Goal: Transaction & Acquisition: Purchase product/service

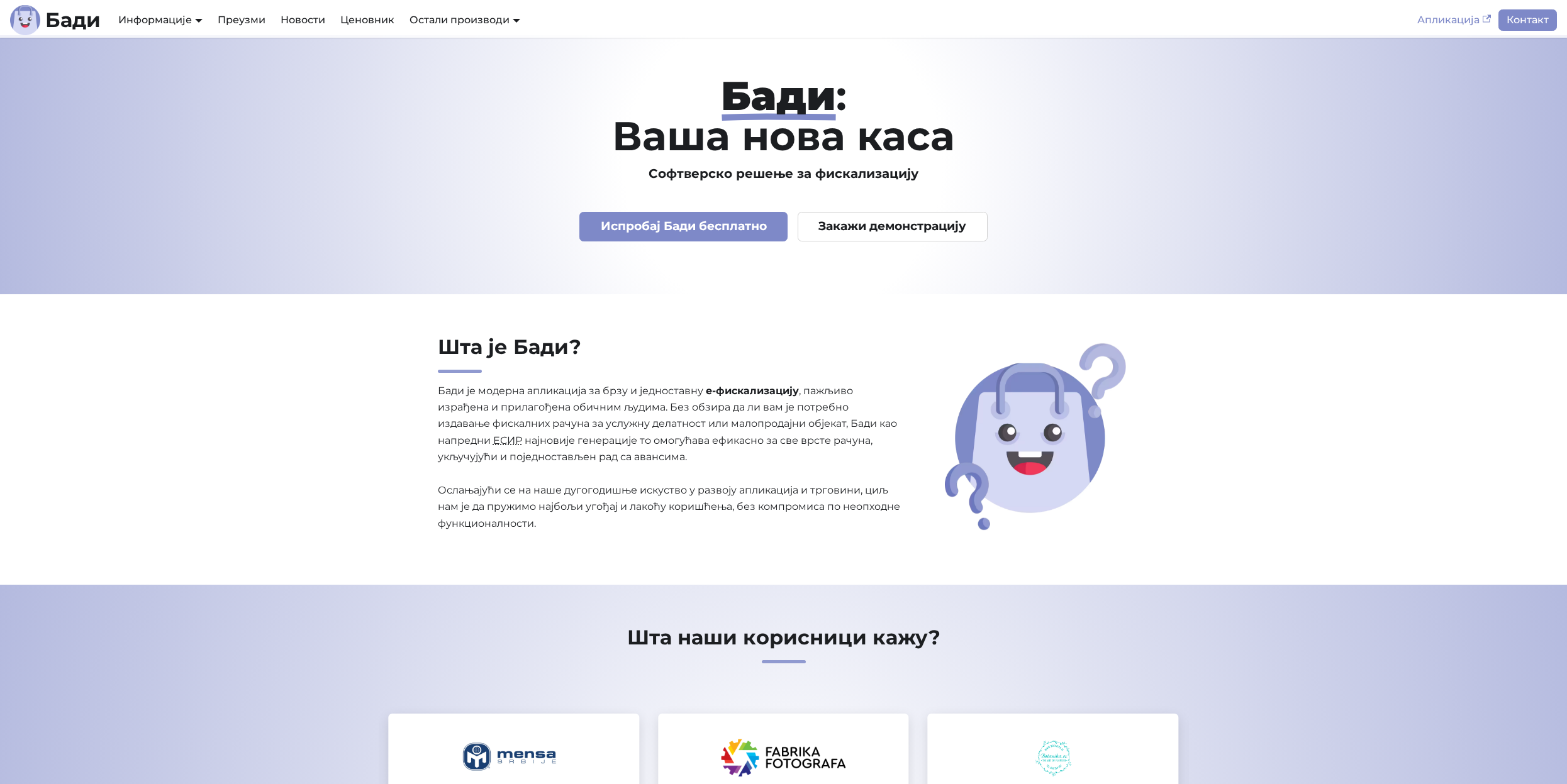
scroll to position [7, 0]
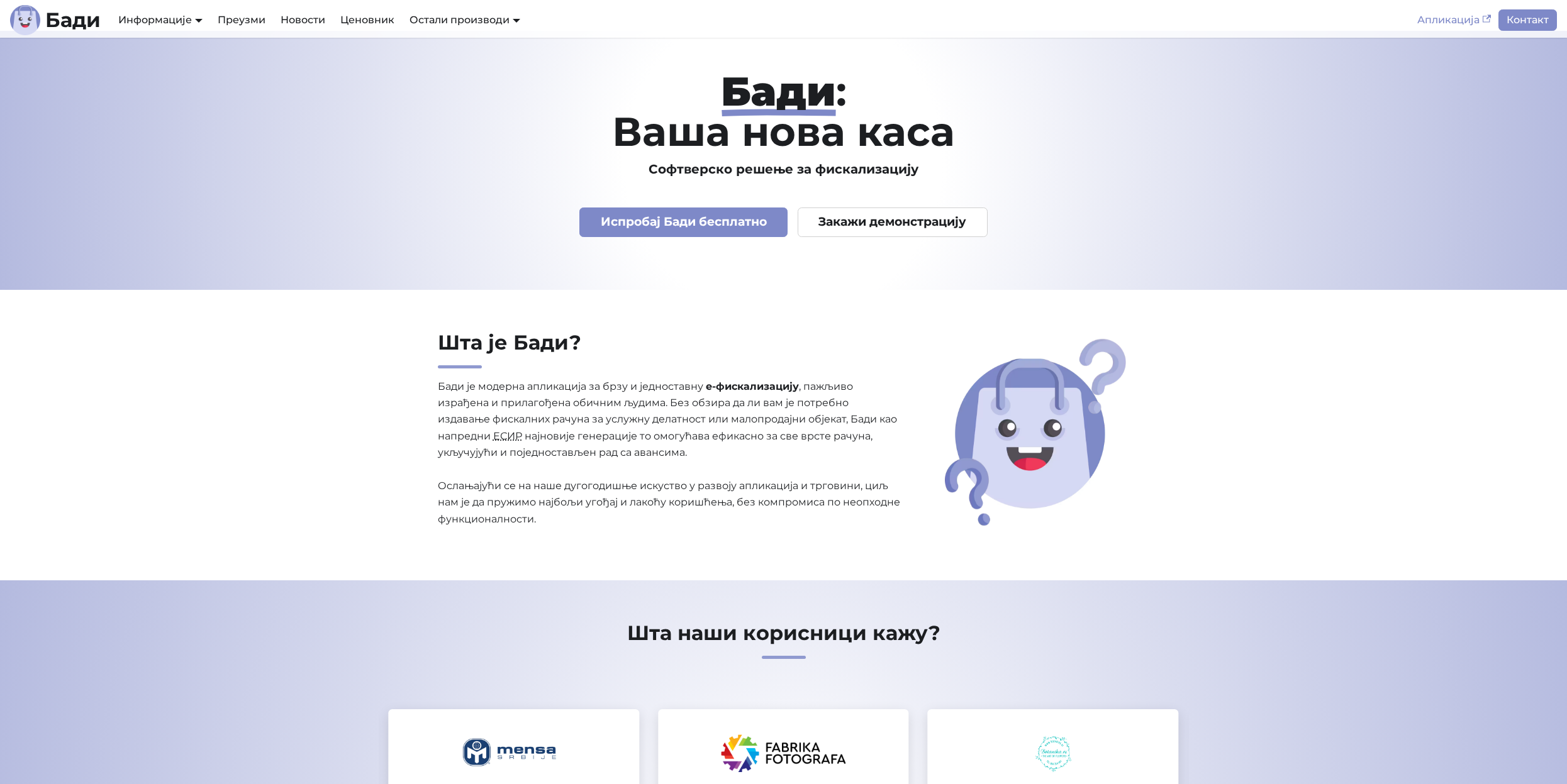
click at [1457, 22] on link "Апликација" at bounding box center [1454, 20] width 88 height 22
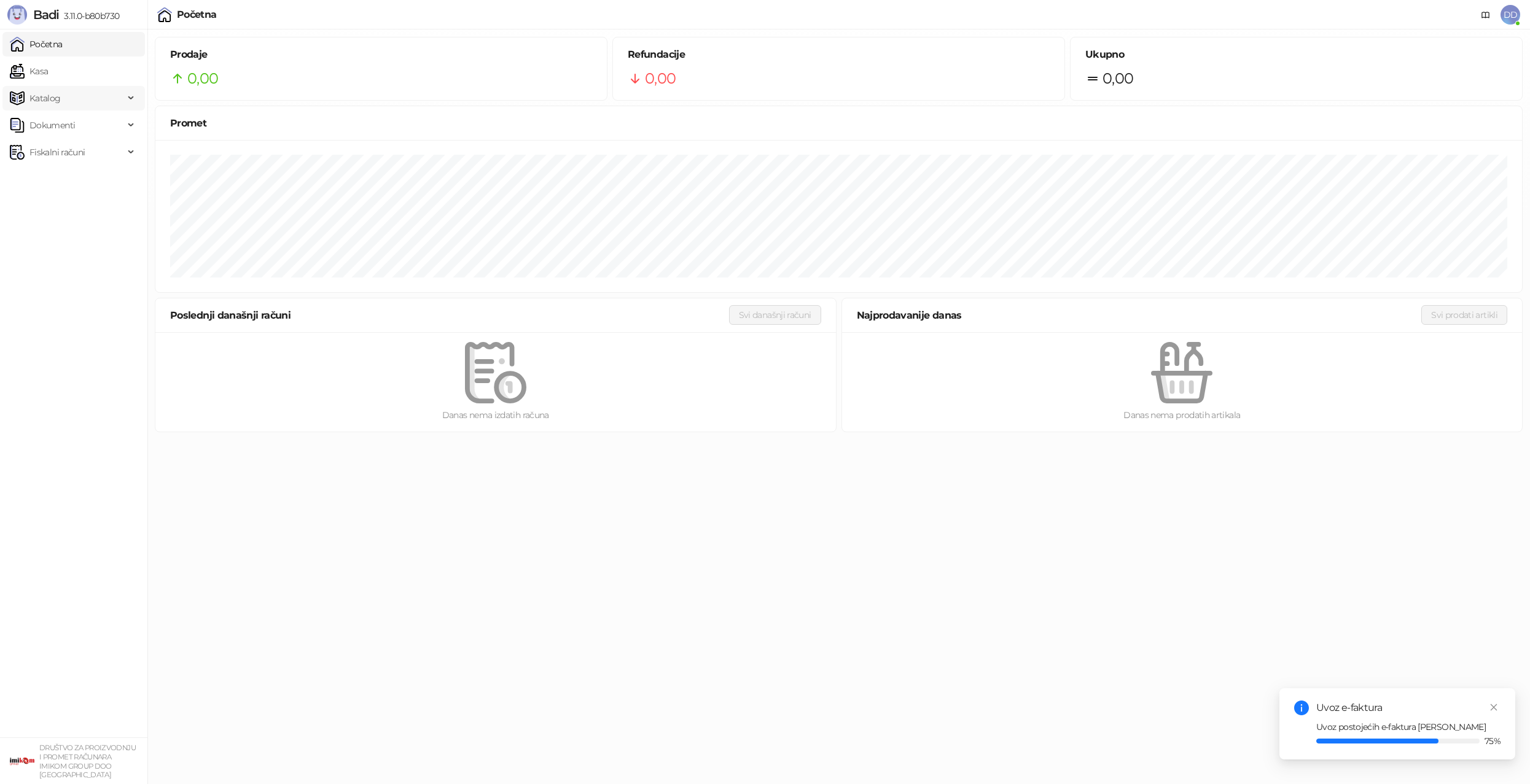
click at [86, 98] on span "Katalog" at bounding box center [67, 98] width 114 height 24
click at [57, 168] on link "Artikli" at bounding box center [36, 179] width 43 height 24
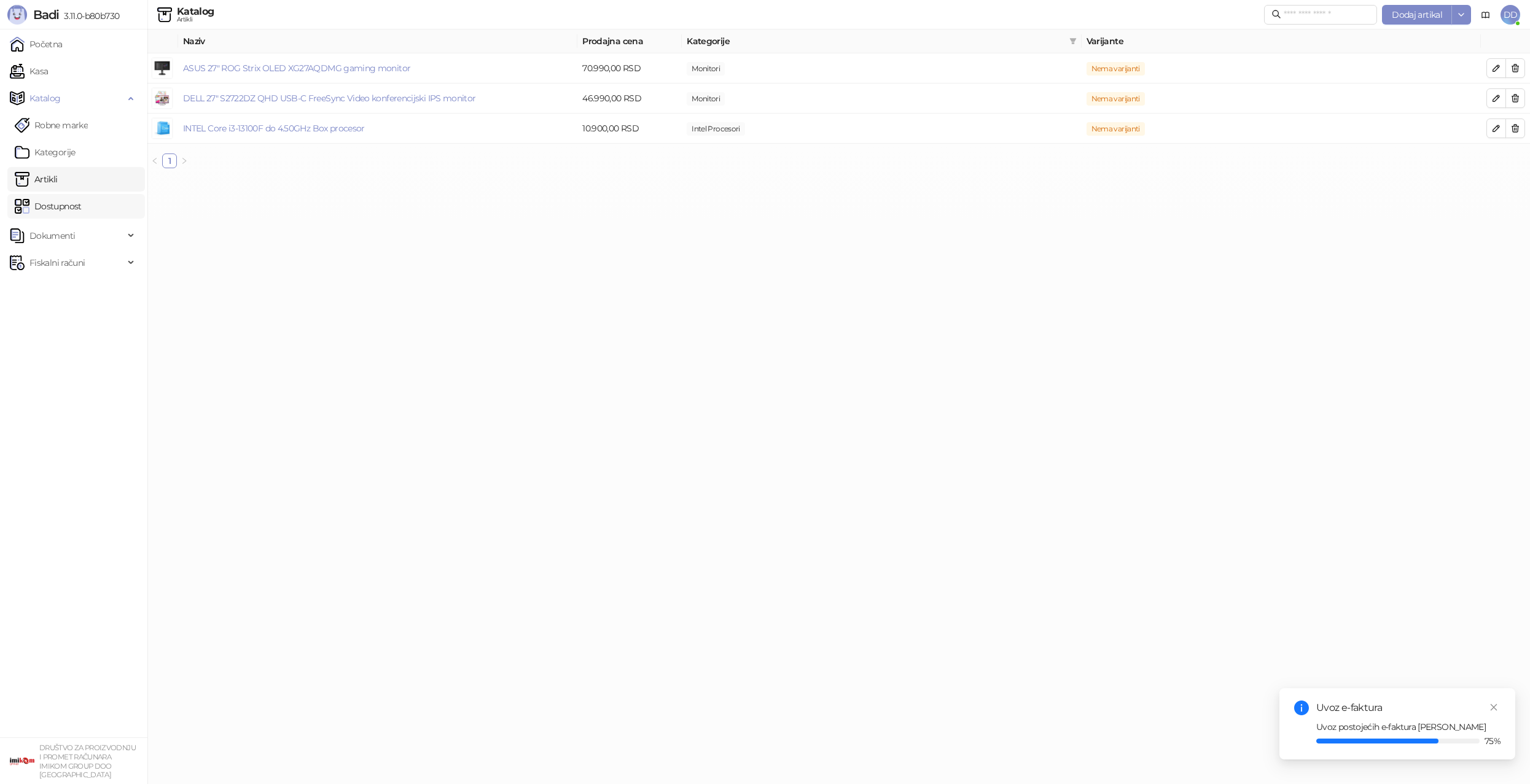
click at [74, 207] on link "Dostupnost" at bounding box center [47, 206] width 67 height 24
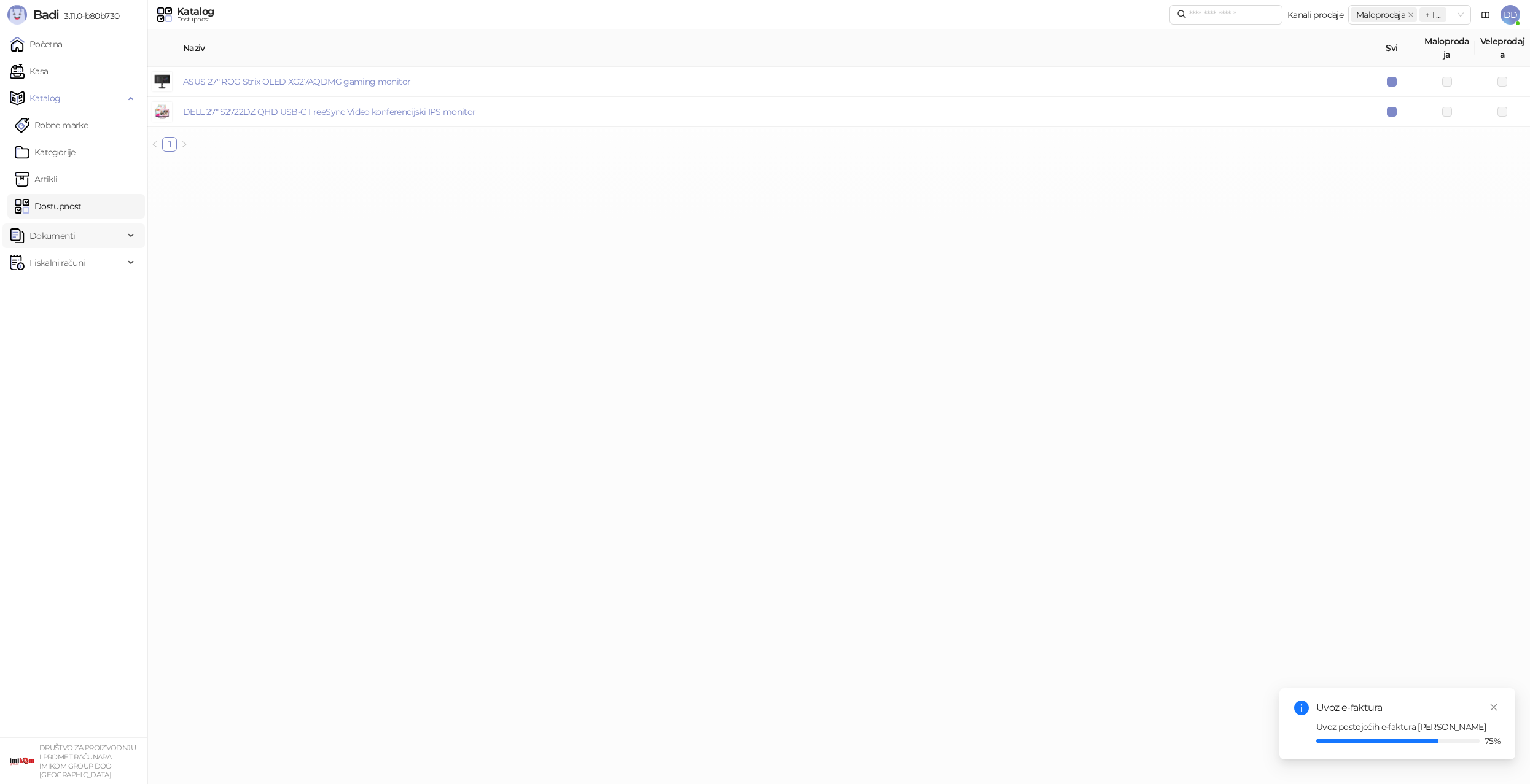
click at [78, 228] on span "Dokumenti" at bounding box center [67, 235] width 114 height 24
click at [74, 256] on link "Ulazni dokumenti" at bounding box center [59, 262] width 90 height 24
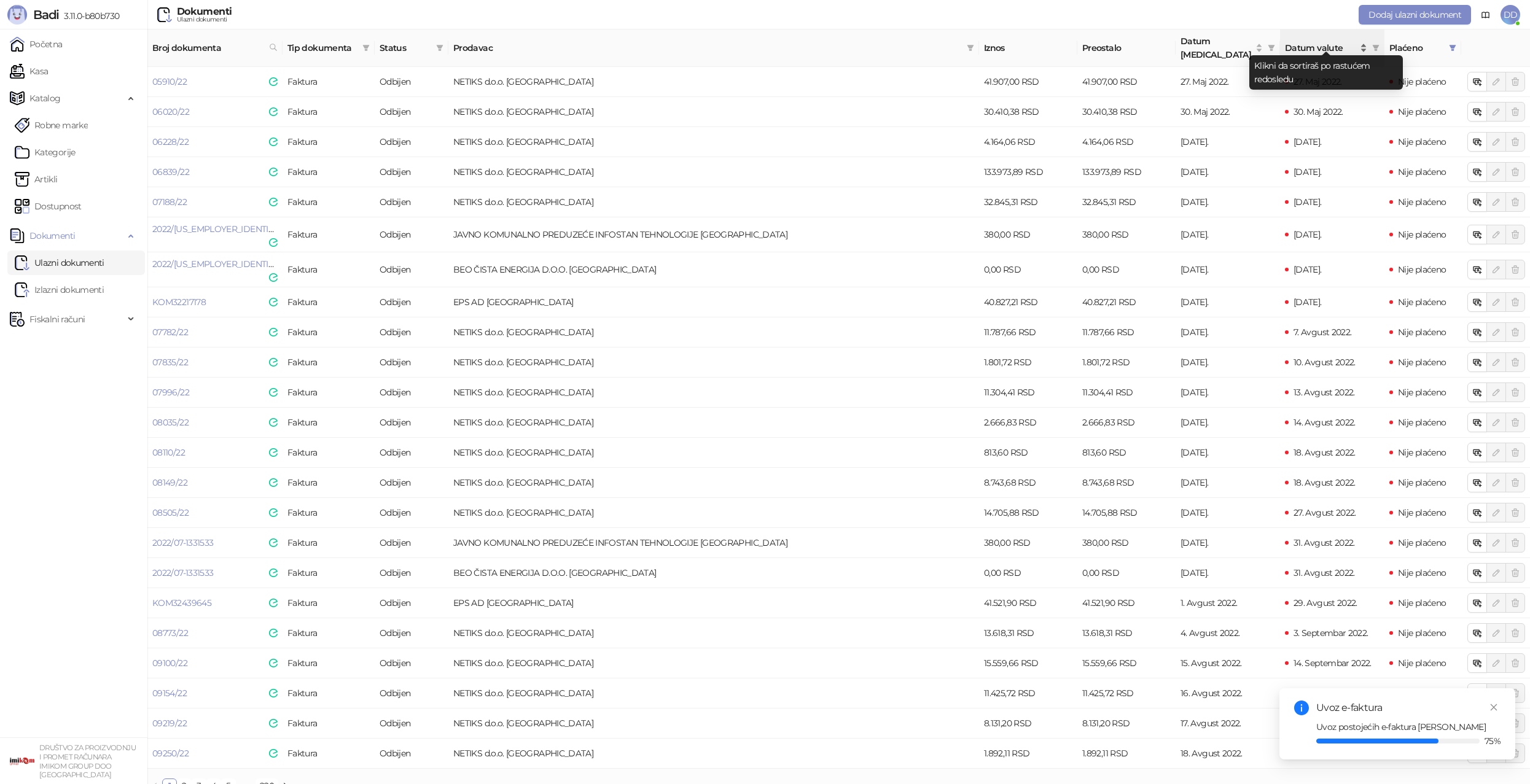
click at [1312, 41] on span "Datum valute" at bounding box center [1321, 48] width 73 height 14
click at [1336, 44] on span "Datum valute" at bounding box center [1321, 48] width 73 height 14
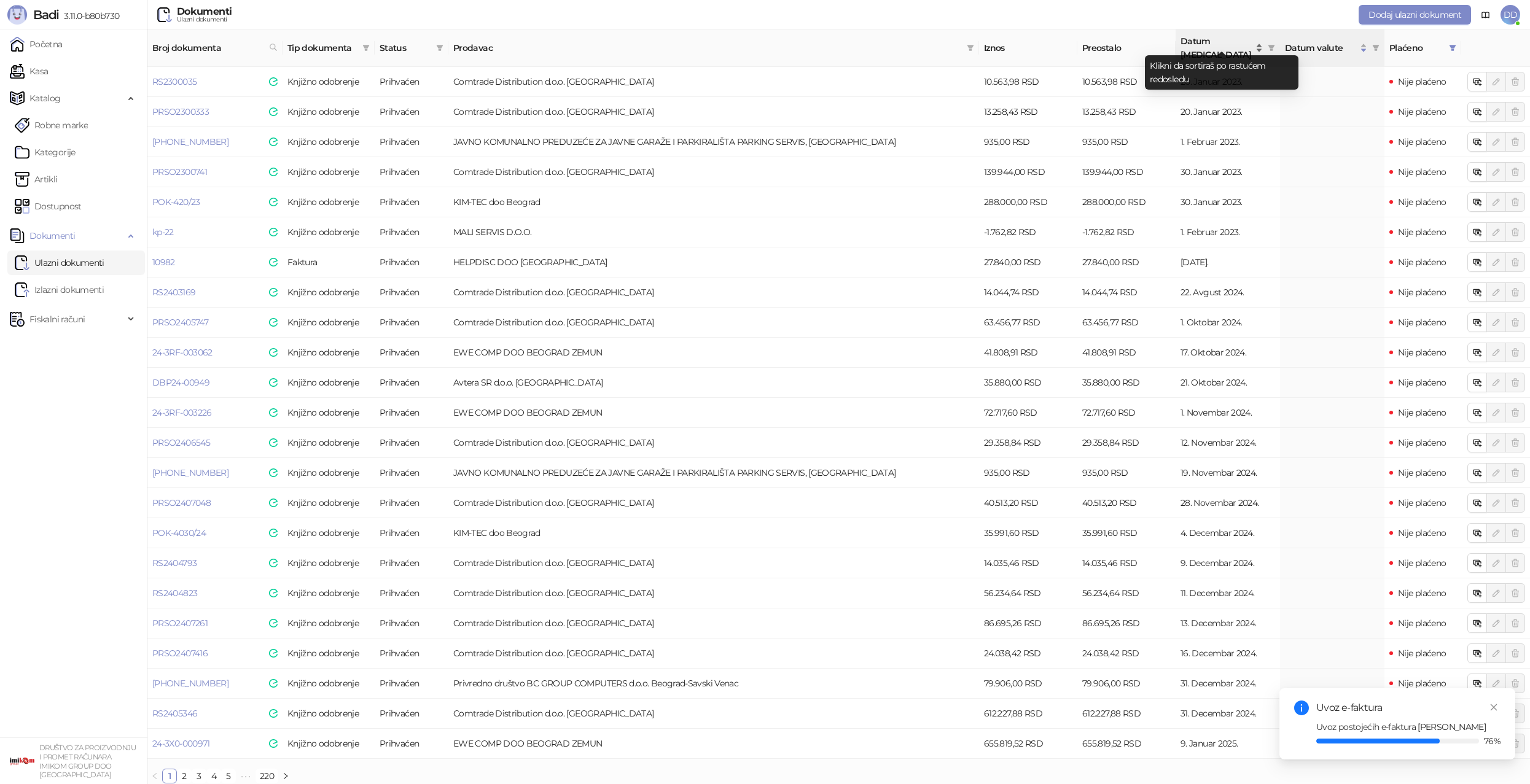
click at [1228, 42] on span "Datum prometa" at bounding box center [1216, 48] width 73 height 27
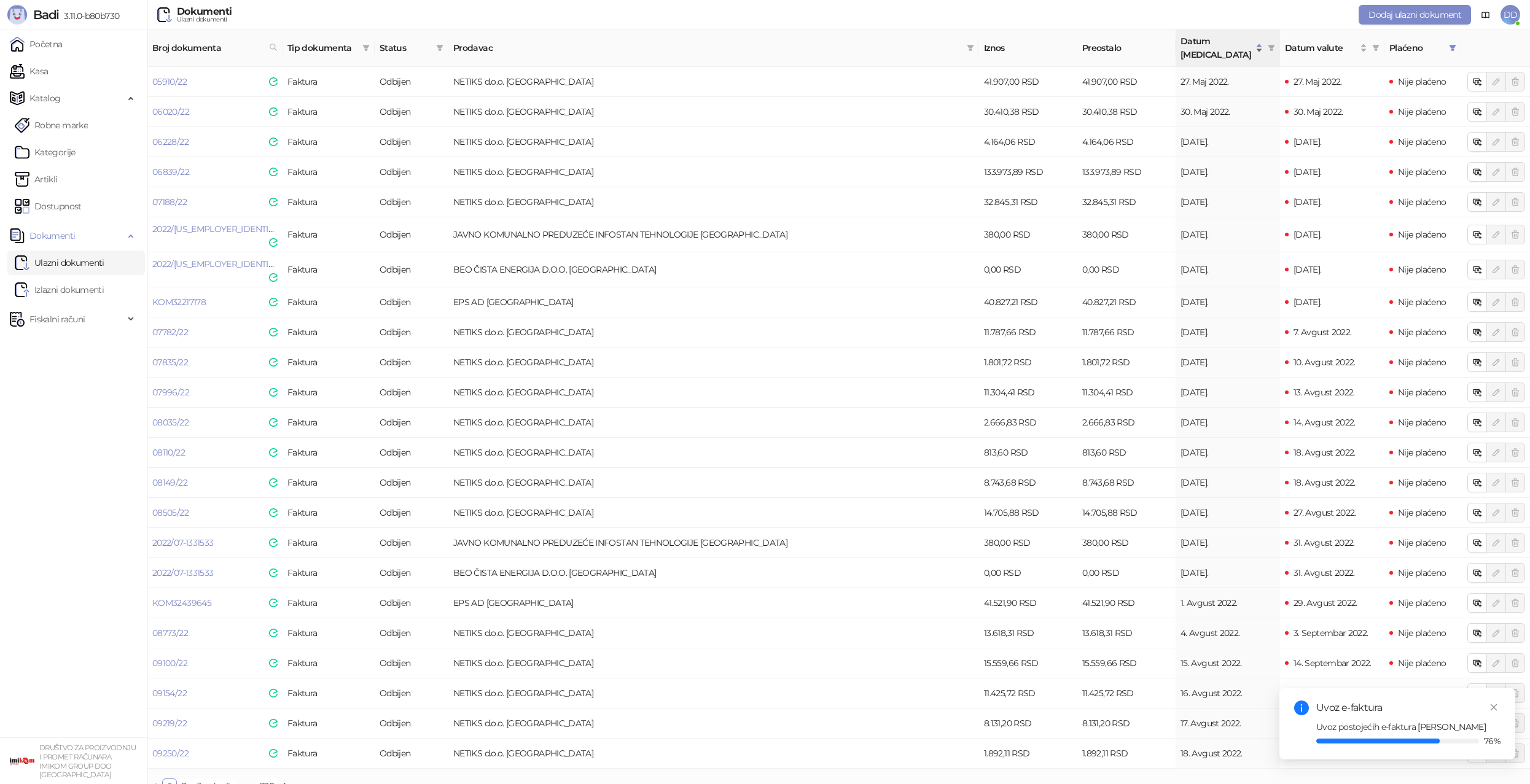
click at [1241, 45] on span "Datum prometa" at bounding box center [1216, 48] width 73 height 27
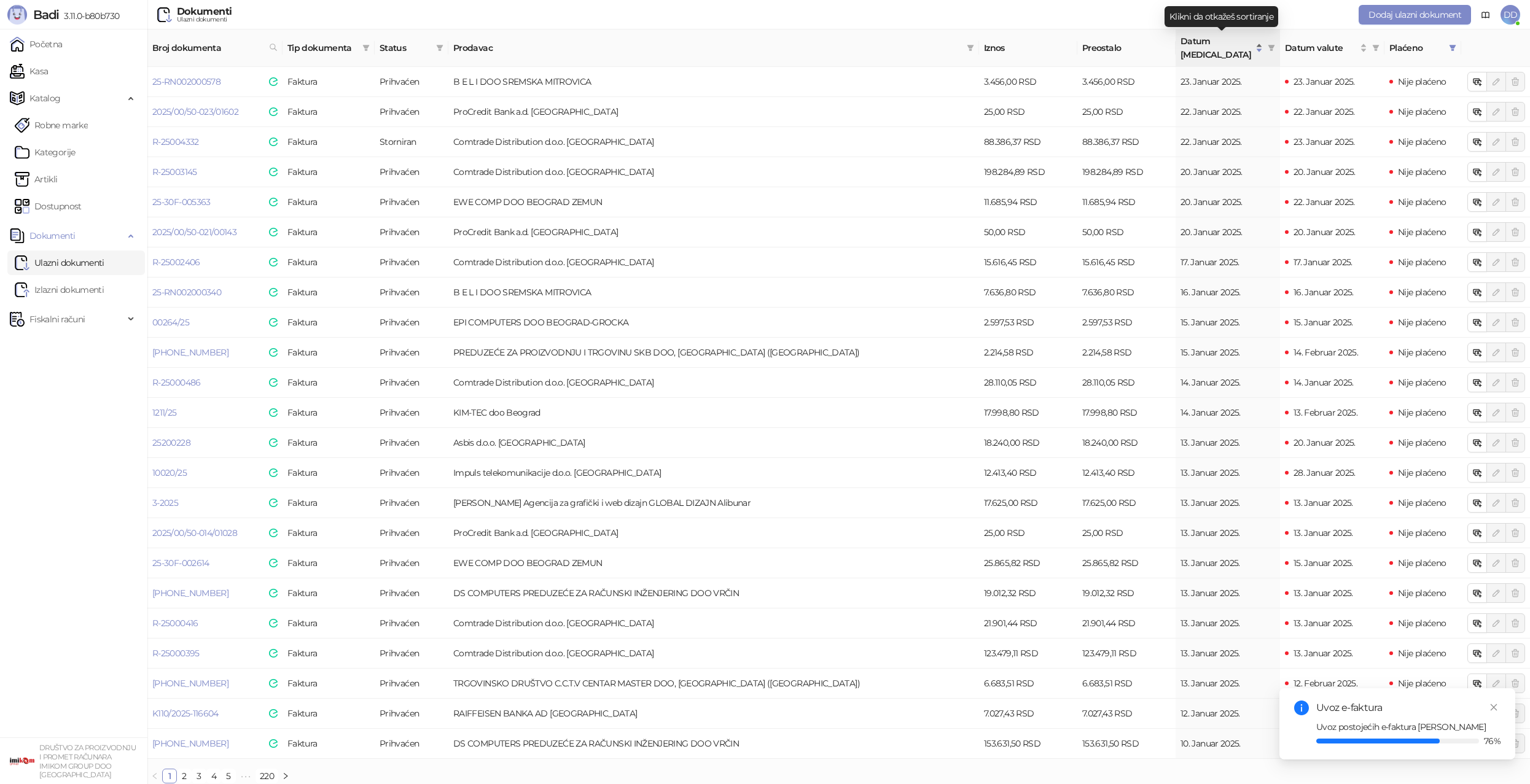
click at [1211, 39] on span "Datum prometa" at bounding box center [1216, 48] width 73 height 27
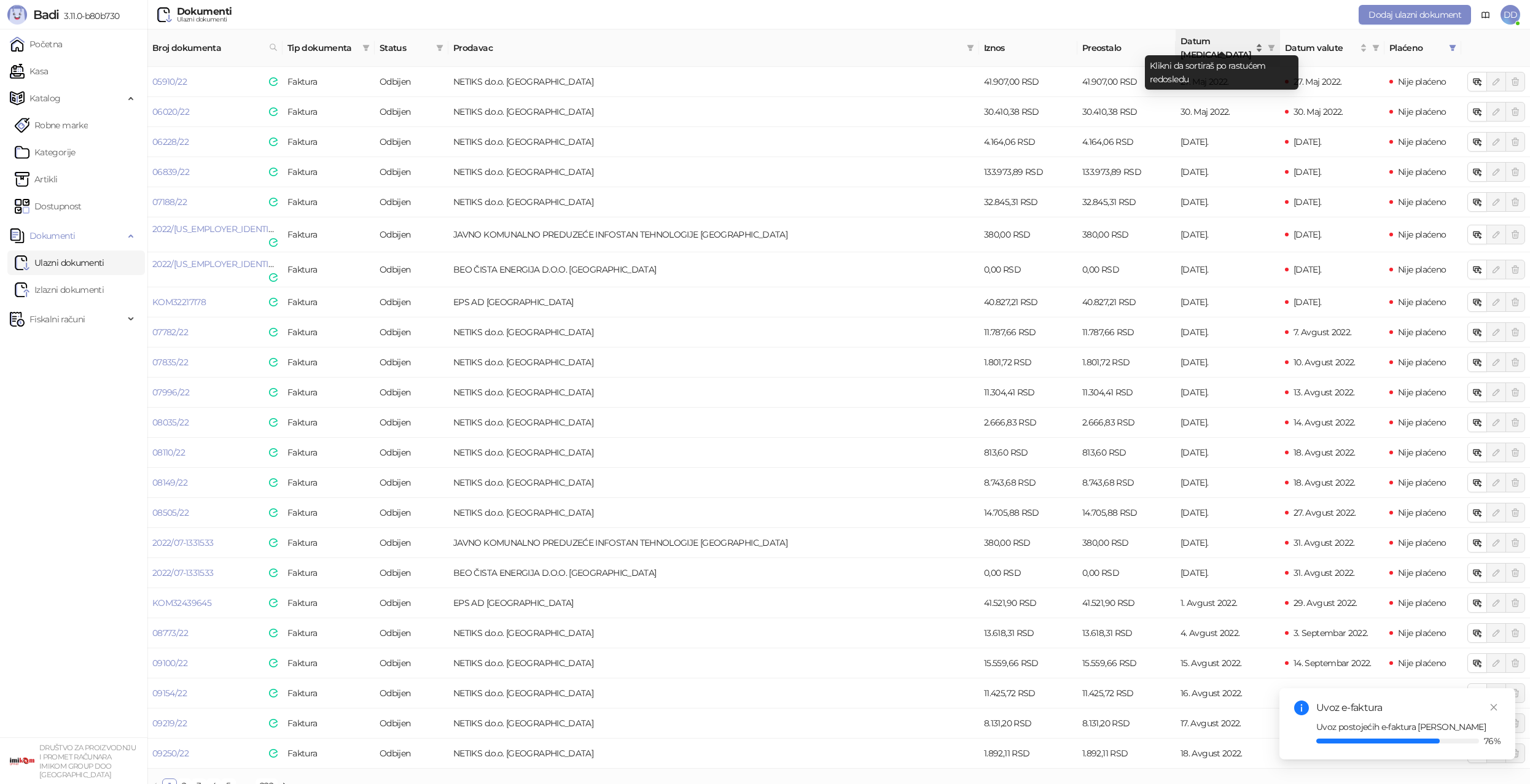
click at [1236, 44] on span "Datum prometa" at bounding box center [1216, 48] width 73 height 27
click at [437, 44] on icon "filter" at bounding box center [440, 47] width 8 height 8
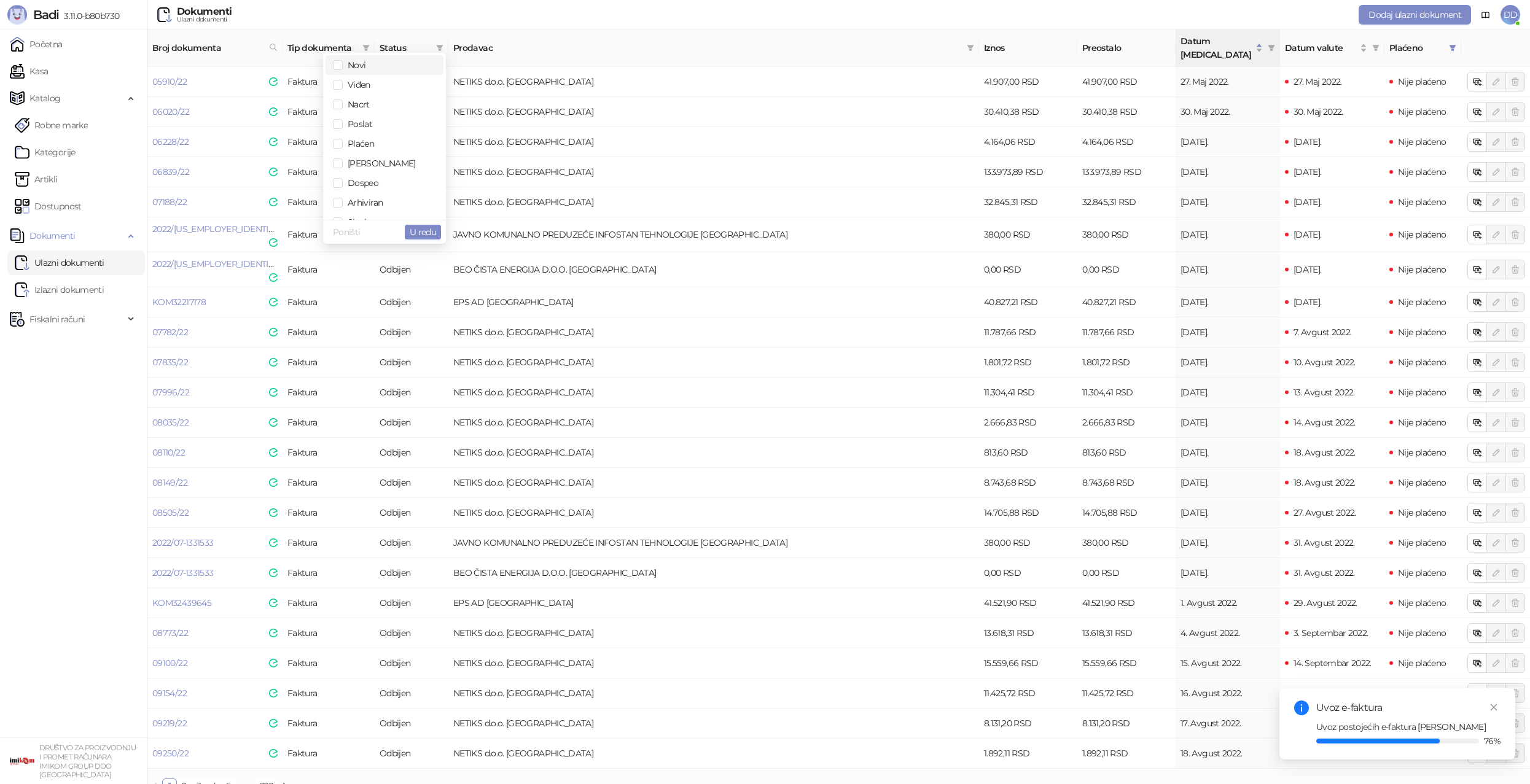
click at [377, 68] on span "Novi" at bounding box center [385, 65] width 103 height 14
click at [430, 231] on span "U redu" at bounding box center [423, 231] width 26 height 11
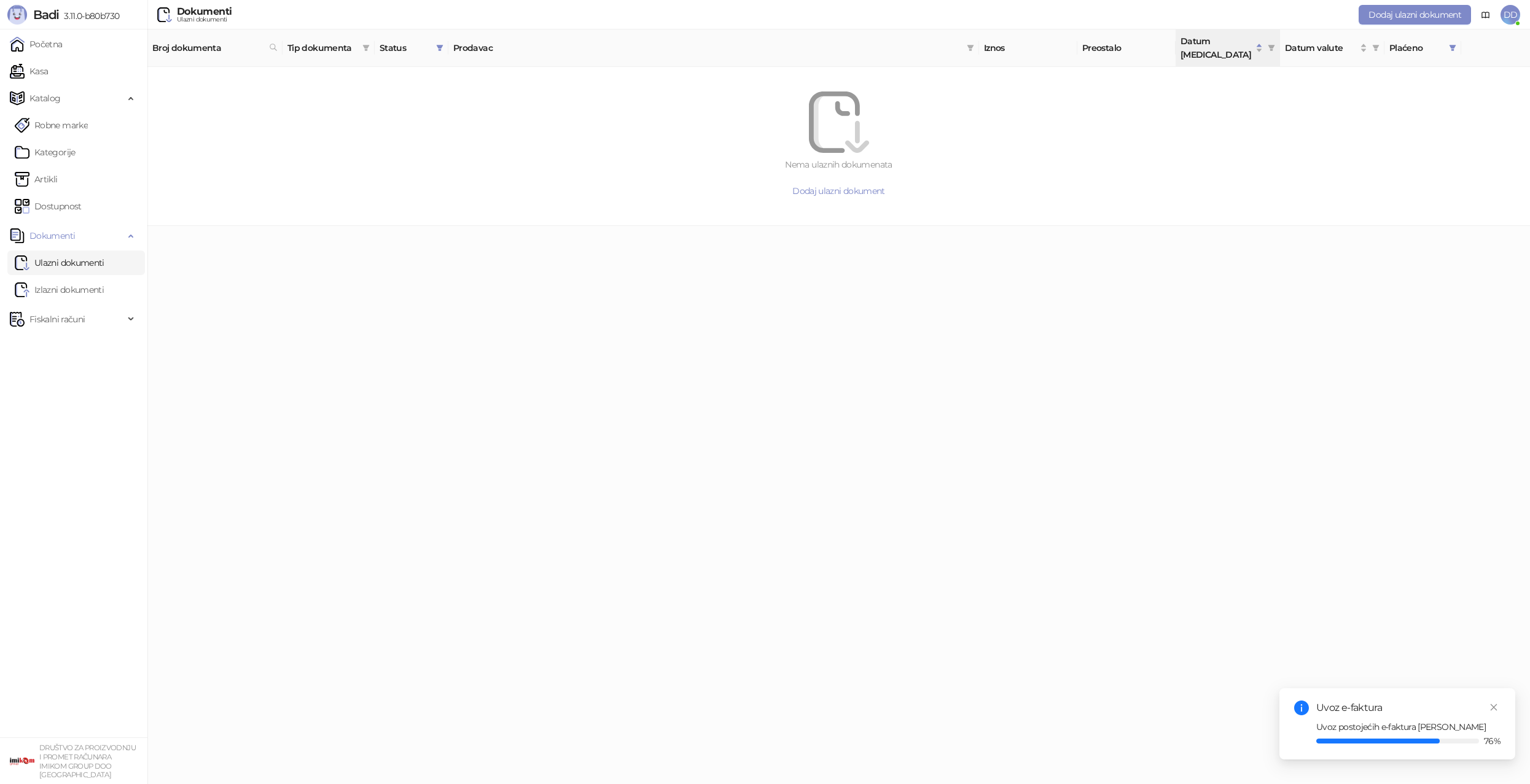
click at [413, 41] on span "Status" at bounding box center [405, 48] width 52 height 14
click at [439, 45] on icon "filter" at bounding box center [440, 47] width 7 height 6
click at [361, 84] on span "Viđen" at bounding box center [356, 84] width 28 height 11
click at [366, 109] on span "Nacrt" at bounding box center [356, 104] width 27 height 11
click at [369, 128] on span "Poslat" at bounding box center [357, 123] width 30 height 11
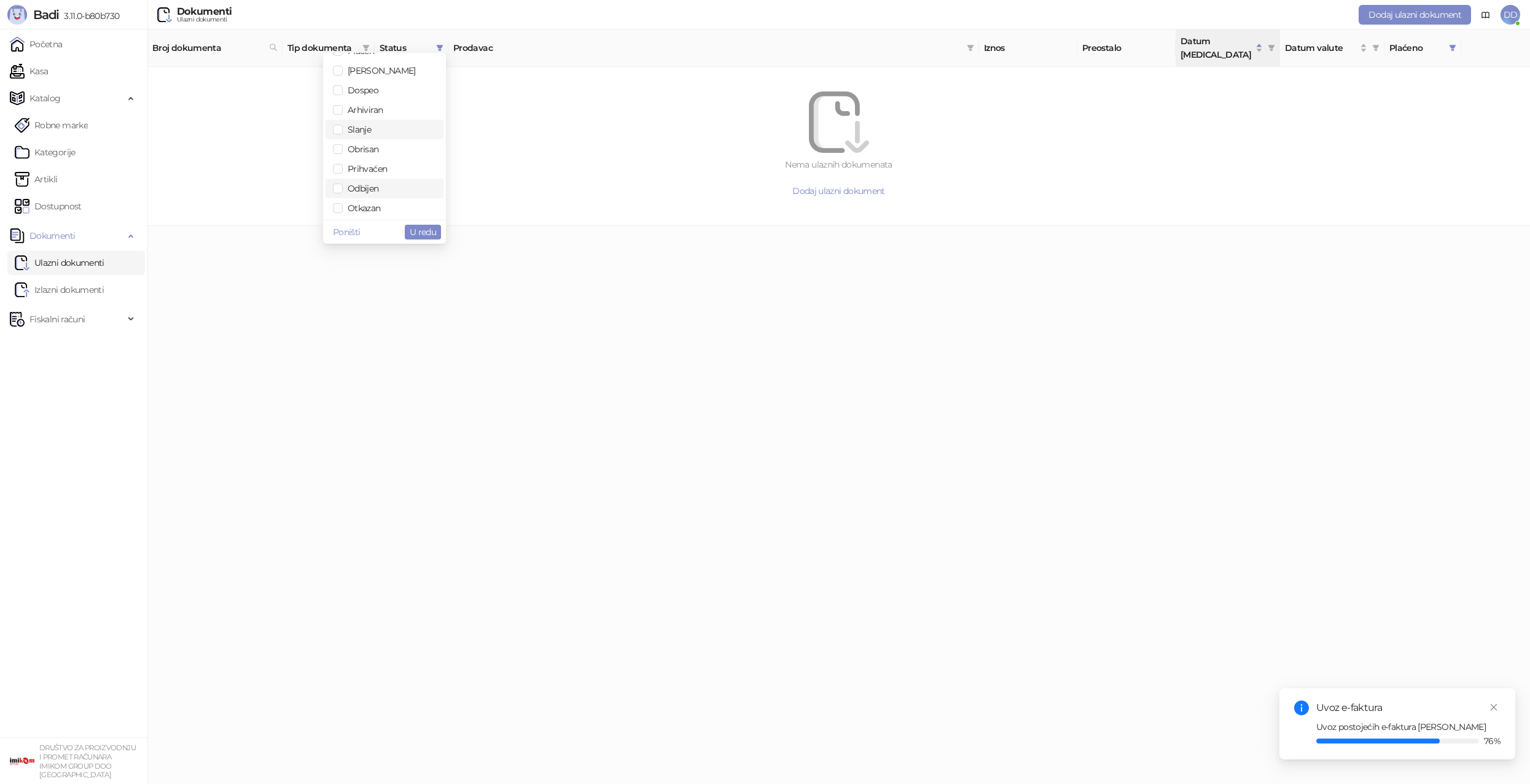
scroll to position [98, 0]
drag, startPoint x: 383, startPoint y: 165, endPoint x: 404, endPoint y: 213, distance: 52.4
click at [383, 165] on span "Prihvaćen" at bounding box center [364, 163] width 44 height 11
click at [422, 232] on span "U redu" at bounding box center [423, 231] width 26 height 11
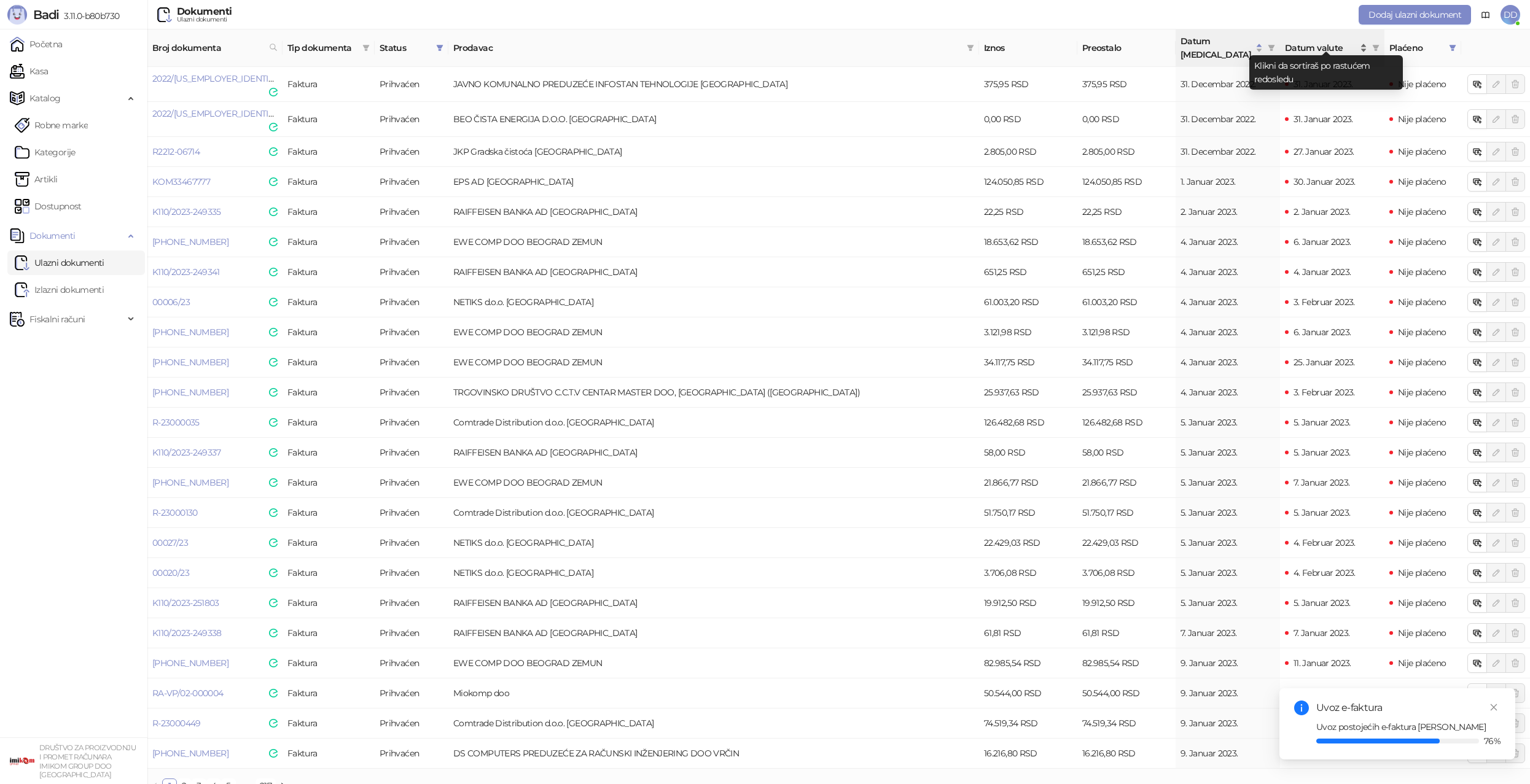
click at [1311, 41] on span "Datum valute" at bounding box center [1321, 48] width 73 height 14
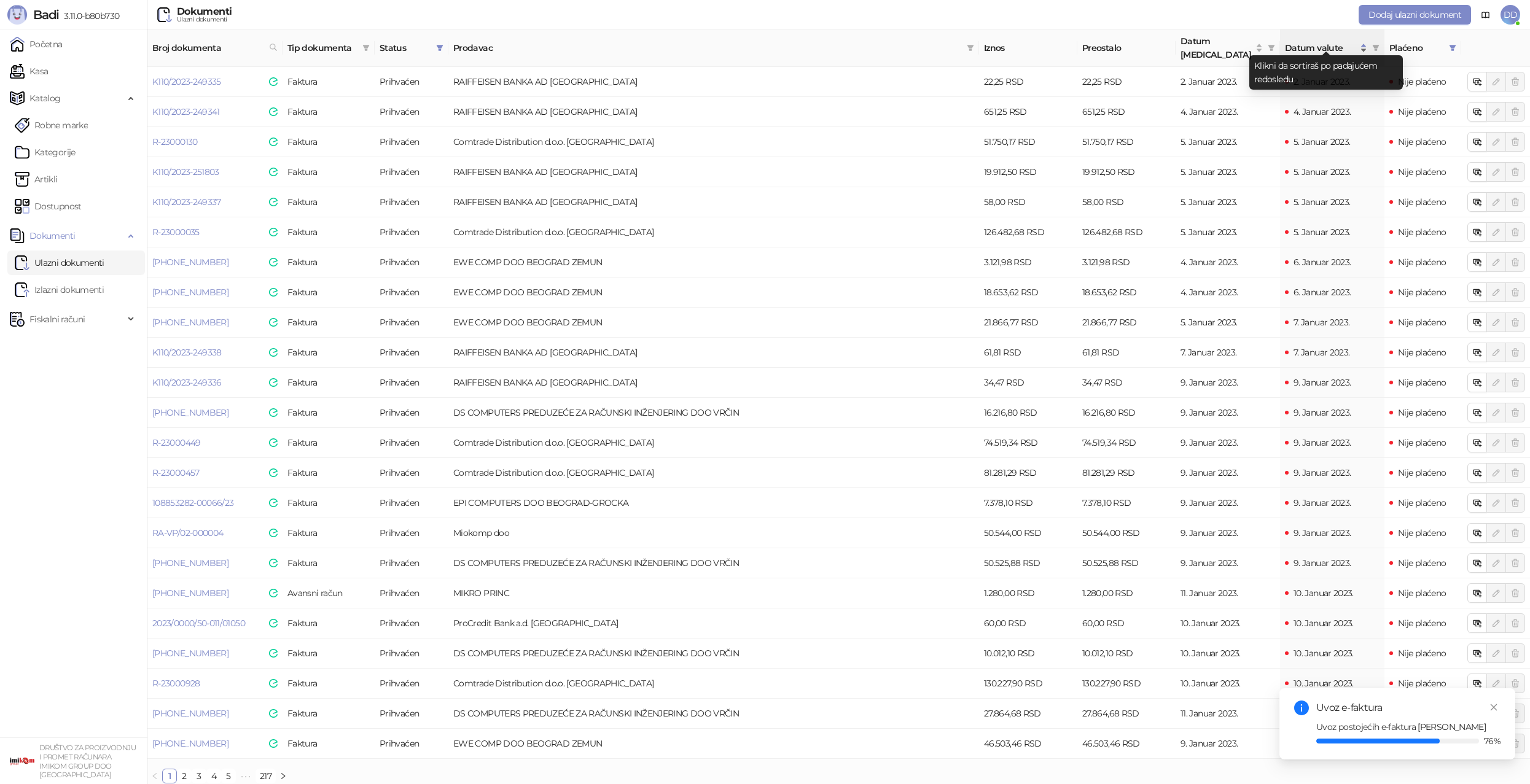
click at [1331, 45] on span "Datum valute" at bounding box center [1321, 48] width 73 height 14
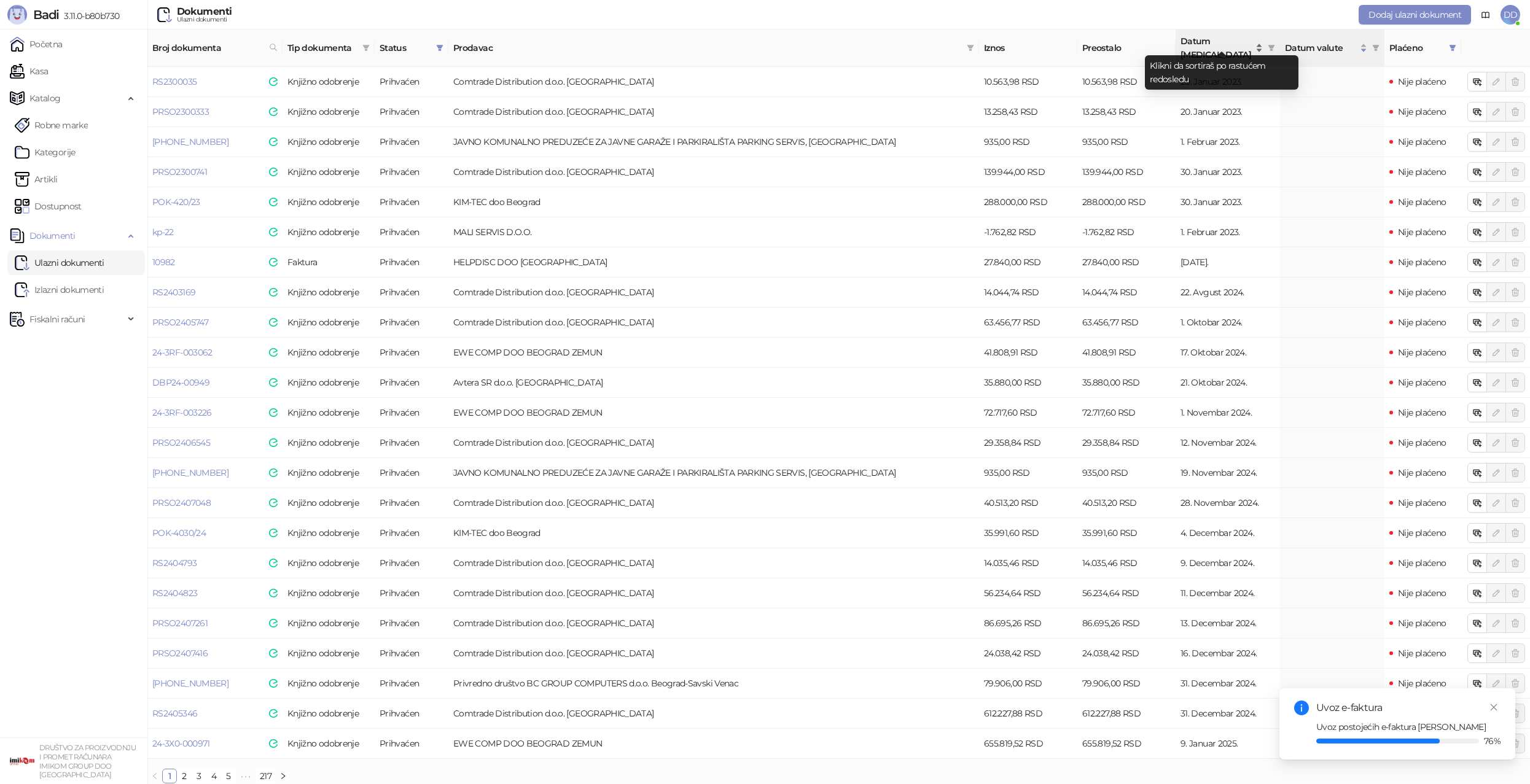
click at [1212, 43] on span "Datum prometa" at bounding box center [1216, 48] width 73 height 27
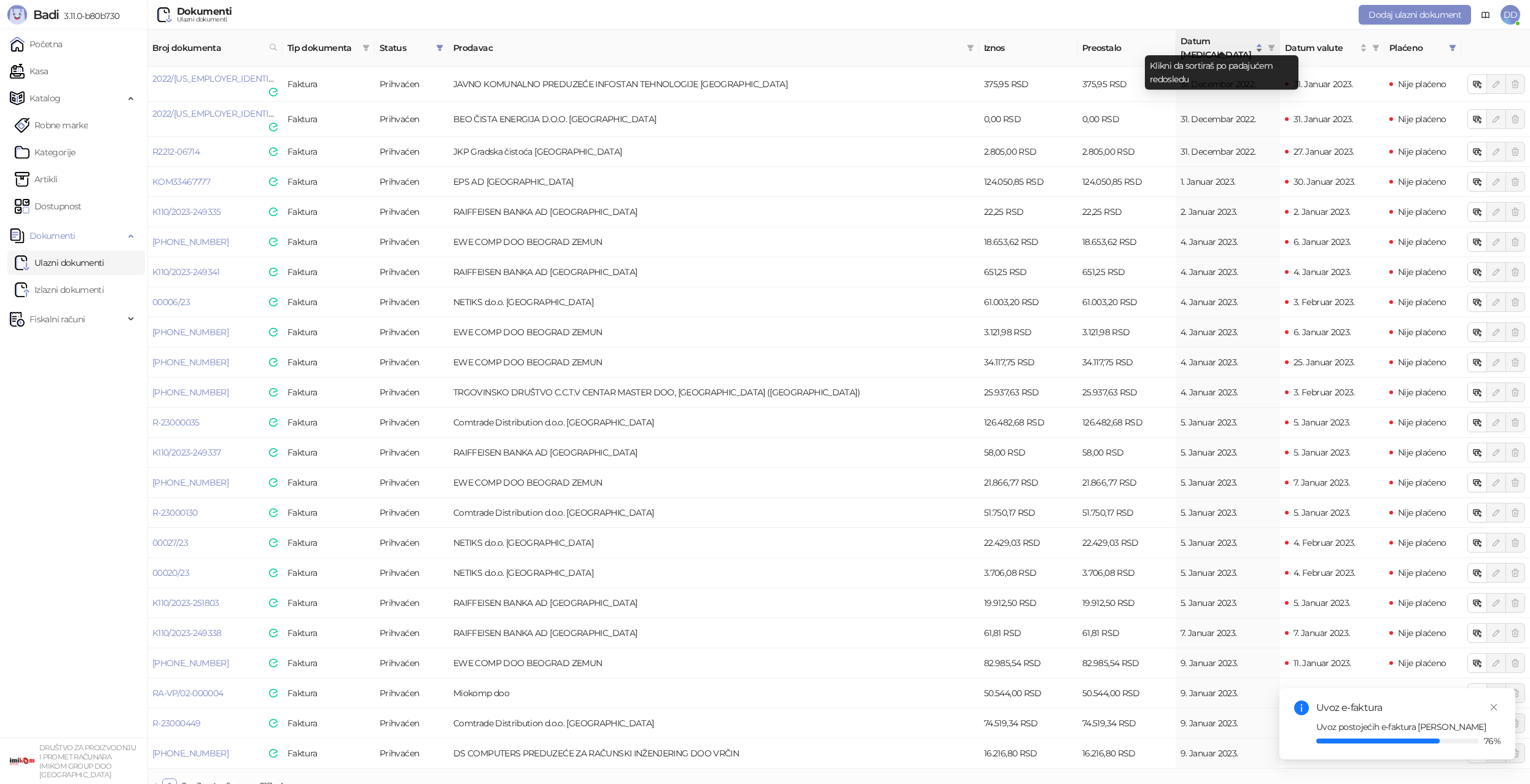
click at [1210, 46] on span "Datum prometa" at bounding box center [1216, 48] width 73 height 27
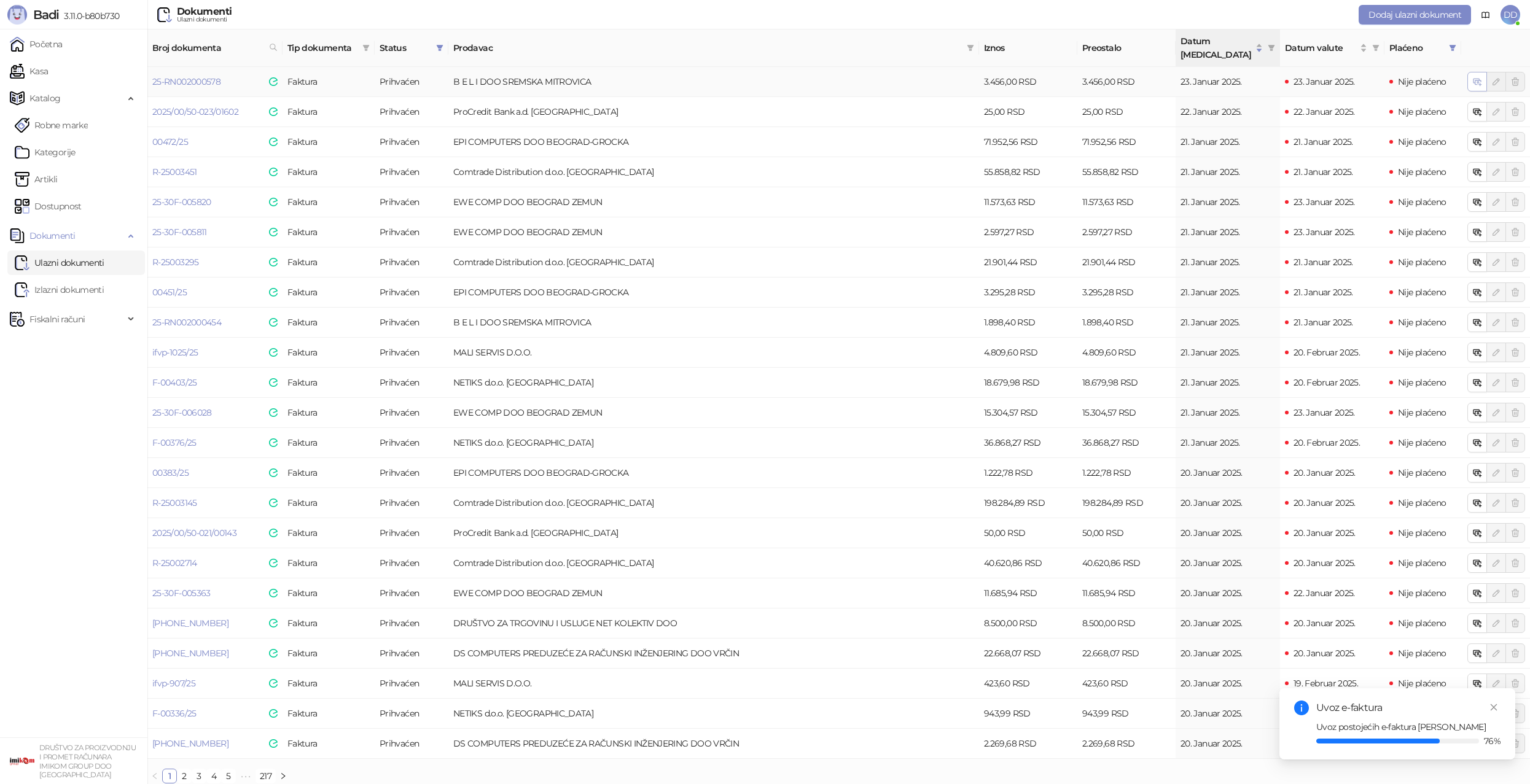
click at [1473, 77] on icon "button" at bounding box center [1478, 82] width 10 height 10
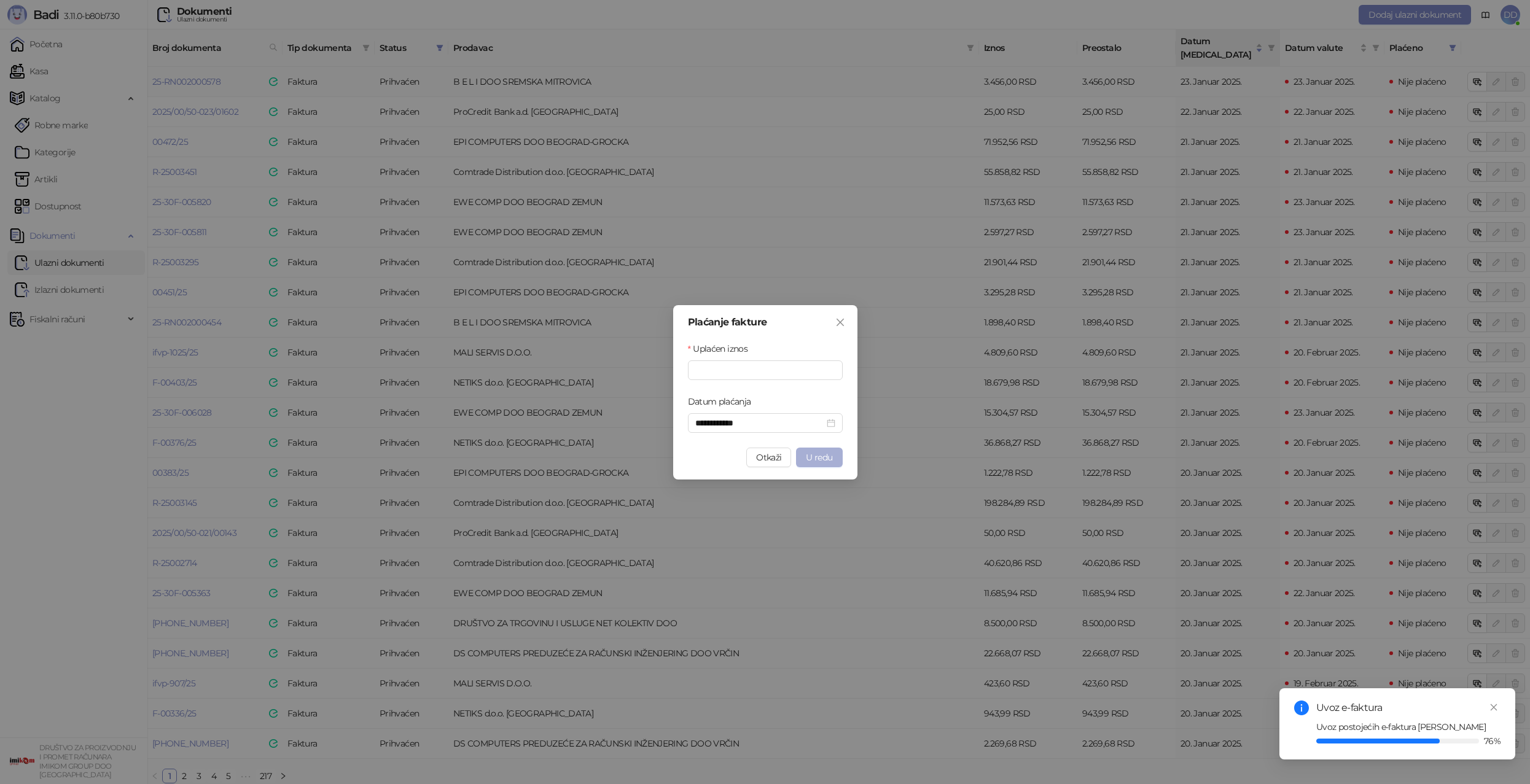
click at [822, 457] on span "U redu" at bounding box center [818, 457] width 26 height 11
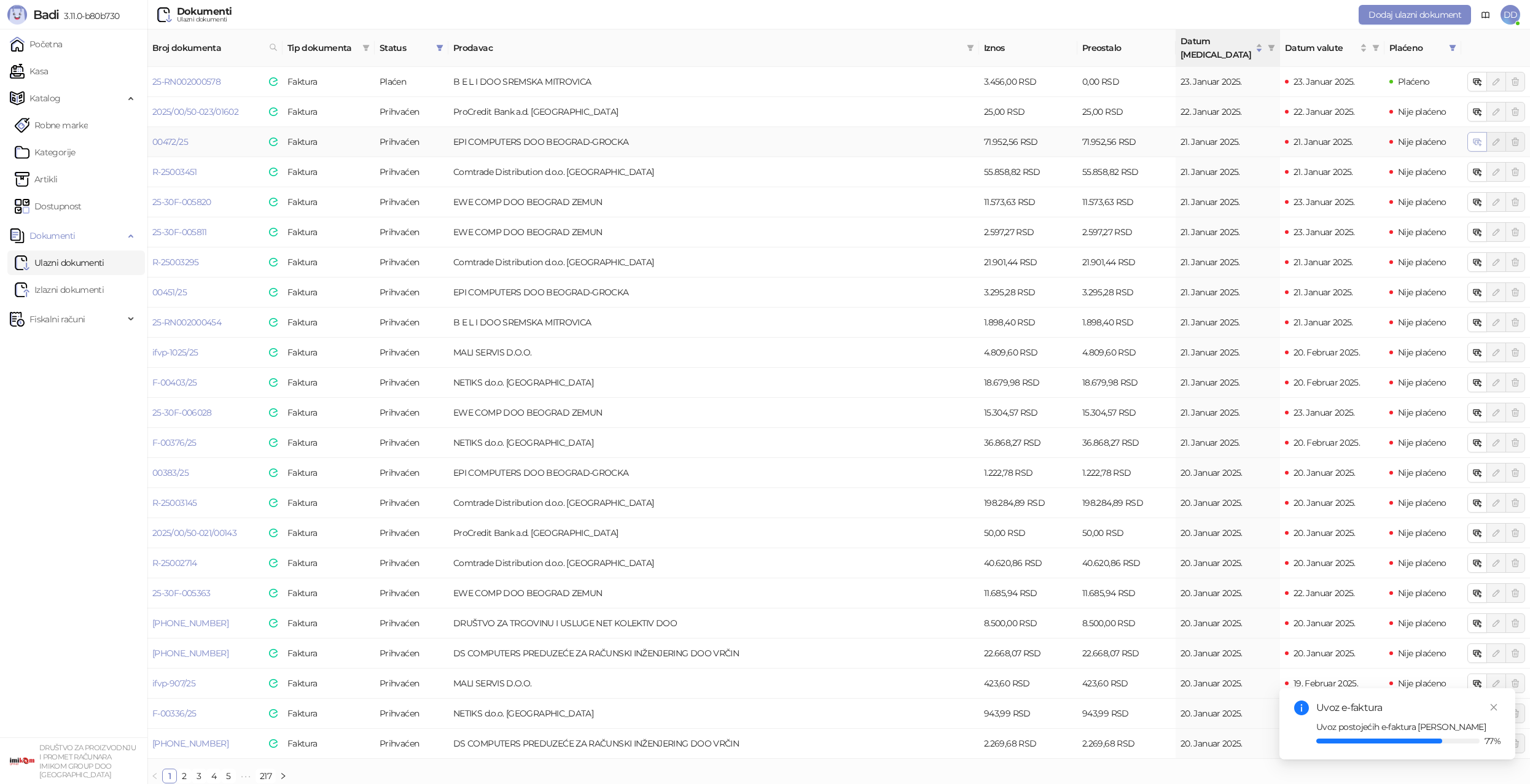
click at [1474, 139] on icon "button" at bounding box center [1476, 140] width 6 height 4
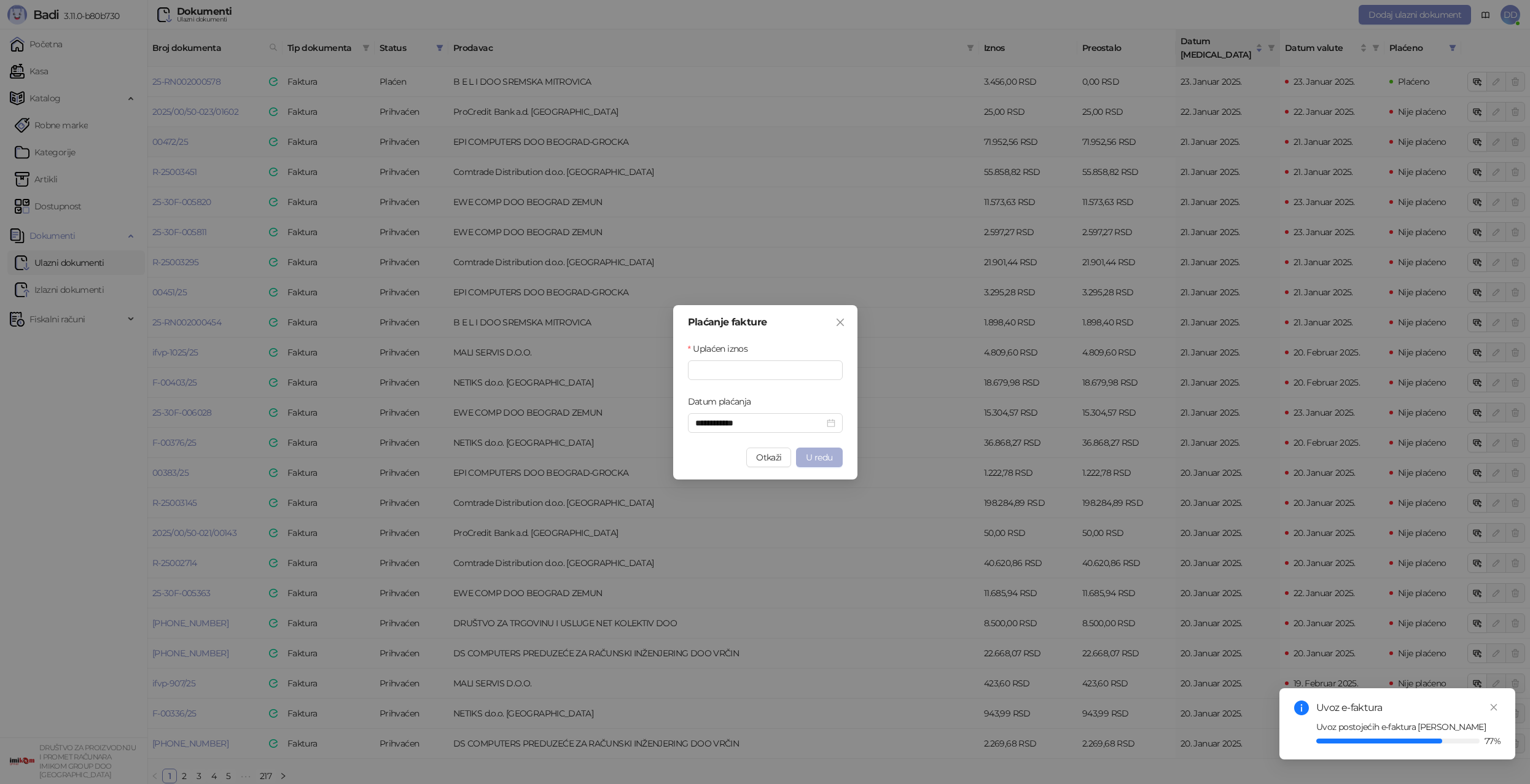
click at [807, 460] on span "U redu" at bounding box center [818, 457] width 26 height 11
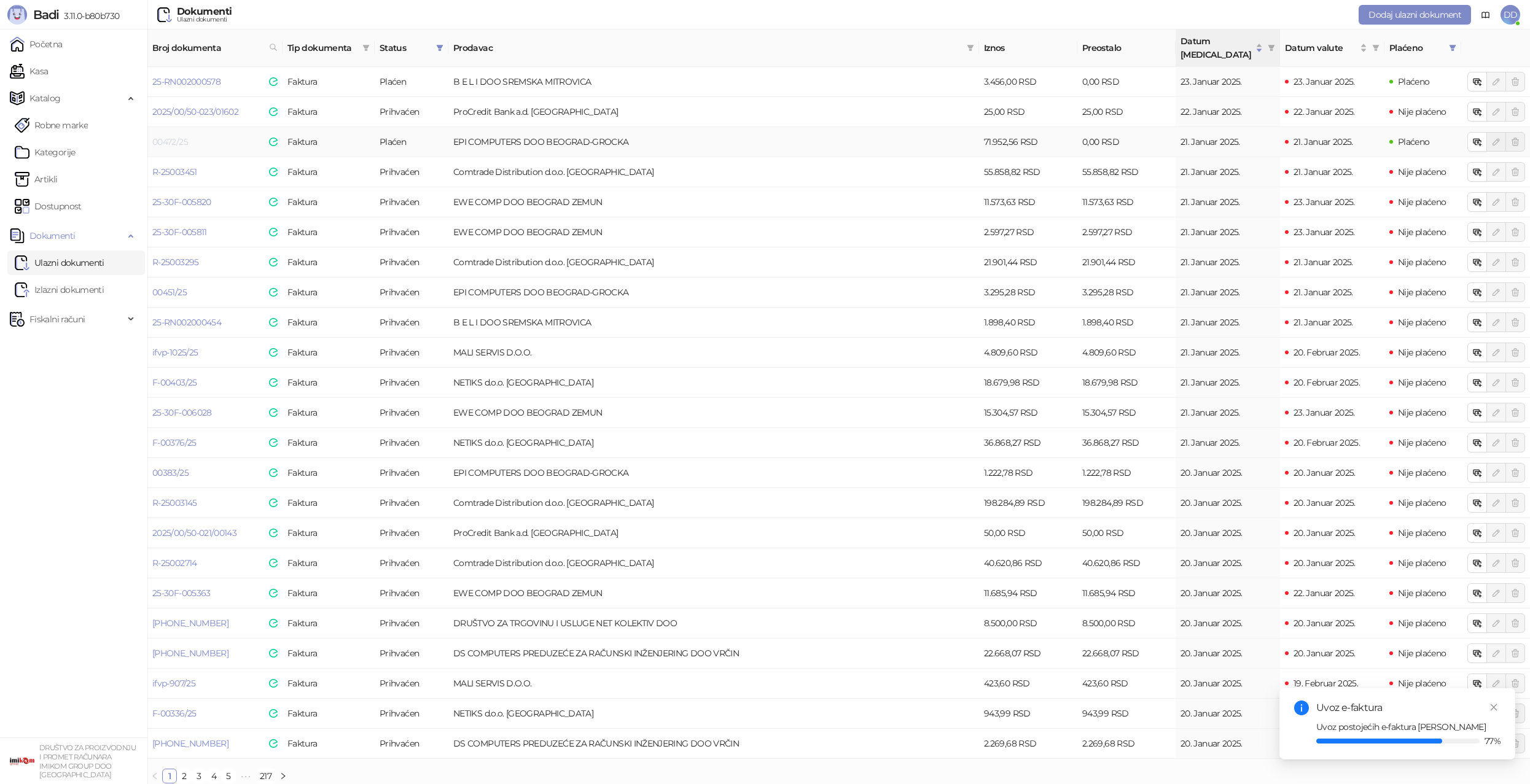
click at [179, 136] on link "00472/25" at bounding box center [170, 141] width 36 height 11
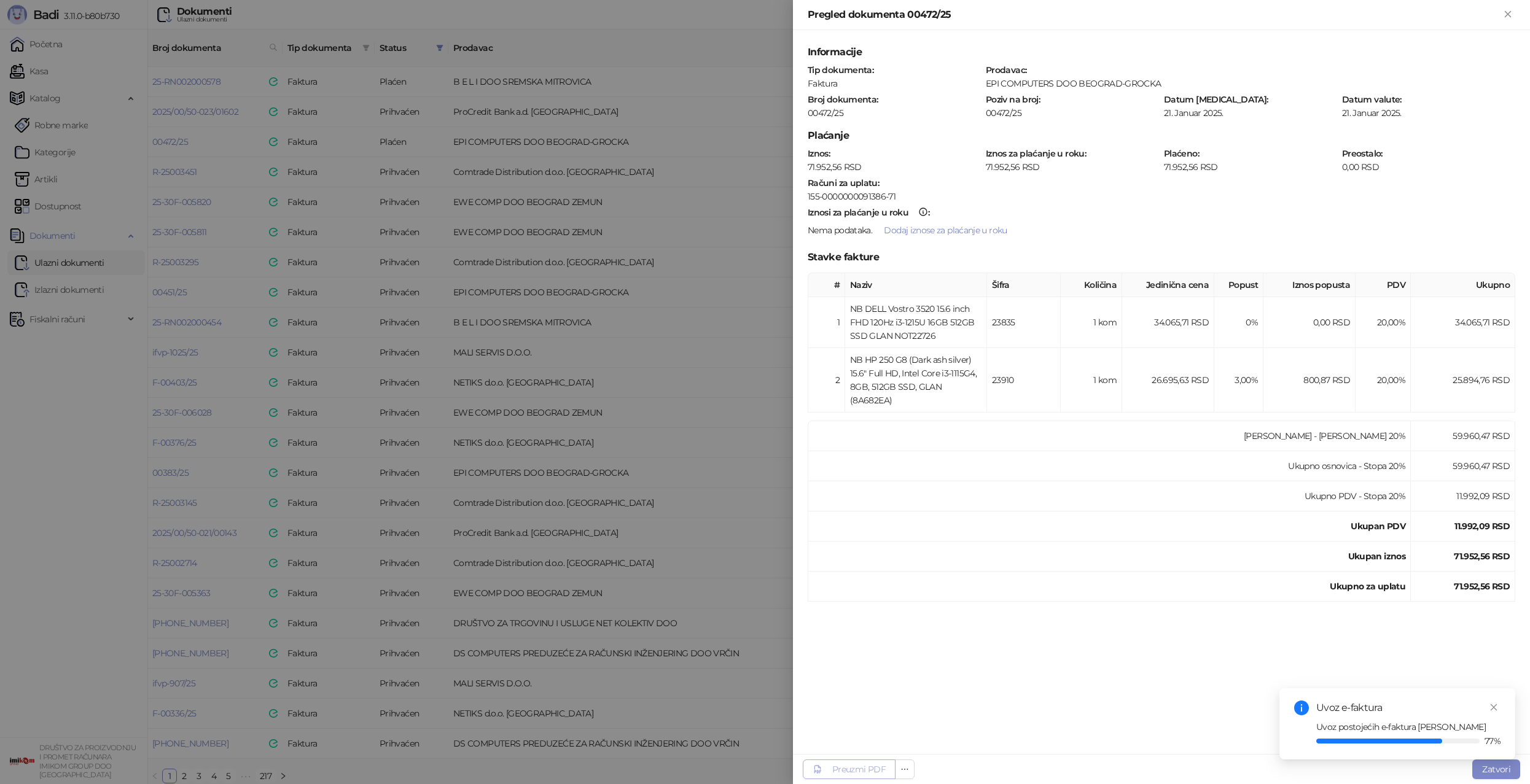
click at [884, 766] on div "Preuzmi PDF" at bounding box center [858, 769] width 53 height 11
click at [751, 595] on div at bounding box center [765, 392] width 1530 height 784
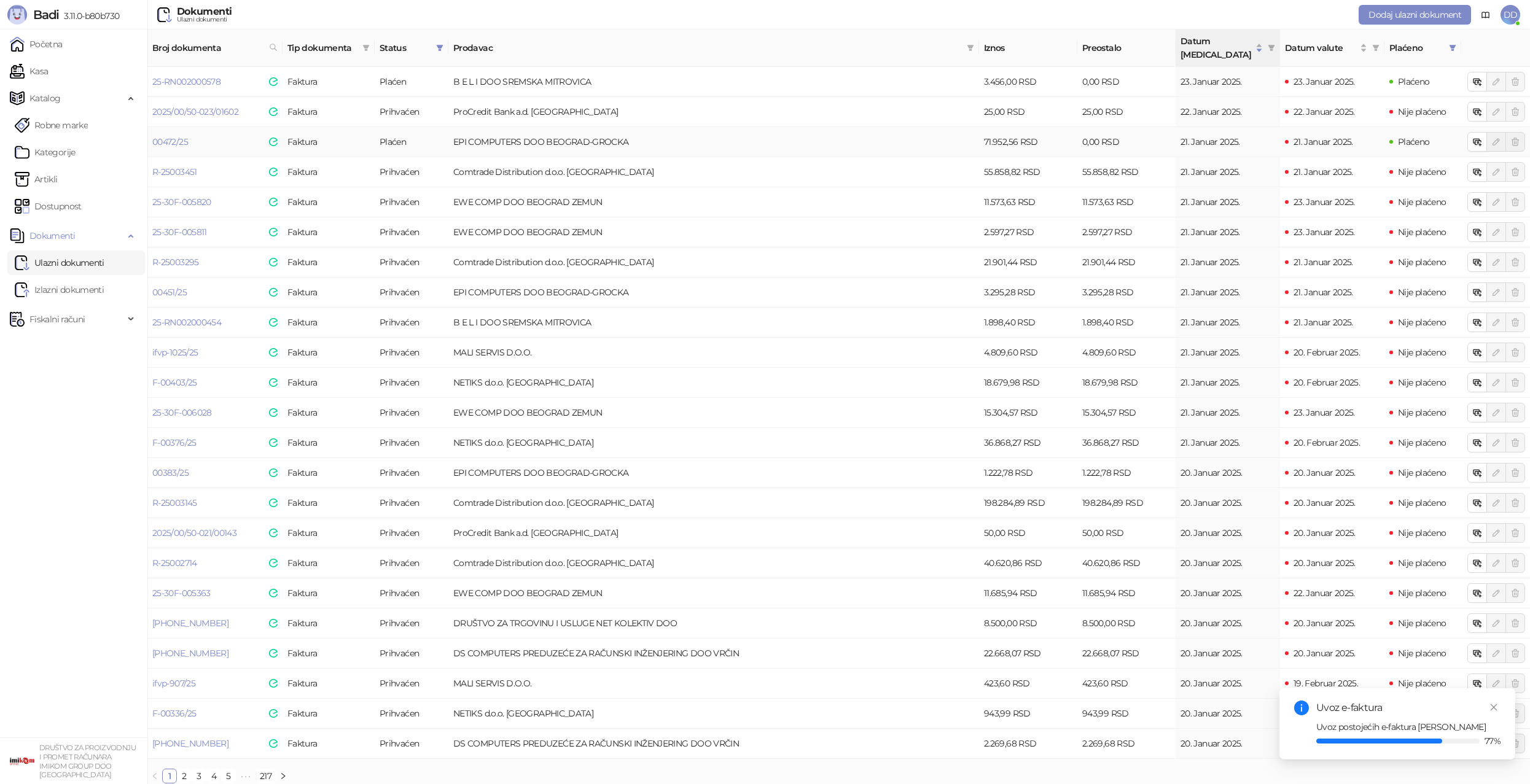
click at [610, 133] on td "EPI COMPUTERS DOO BEOGRAD-GROCKA" at bounding box center [713, 142] width 531 height 30
click at [172, 136] on link "00472/25" at bounding box center [170, 141] width 36 height 11
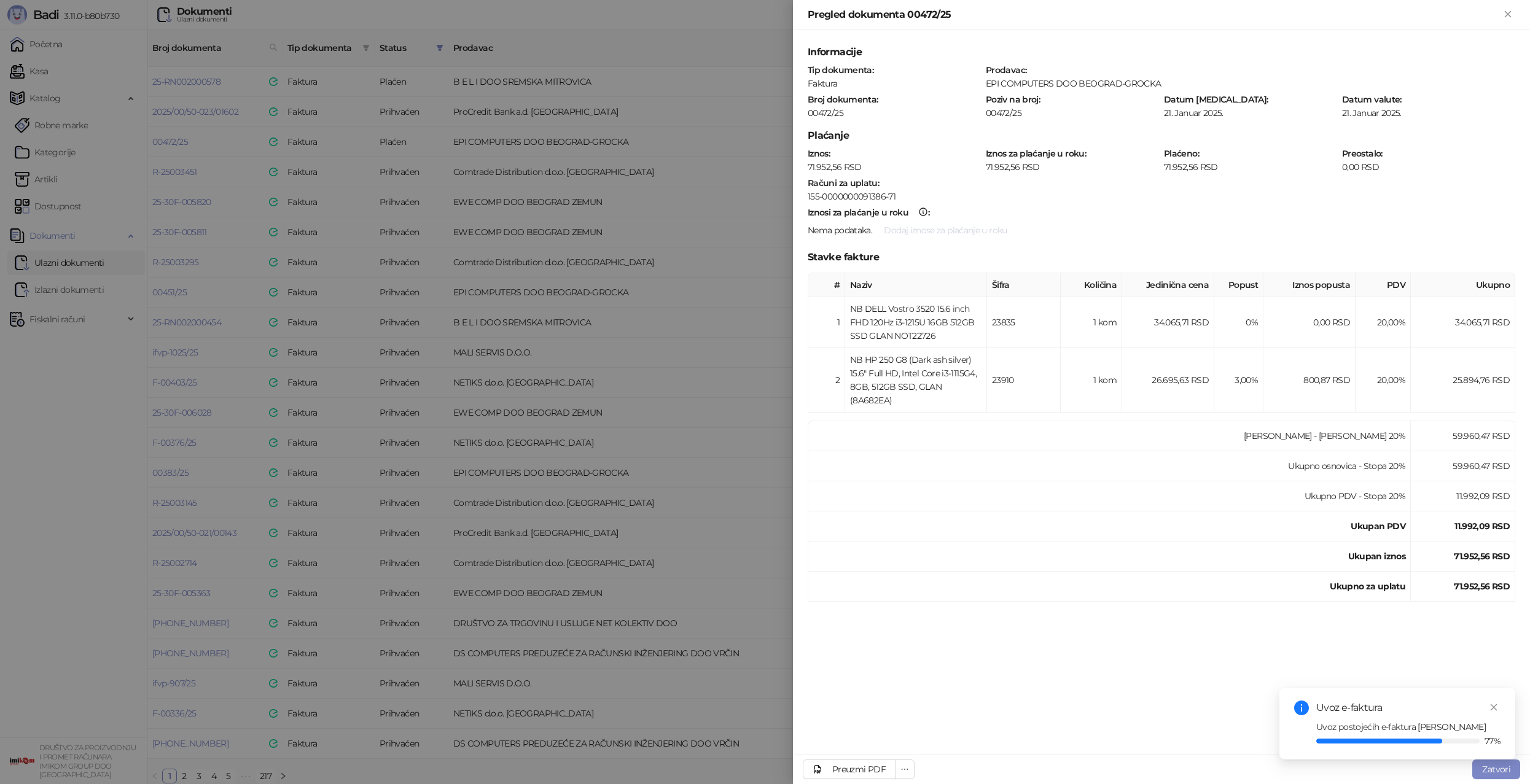
click at [962, 232] on button "Dodaj iznose za plaćanje u roku" at bounding box center [945, 230] width 143 height 19
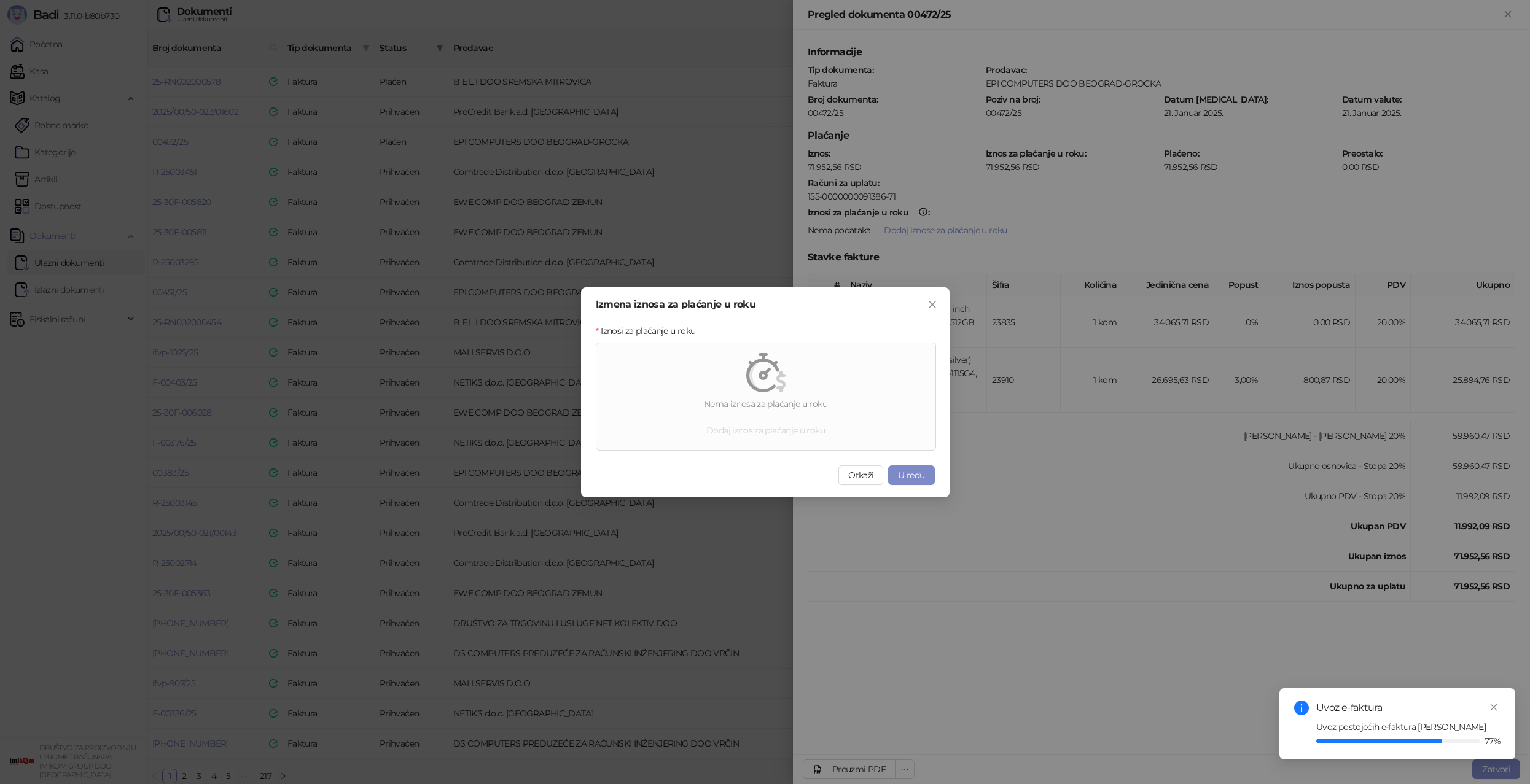
click at [809, 428] on span "Dodaj iznos za plaćanje u roku" at bounding box center [766, 430] width 118 height 11
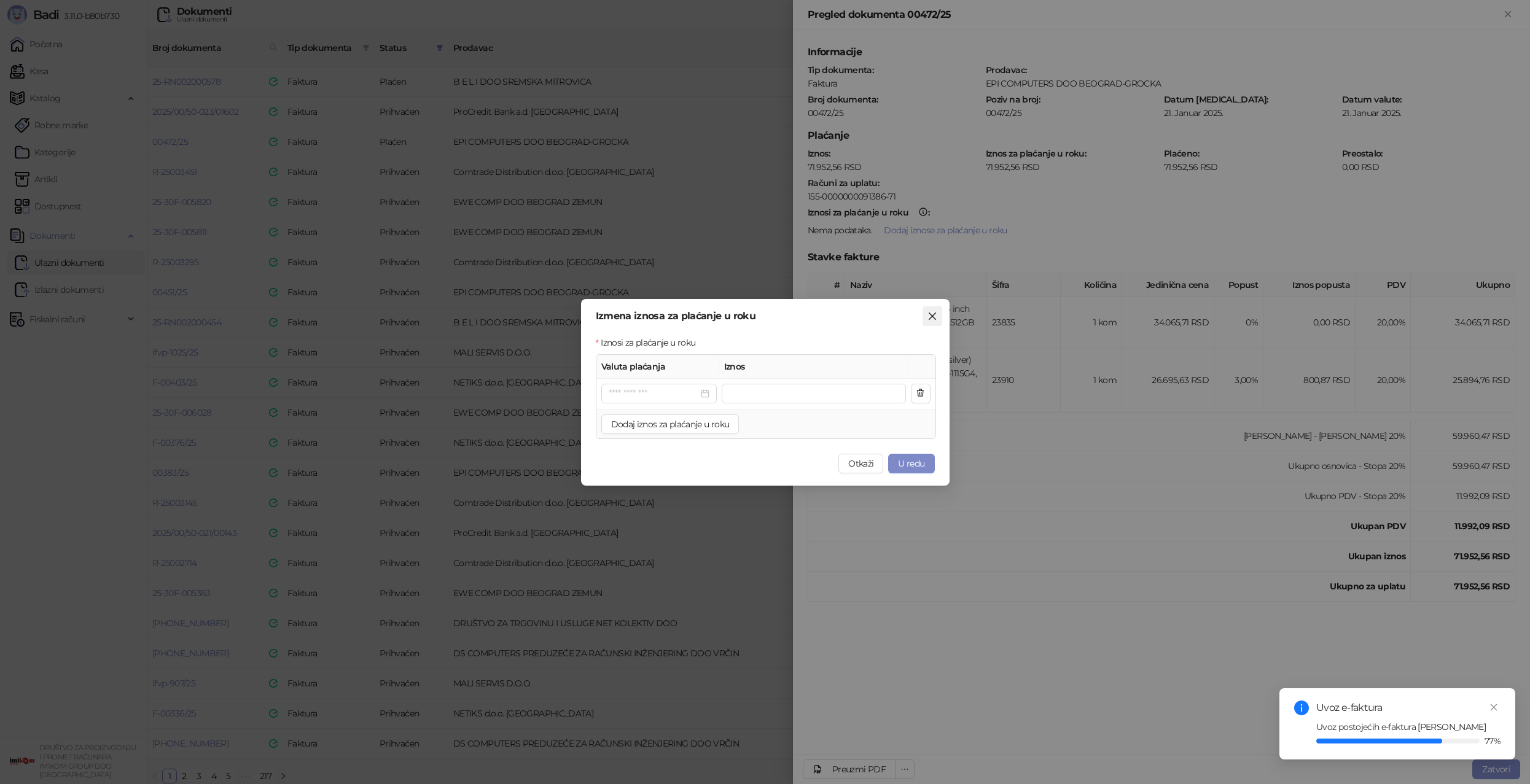
click at [933, 313] on icon "close" at bounding box center [932, 316] width 10 height 10
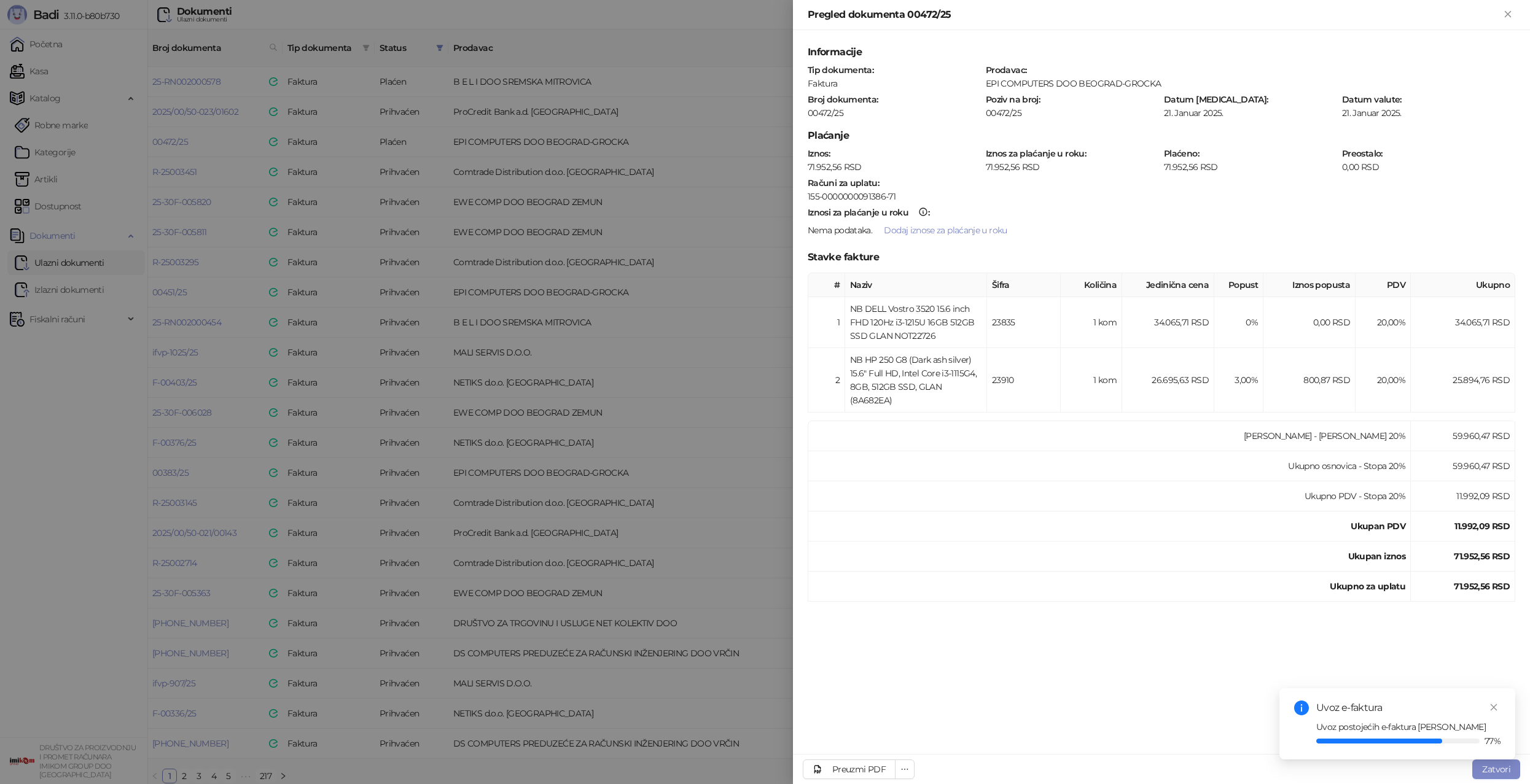
click at [762, 453] on div at bounding box center [765, 392] width 1530 height 784
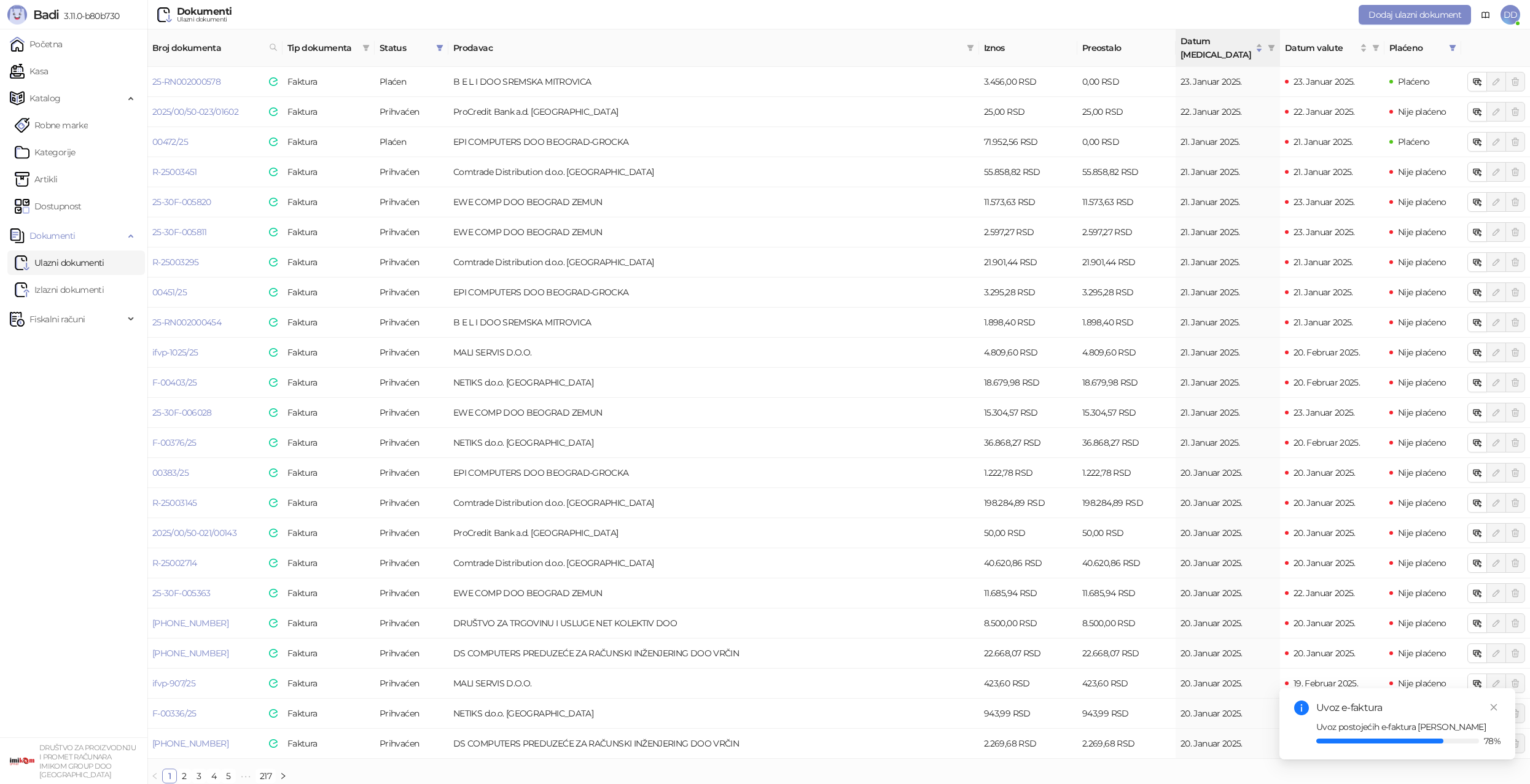
click at [1508, 15] on span "DD" at bounding box center [1510, 14] width 19 height 19
click at [48, 68] on link "Kasa" at bounding box center [29, 71] width 38 height 24
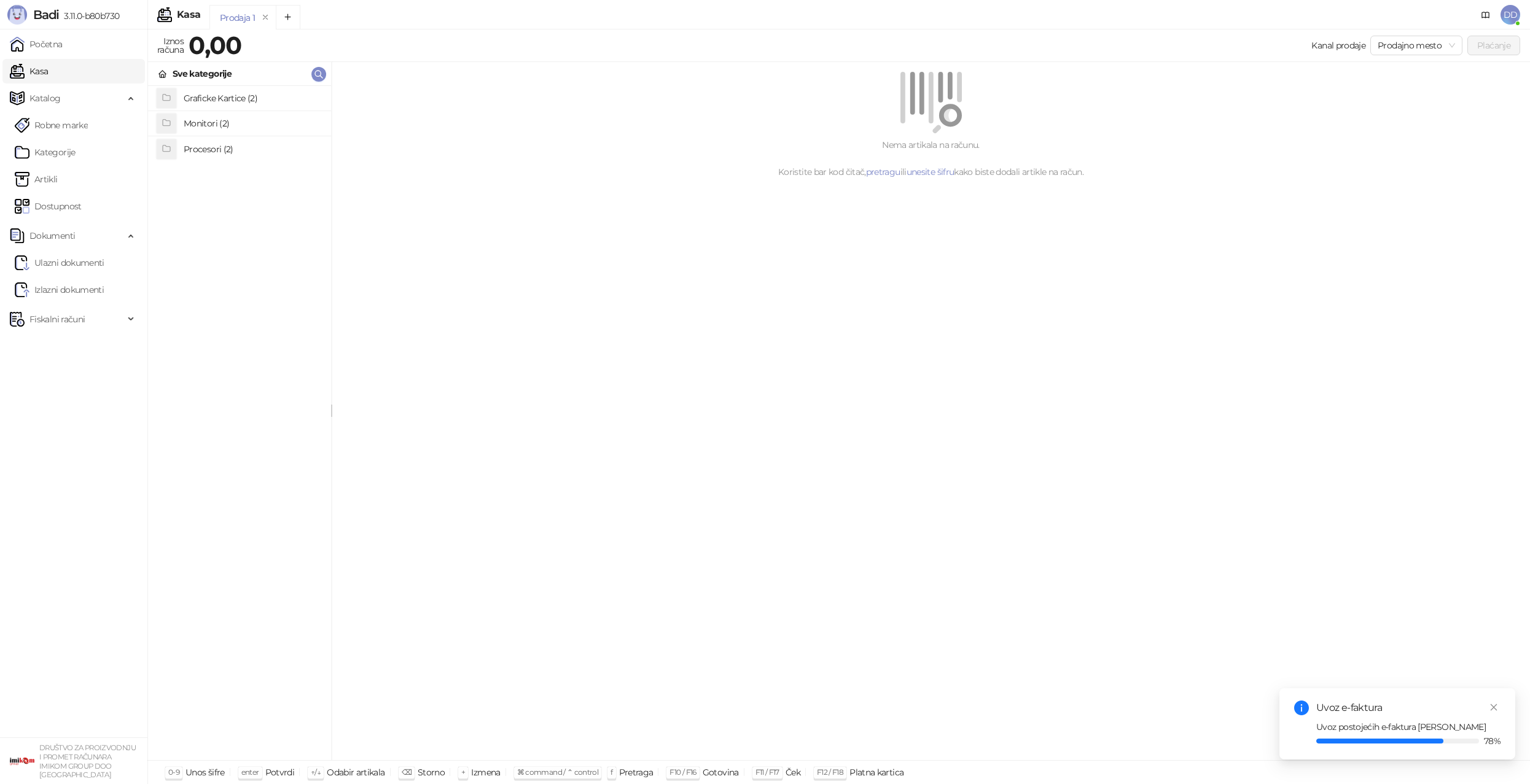
click at [246, 96] on h4 "Graficke Kartice (2)" at bounding box center [252, 98] width 138 height 19
click at [246, 96] on h4 "AMD graficke kartice (0)" at bounding box center [252, 98] width 138 height 19
click at [169, 74] on div "AMD graficke kartice" at bounding box center [209, 74] width 101 height 14
click at [165, 74] on icon at bounding box center [163, 74] width 10 height 10
click at [76, 125] on link "Robne marke" at bounding box center [51, 125] width 73 height 24
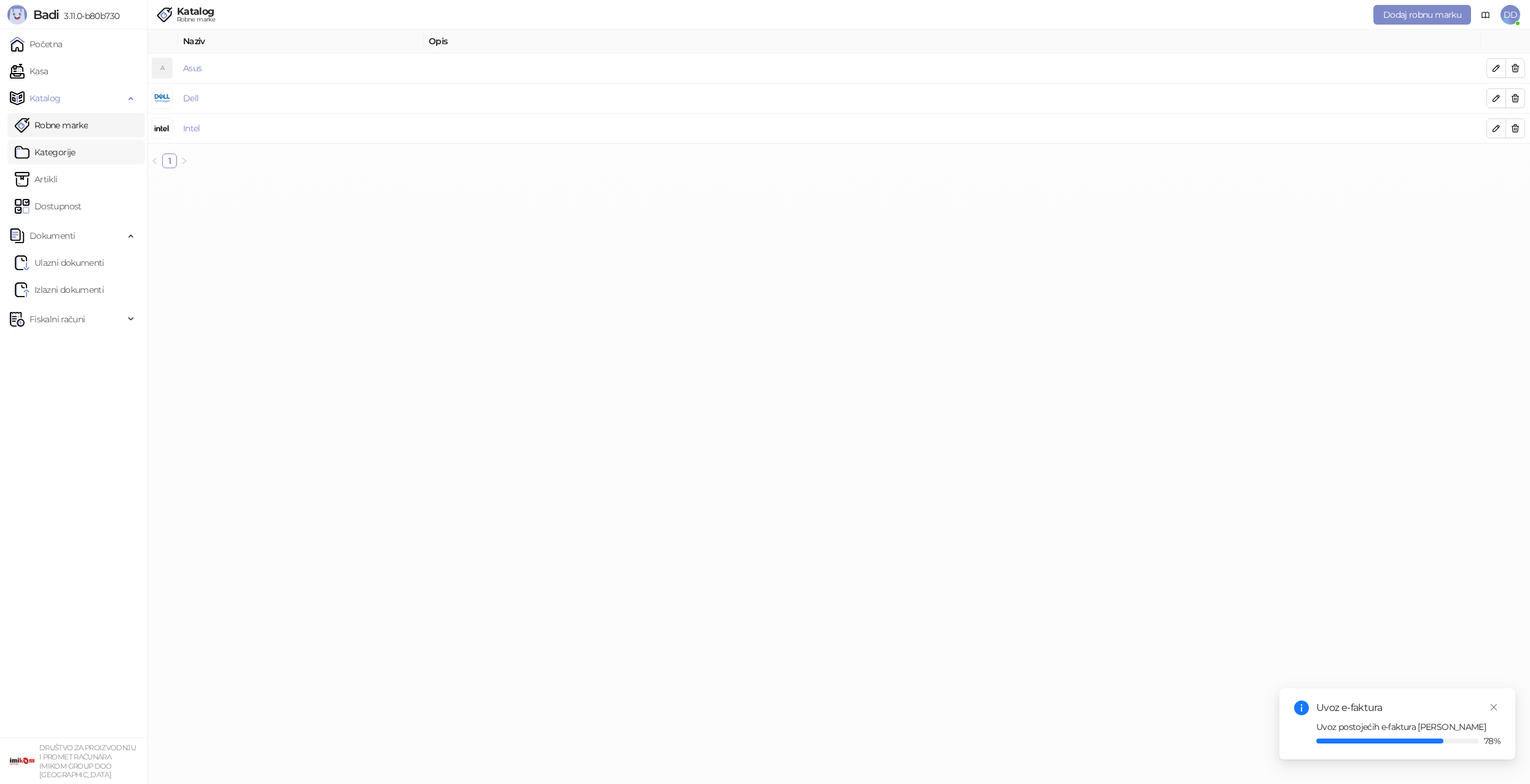
click at [74, 144] on link "Kategorije" at bounding box center [45, 152] width 61 height 24
click at [80, 124] on link "Robne marke" at bounding box center [51, 125] width 73 height 24
click at [74, 166] on ul "Robne marke Kategorije Artikli Dostupnost" at bounding box center [74, 166] width 147 height 111
click at [71, 154] on link "Kategorije" at bounding box center [45, 152] width 61 height 24
click at [57, 181] on link "Artikli" at bounding box center [36, 179] width 43 height 24
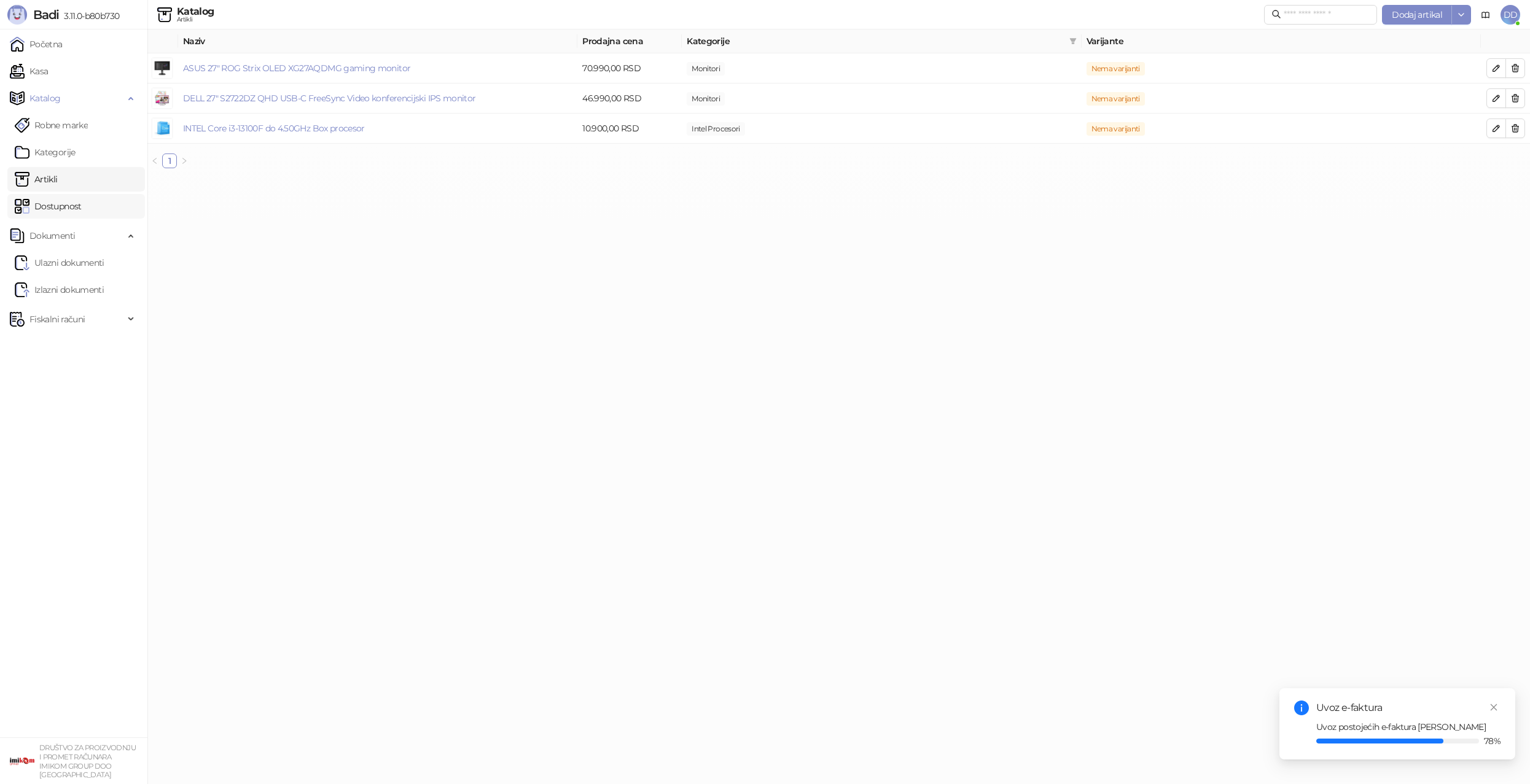
click at [82, 199] on link "Dostupnost" at bounding box center [47, 206] width 67 height 24
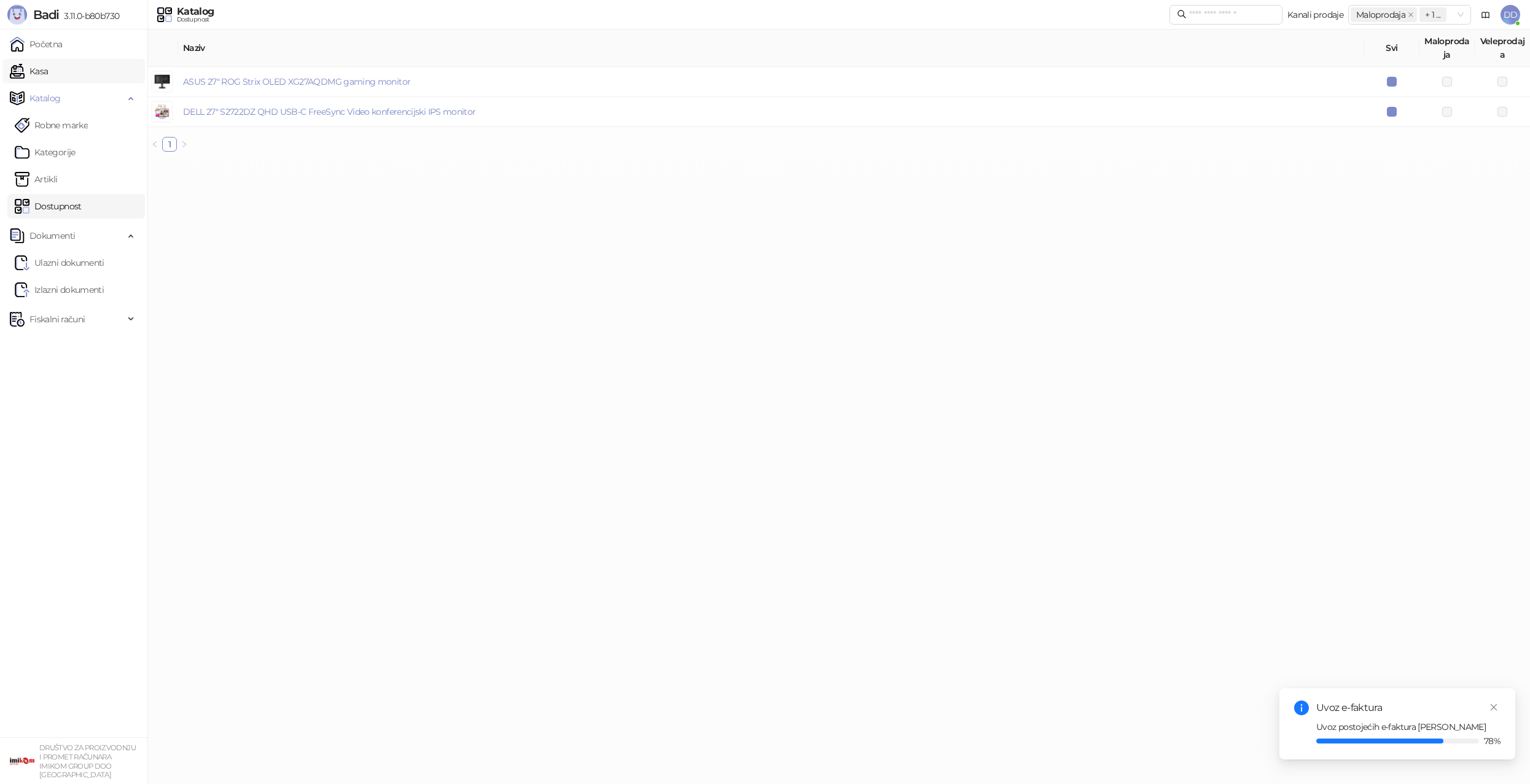
click at [48, 78] on link "Kasa" at bounding box center [29, 71] width 38 height 24
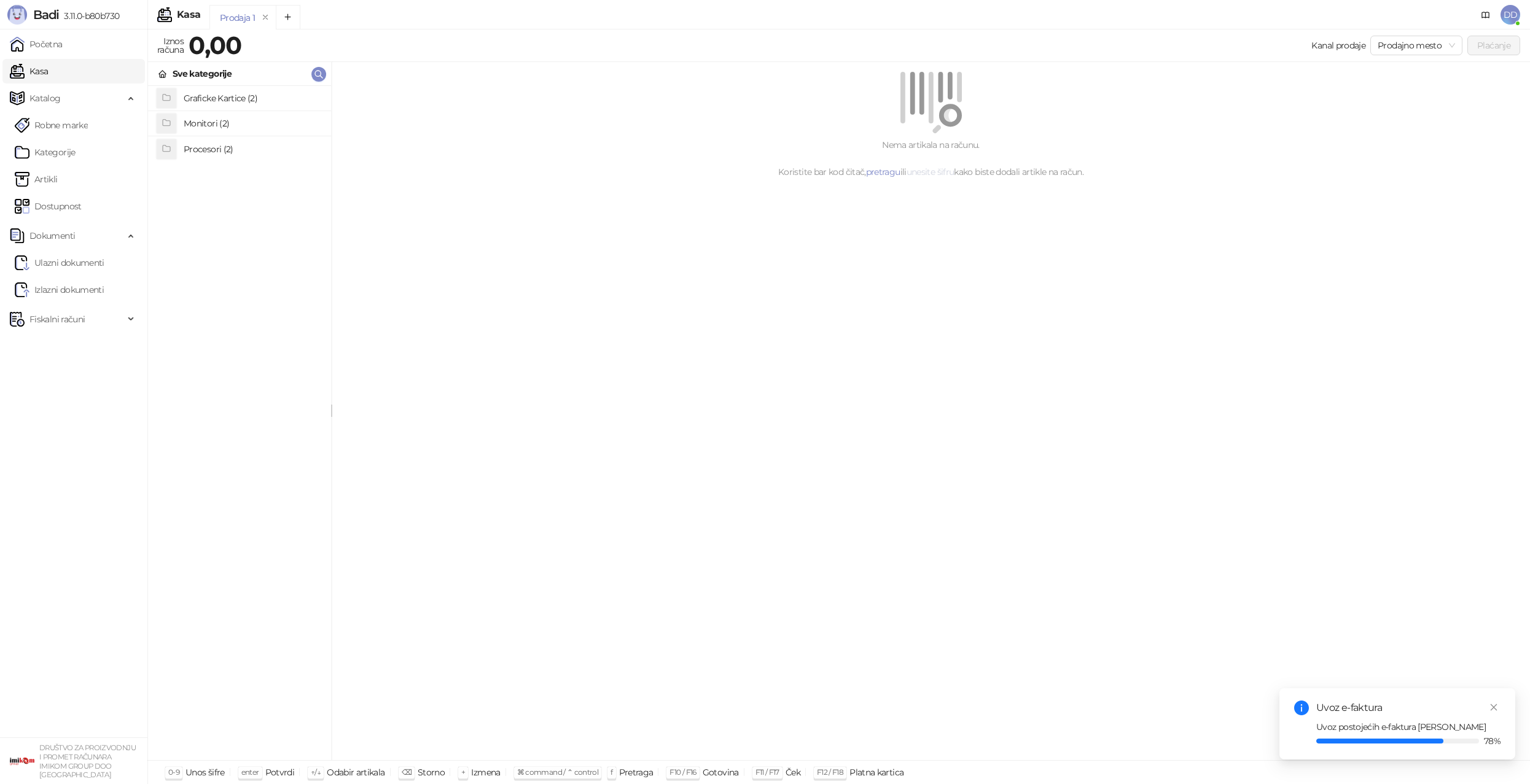
click at [931, 172] on link "unesite šifru" at bounding box center [930, 172] width 48 height 11
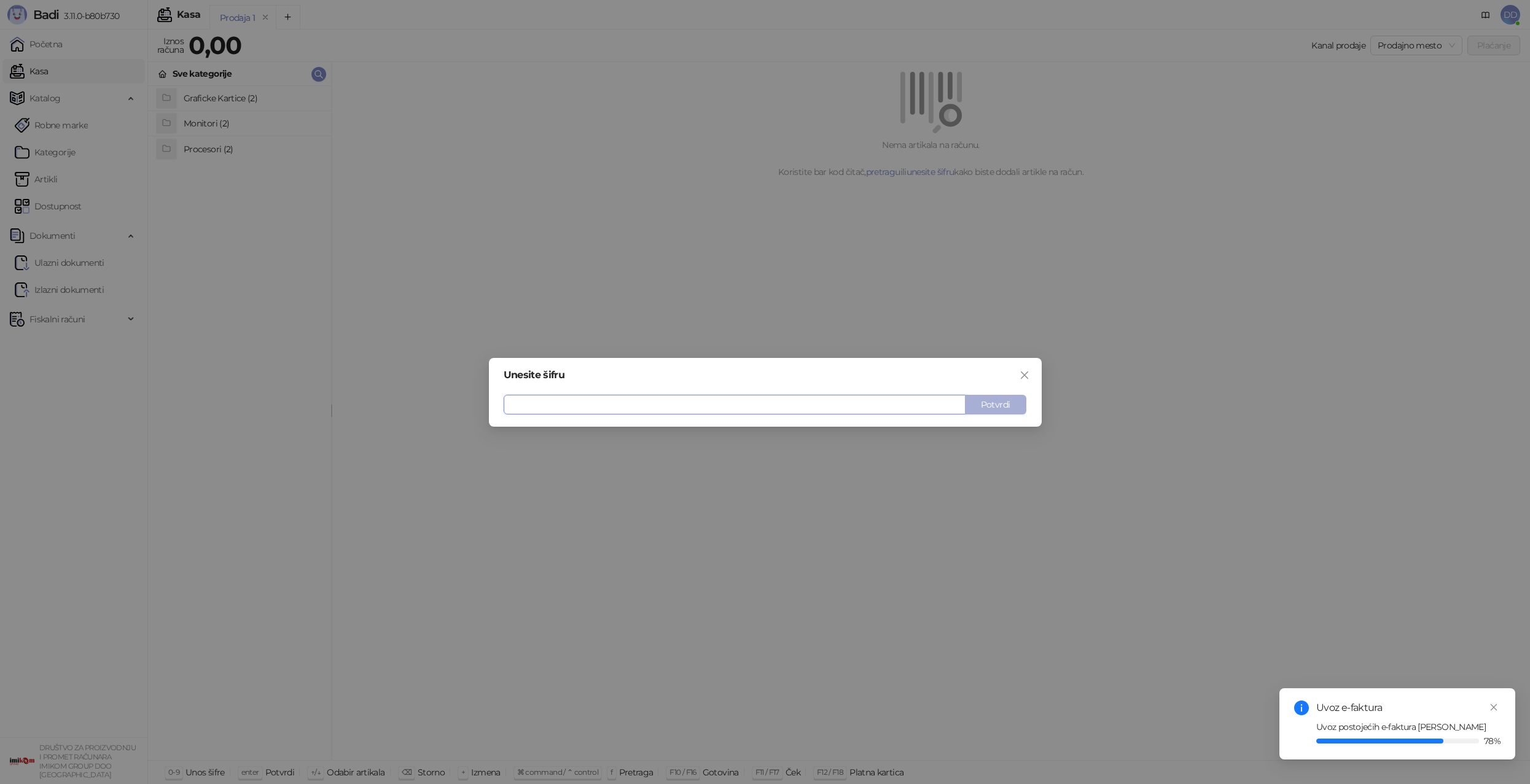
click at [982, 403] on button "Potvrdi" at bounding box center [995, 404] width 62 height 19
click at [972, 406] on button "Potvrdi" at bounding box center [995, 404] width 62 height 19
type input "*"
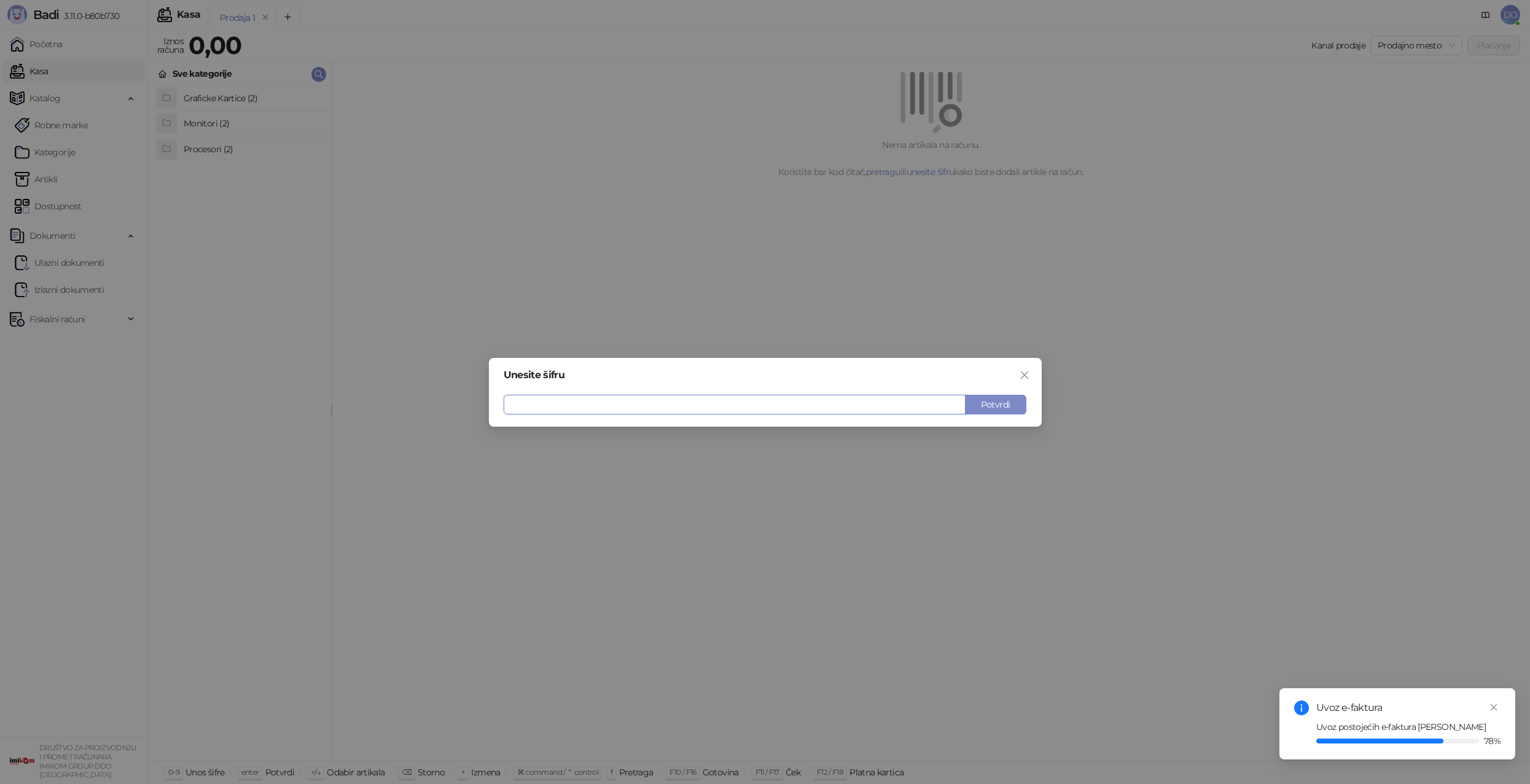
type input "*"
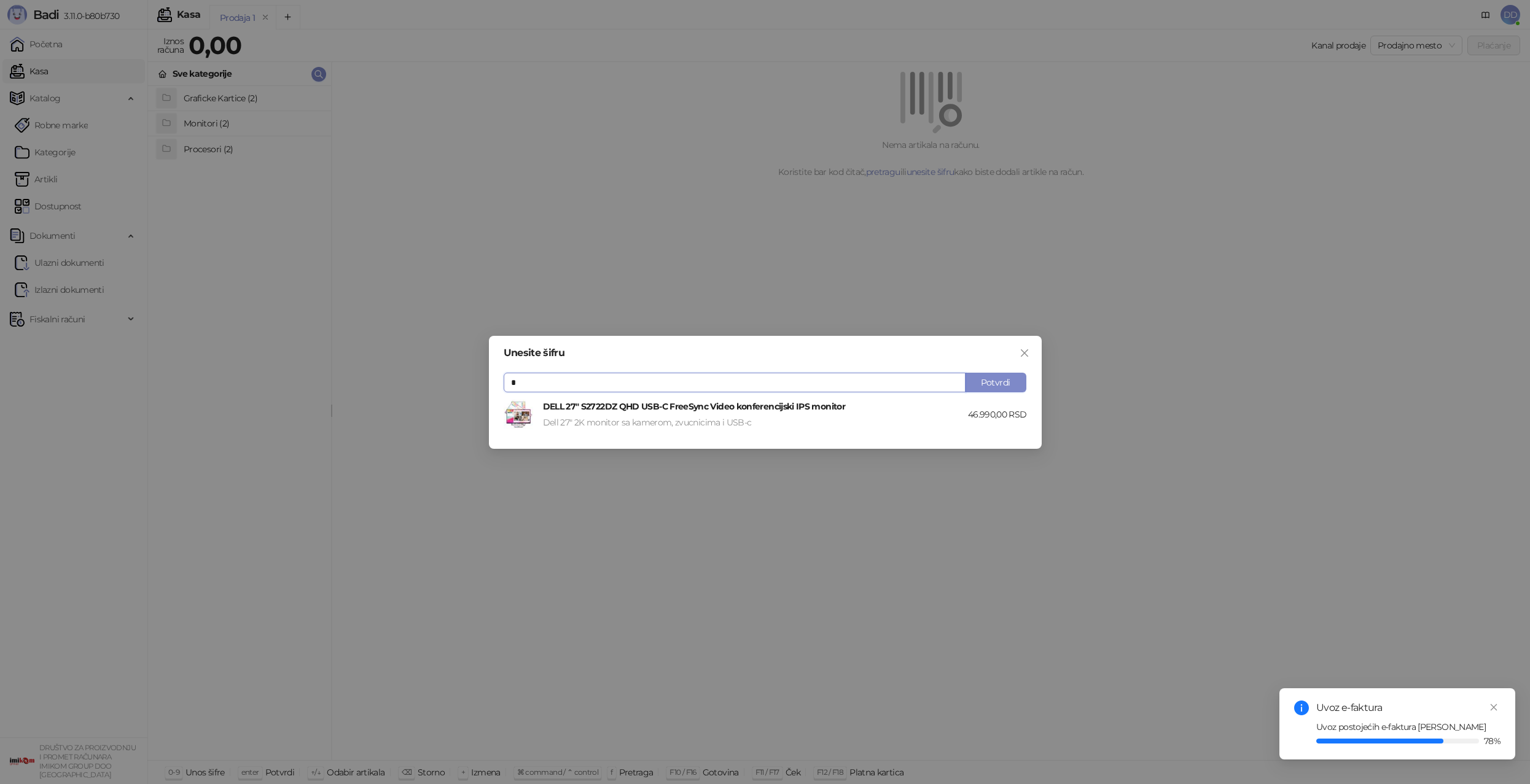
type input "*"
click at [779, 412] on h4 "DELL 27" S2722DZ QHD USB-C FreeSync Video konferencijski IPS monitor" at bounding box center [755, 406] width 425 height 14
click at [1001, 380] on button "Potvrdi" at bounding box center [995, 382] width 62 height 19
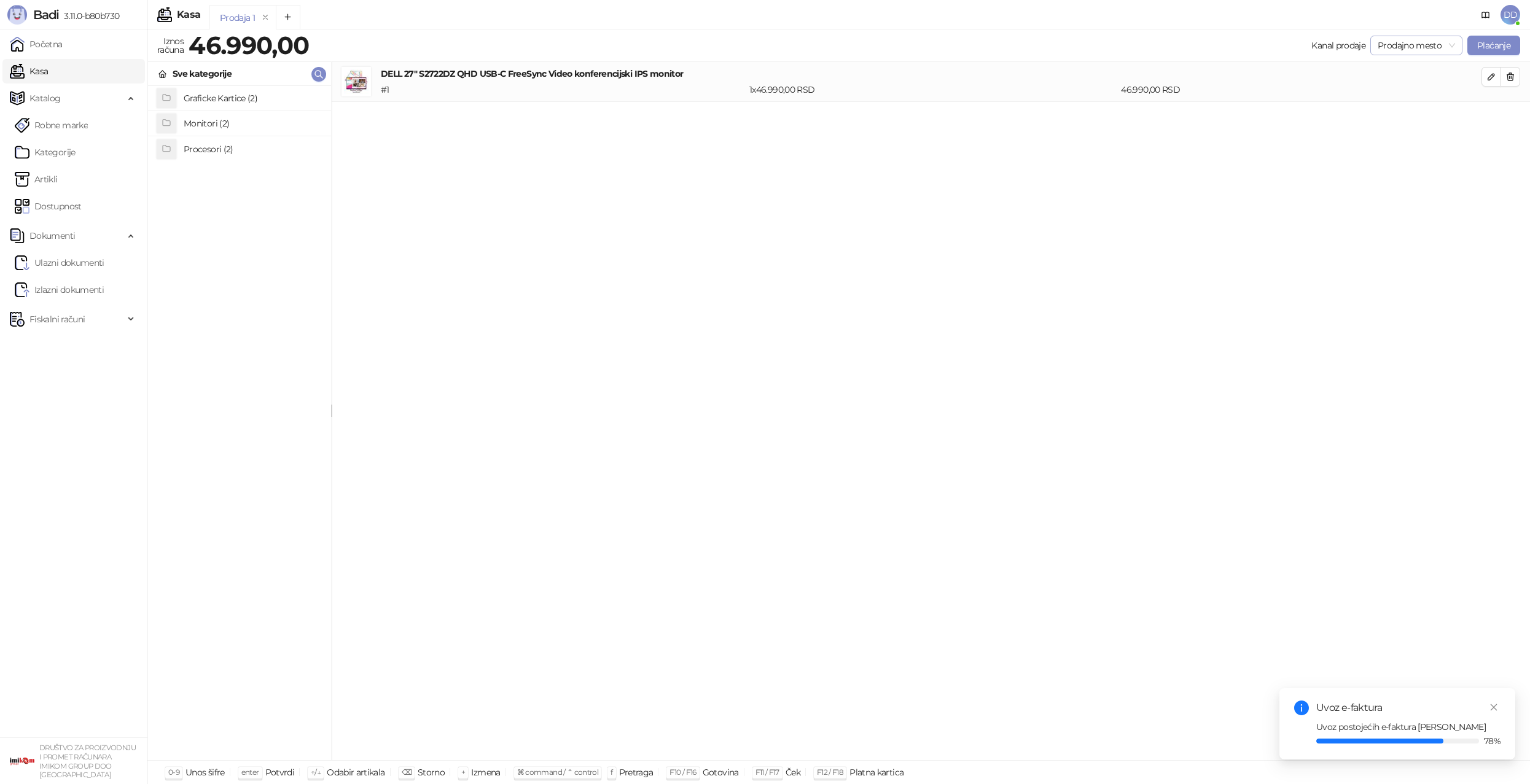
click at [1403, 43] on span "Prodajno mesto" at bounding box center [1417, 46] width 78 height 19
click at [1404, 90] on div "Maloprodaja" at bounding box center [1416, 90] width 73 height 14
drag, startPoint x: 1390, startPoint y: 124, endPoint x: 1430, endPoint y: 80, distance: 59.5
click at [1391, 124] on div "DELL 27" S2722DZ QHD USB-C FreeSync Video konferencijski IPS monitor # 1 1 x 46…" at bounding box center [930, 411] width 1198 height 699
click at [1478, 46] on button "Plaćanje" at bounding box center [1494, 45] width 52 height 19
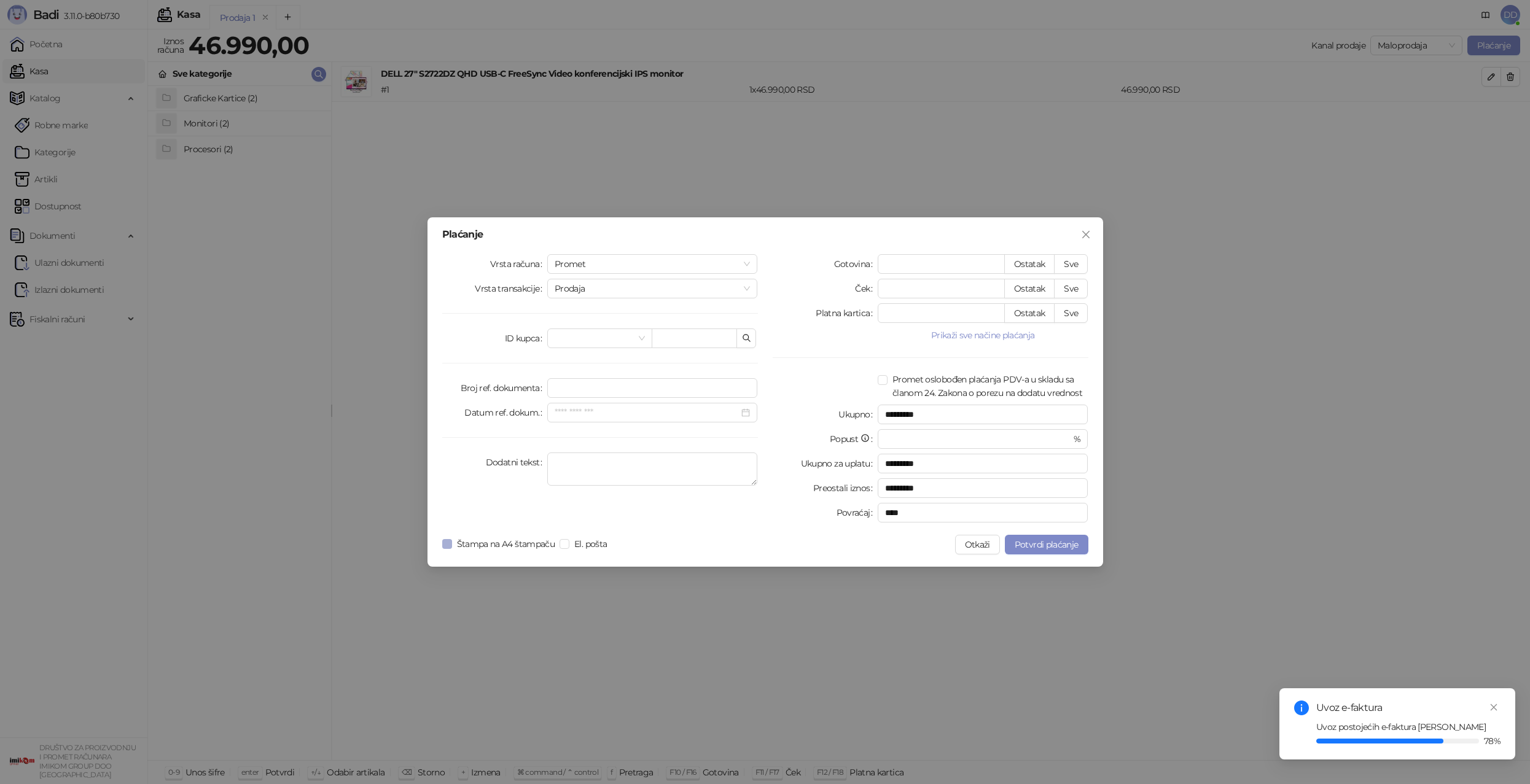
click at [507, 542] on span "Štampa na A4 štampaču" at bounding box center [506, 544] width 108 height 14
click at [1063, 264] on button "Sve" at bounding box center [1071, 264] width 34 height 19
type input "*****"
type input "****"
click at [603, 411] on input "Datum ref. dokum." at bounding box center [647, 412] width 185 height 14
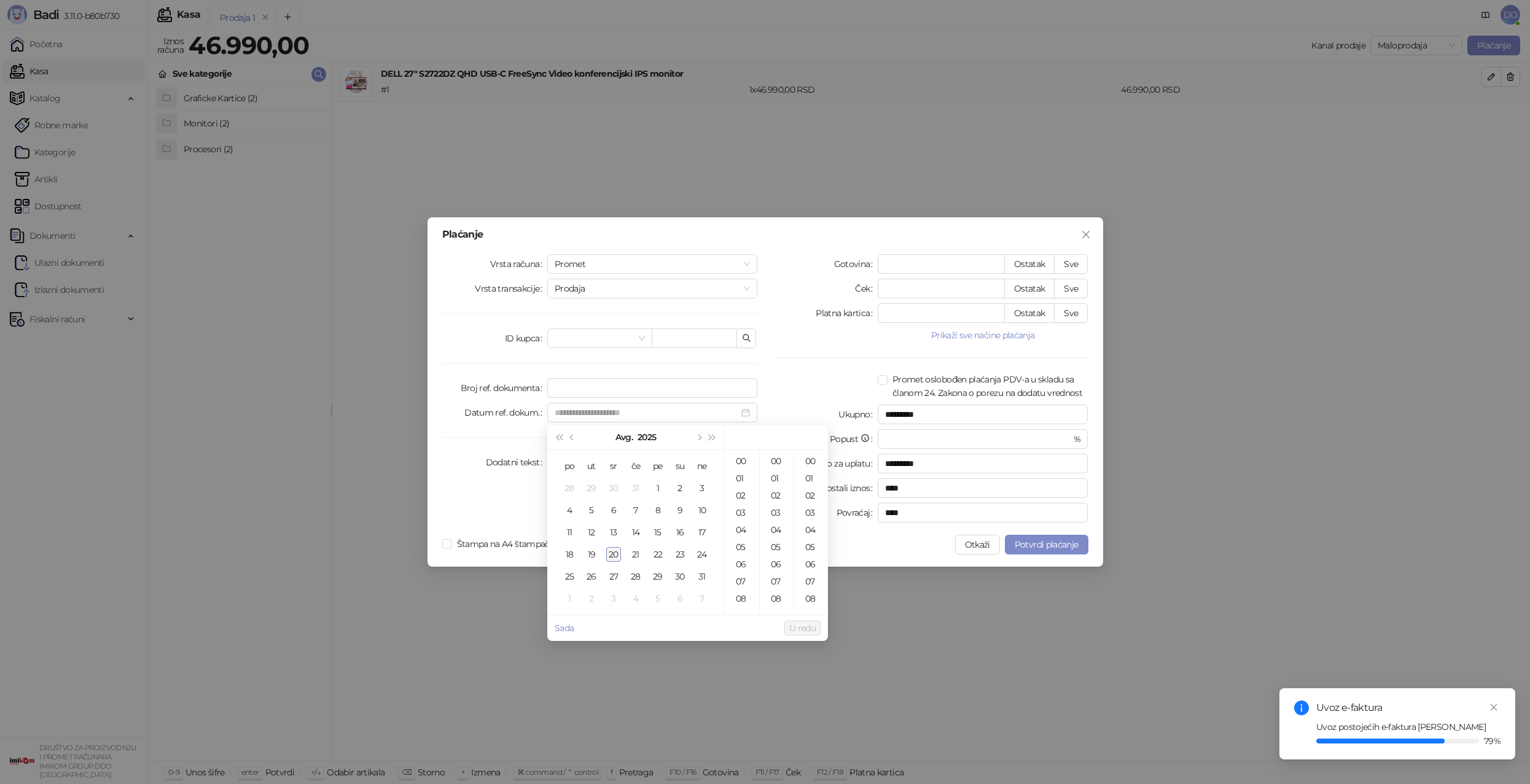
click at [615, 551] on div "20" at bounding box center [613, 553] width 14 height 14
type input "**********"
click at [498, 499] on div "Vrsta računa Promet Vrsta transakcije Prodaja ID kupca Broj ref. dokumenta Datu…" at bounding box center [599, 390] width 331 height 273
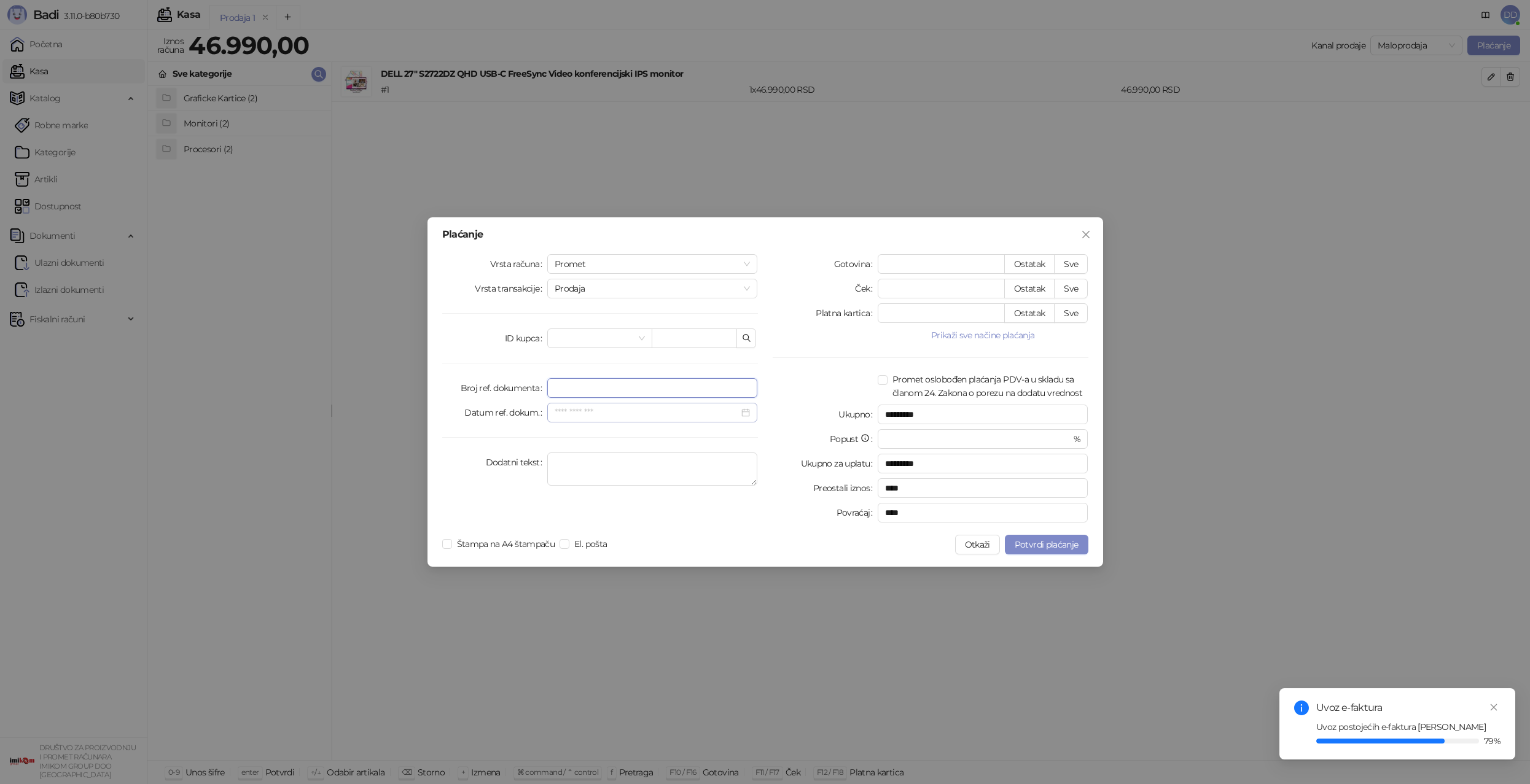
drag, startPoint x: 687, startPoint y: 397, endPoint x: 683, endPoint y: 406, distance: 9.8
click at [687, 397] on input "Broj ref. dokumenta" at bounding box center [652, 388] width 210 height 19
click at [680, 410] on input "Datum ref. dokum." at bounding box center [647, 412] width 185 height 14
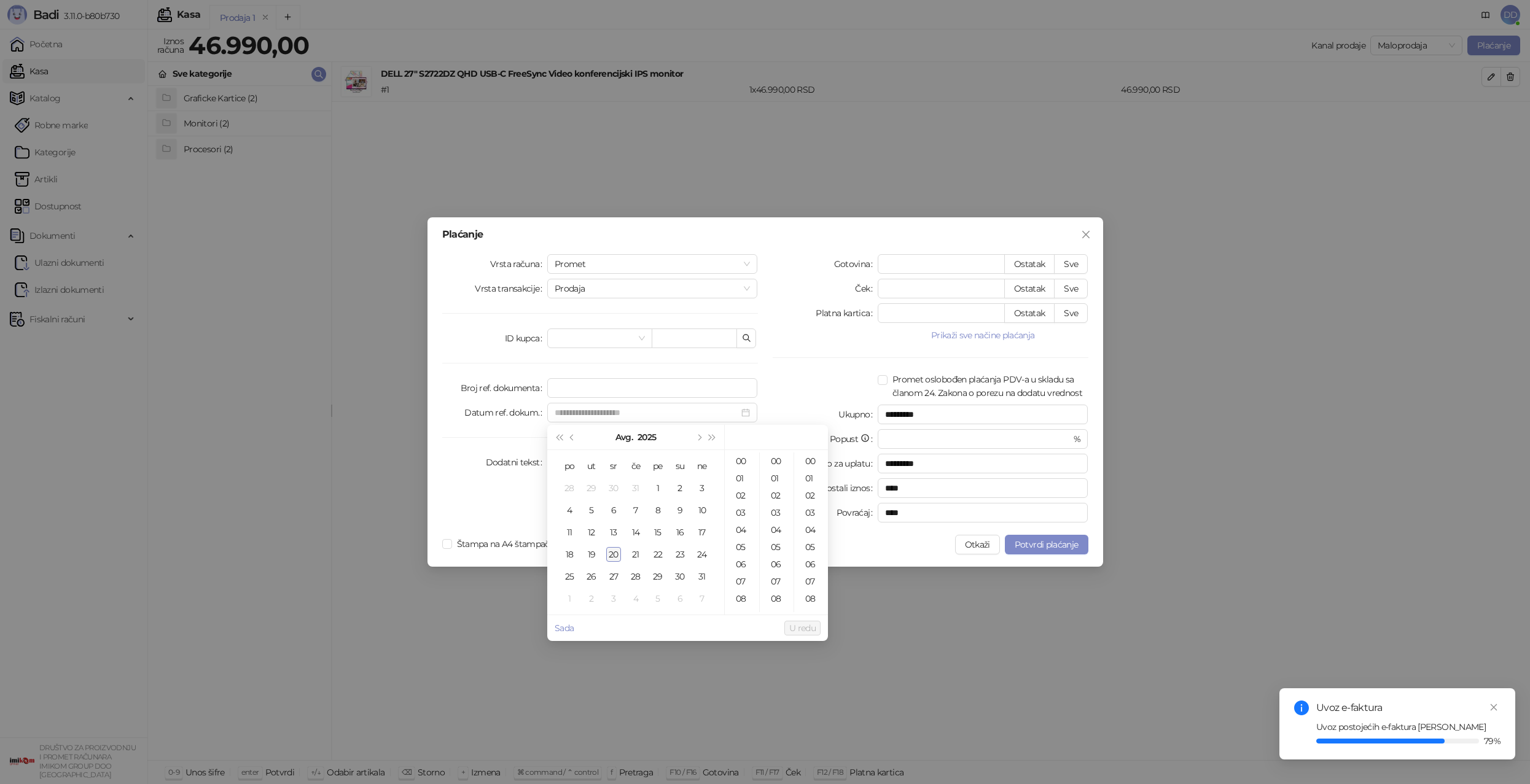
click at [612, 559] on div "20" at bounding box center [613, 553] width 14 height 14
type input "**********"
click at [806, 625] on span "U redu" at bounding box center [802, 628] width 26 height 11
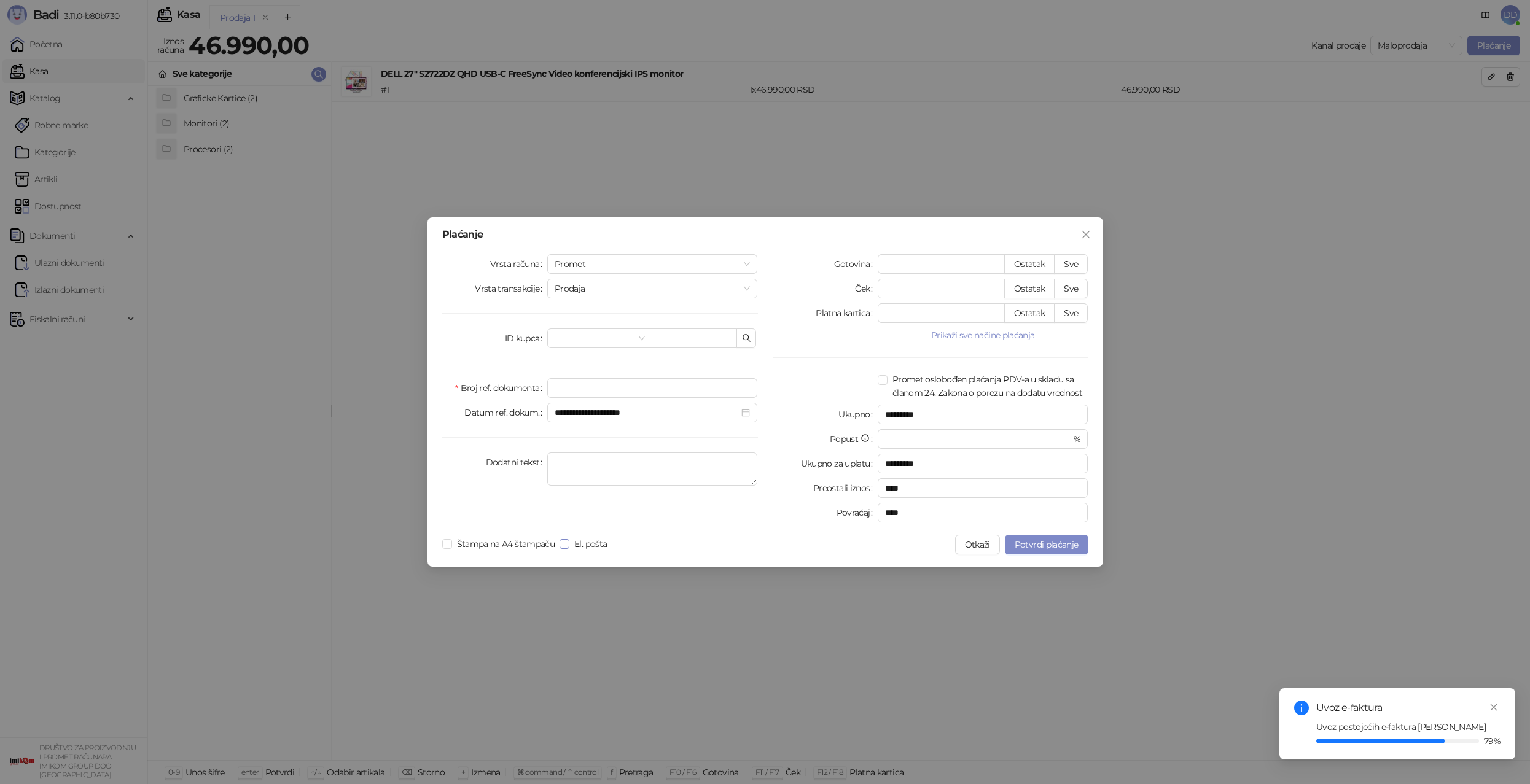
click at [598, 546] on span "El. pošta" at bounding box center [591, 544] width 42 height 14
click at [594, 288] on span "Prodaja" at bounding box center [653, 289] width 196 height 19
click at [594, 289] on span "Prodaja" at bounding box center [653, 289] width 196 height 19
click at [602, 268] on span "Promet" at bounding box center [653, 264] width 196 height 19
click at [596, 311] on div "Predračun" at bounding box center [653, 308] width 191 height 14
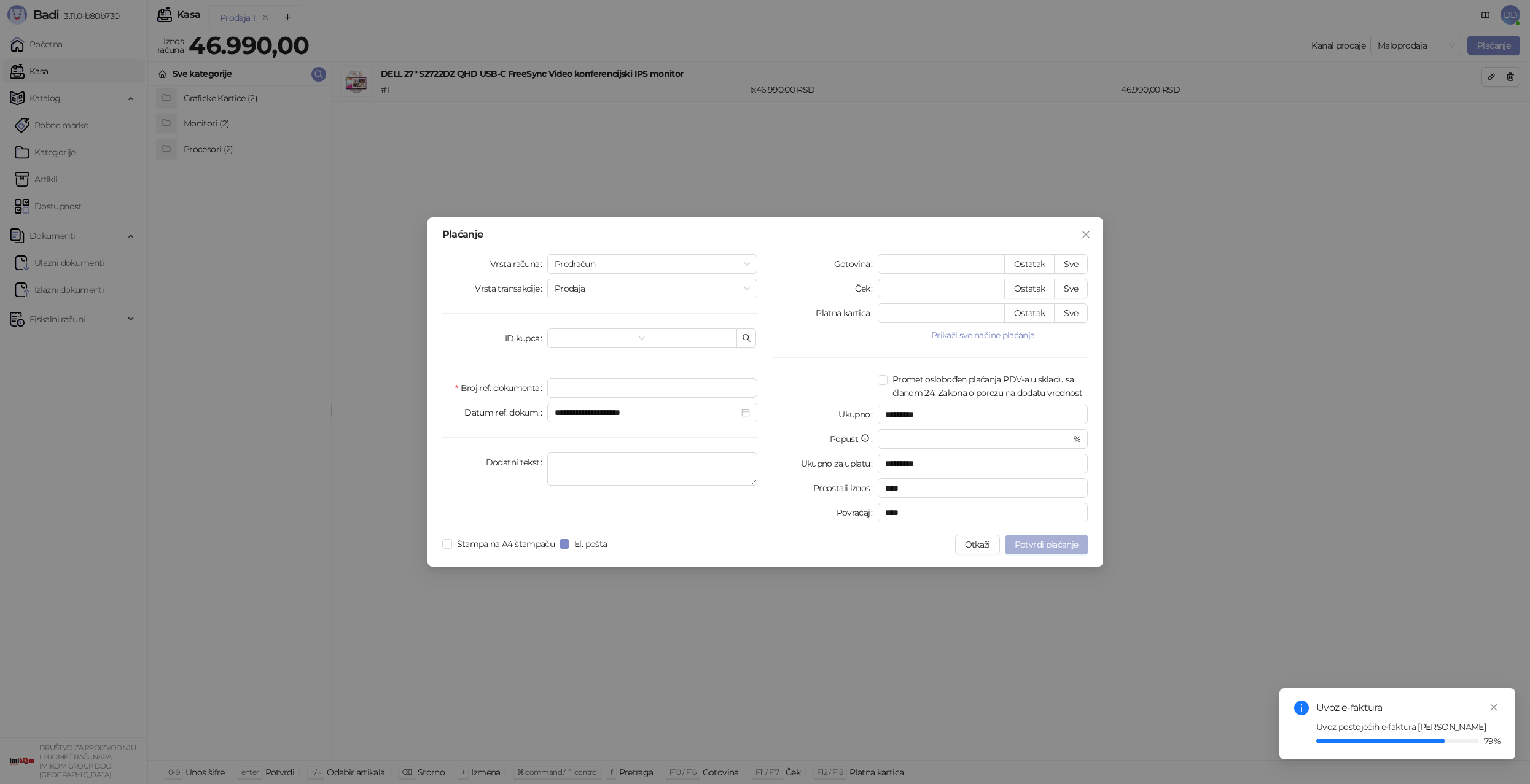
click at [1032, 540] on span "Potvrdi plaćanje" at bounding box center [1046, 544] width 64 height 11
click at [638, 394] on input "Broj ref. dokumenta" at bounding box center [652, 388] width 210 height 19
type input "******"
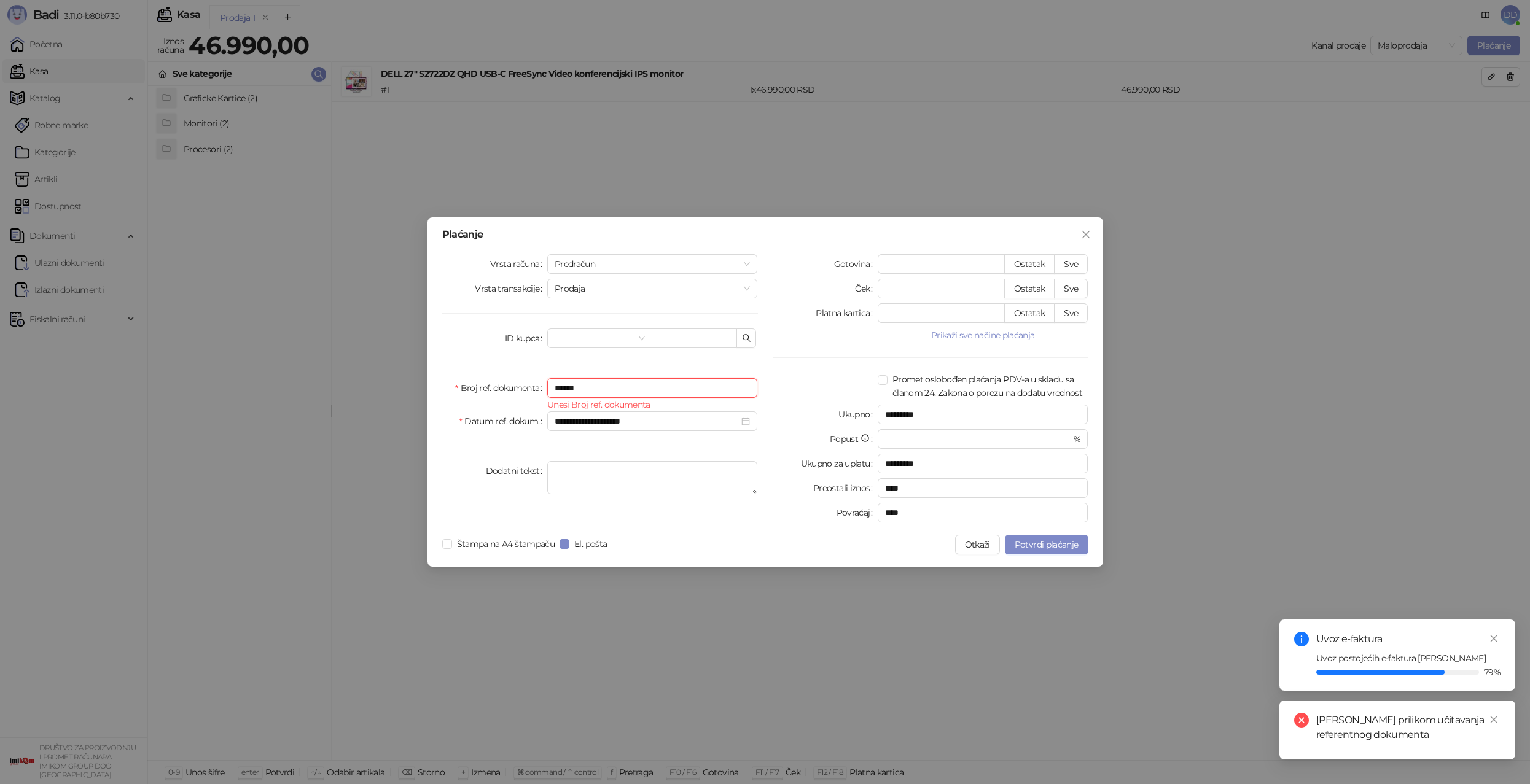
click at [664, 389] on input "******" at bounding box center [652, 388] width 210 height 19
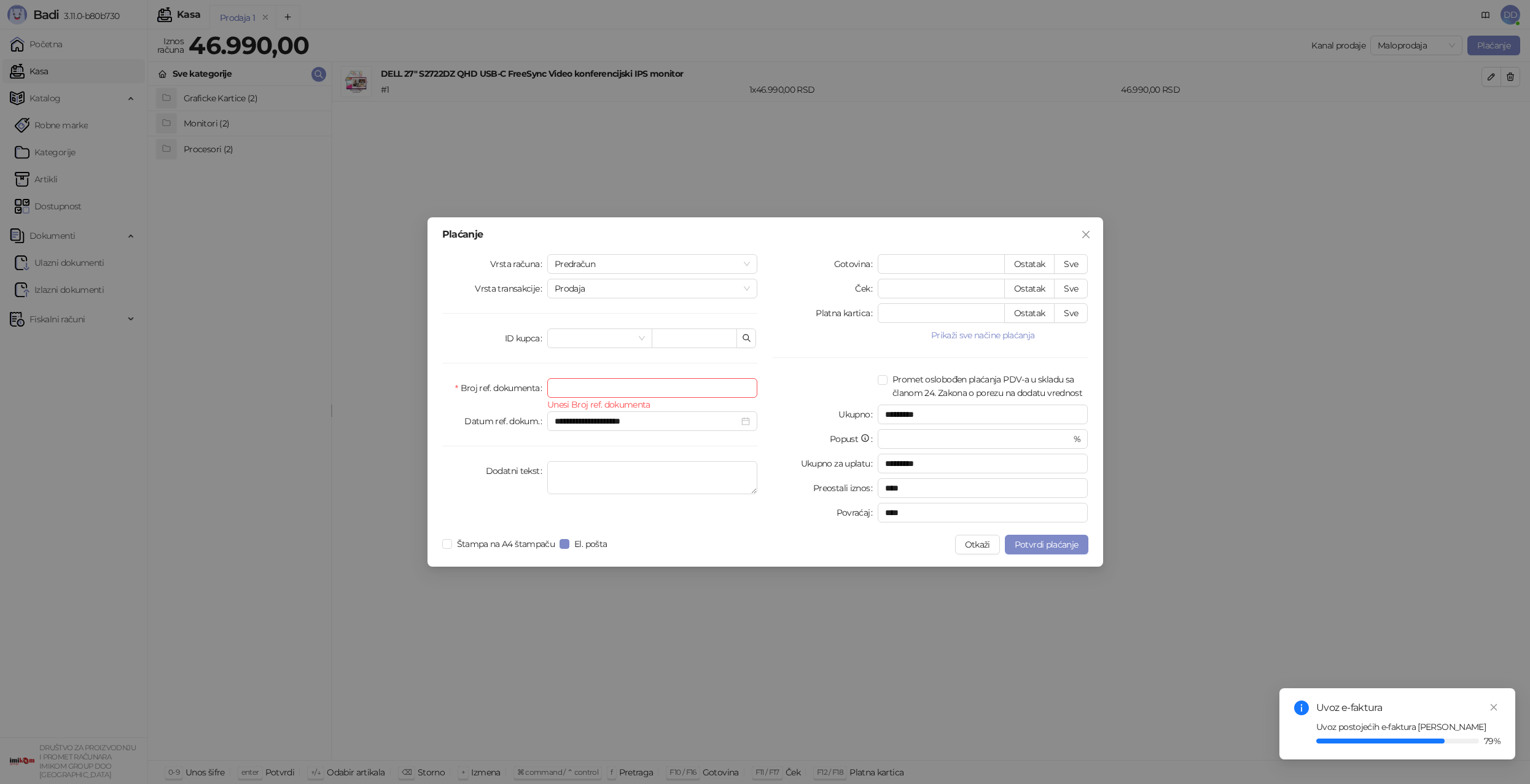
click at [487, 381] on label "Broj ref. dokumenta" at bounding box center [500, 388] width 92 height 19
click at [547, 381] on input "Broj ref. dokumenta" at bounding box center [652, 388] width 210 height 19
drag, startPoint x: 566, startPoint y: 389, endPoint x: 574, endPoint y: 396, distance: 10.6
click at [566, 389] on input "Broj ref. dokumenta" at bounding box center [652, 388] width 210 height 19
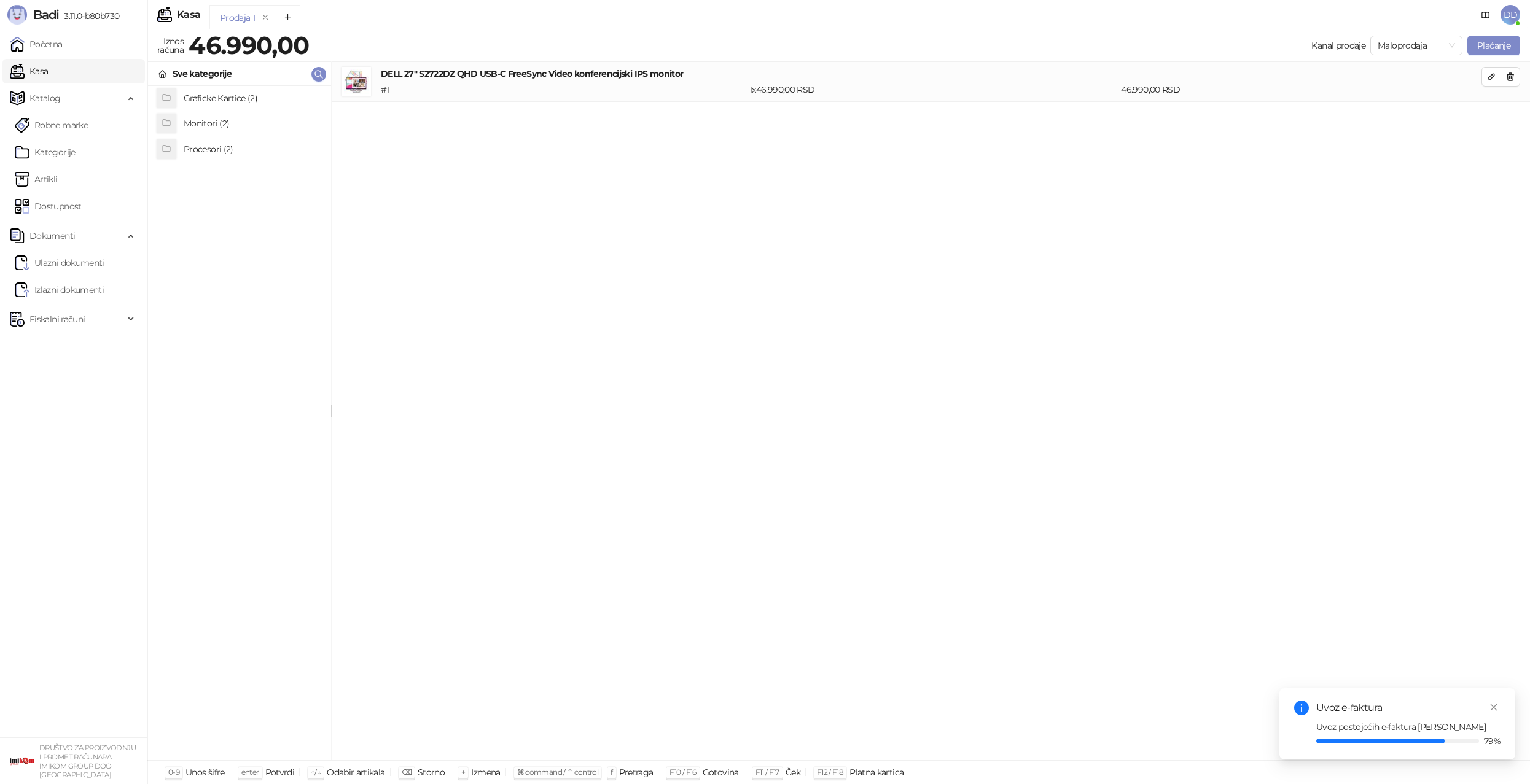
click at [583, 80] on div "DELL 27" S2722DZ QHD USB-C FreeSync Video konferencijski IPS monitor # 1 1 x 46…" at bounding box center [931, 81] width 1101 height 30
click at [1488, 46] on button "Plaćanje" at bounding box center [1494, 45] width 52 height 19
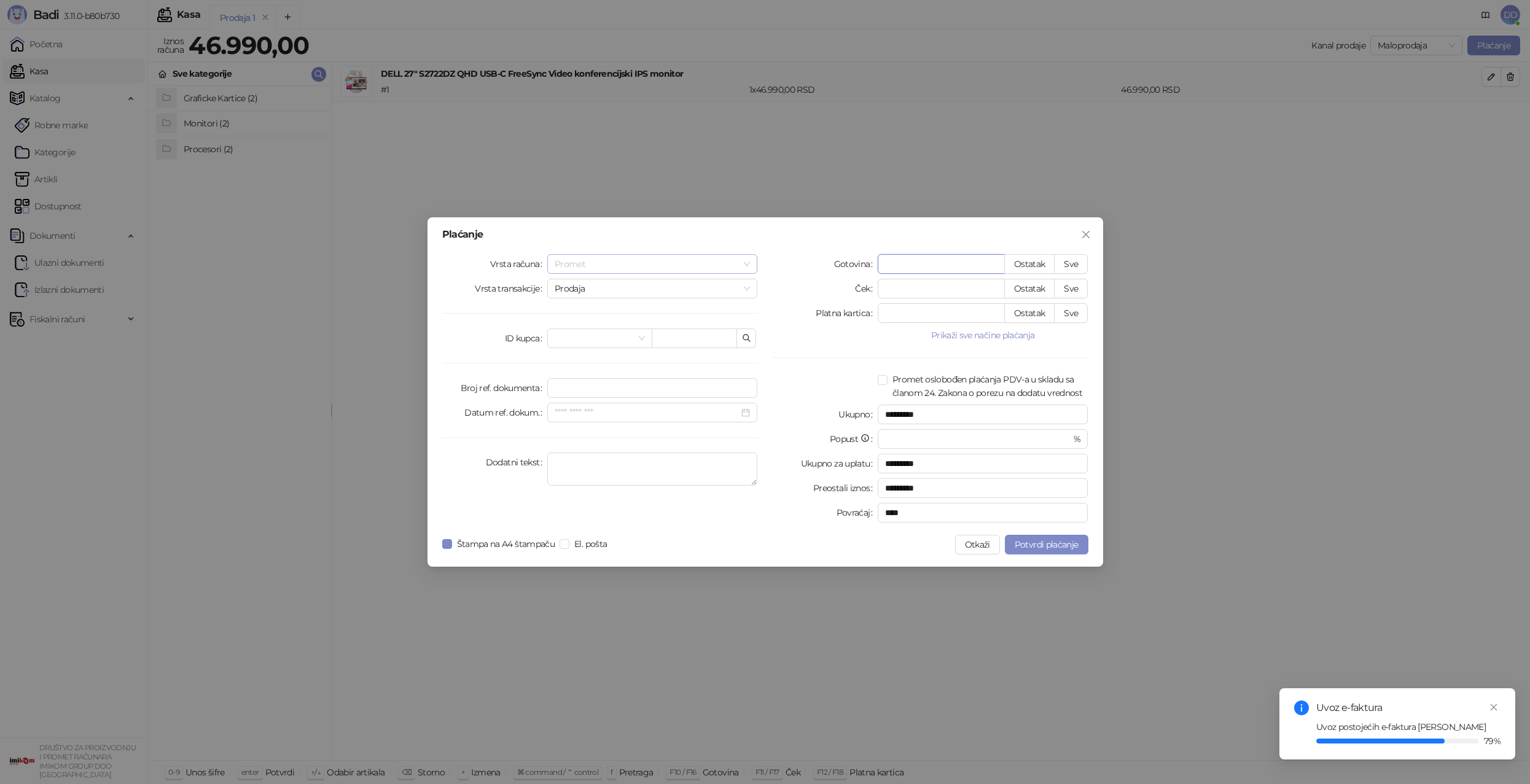
click at [673, 265] on span "Promet" at bounding box center [653, 264] width 196 height 19
click at [635, 309] on div "Predračun" at bounding box center [653, 308] width 191 height 14
click at [1066, 264] on button "Sve" at bounding box center [1071, 264] width 34 height 19
type input "*****"
type input "****"
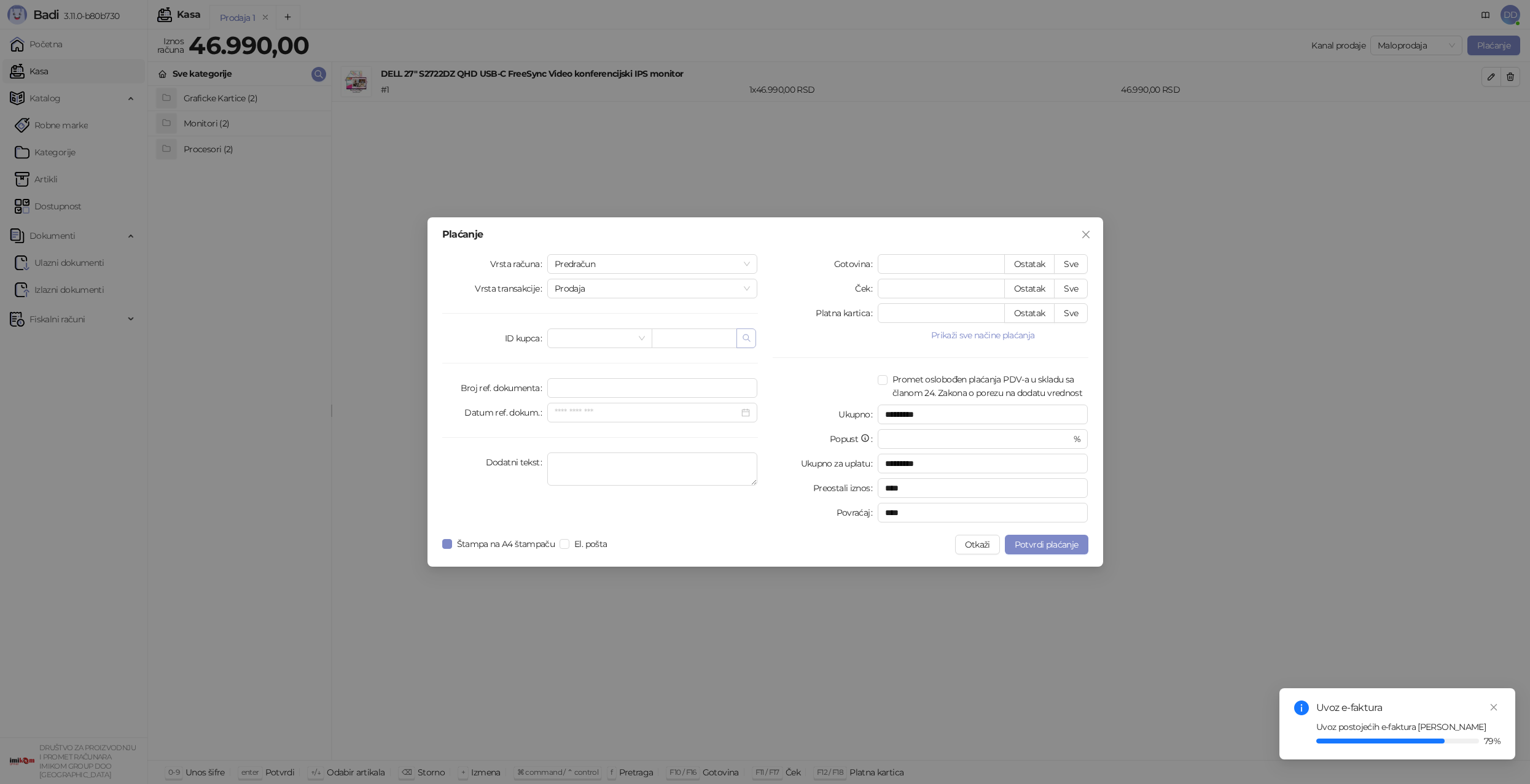
click at [748, 337] on icon "button" at bounding box center [747, 339] width 10 height 10
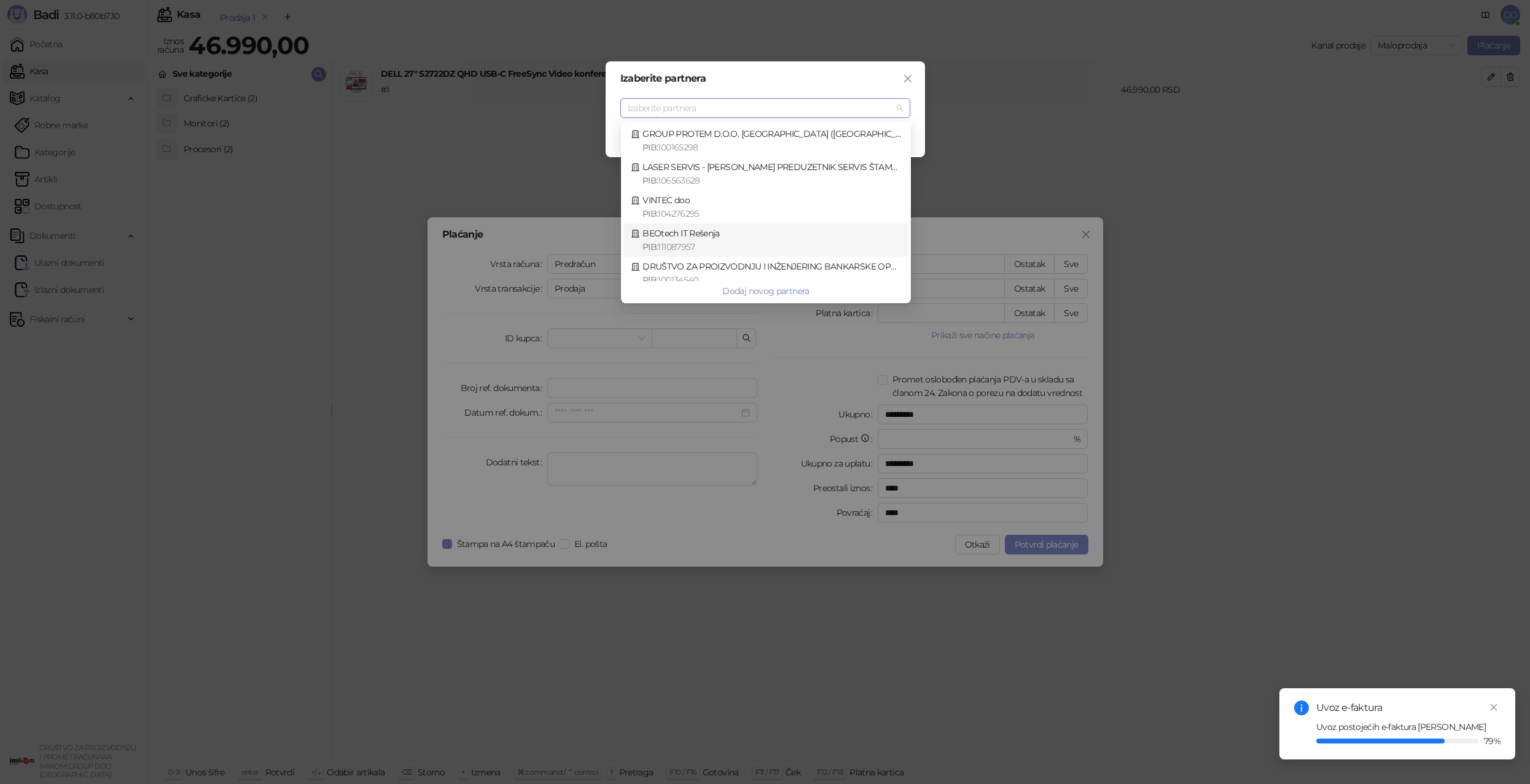
click at [691, 237] on div "BEOtech IT Rešenja PIB : 111087957" at bounding box center [766, 240] width 270 height 27
type input "*********"
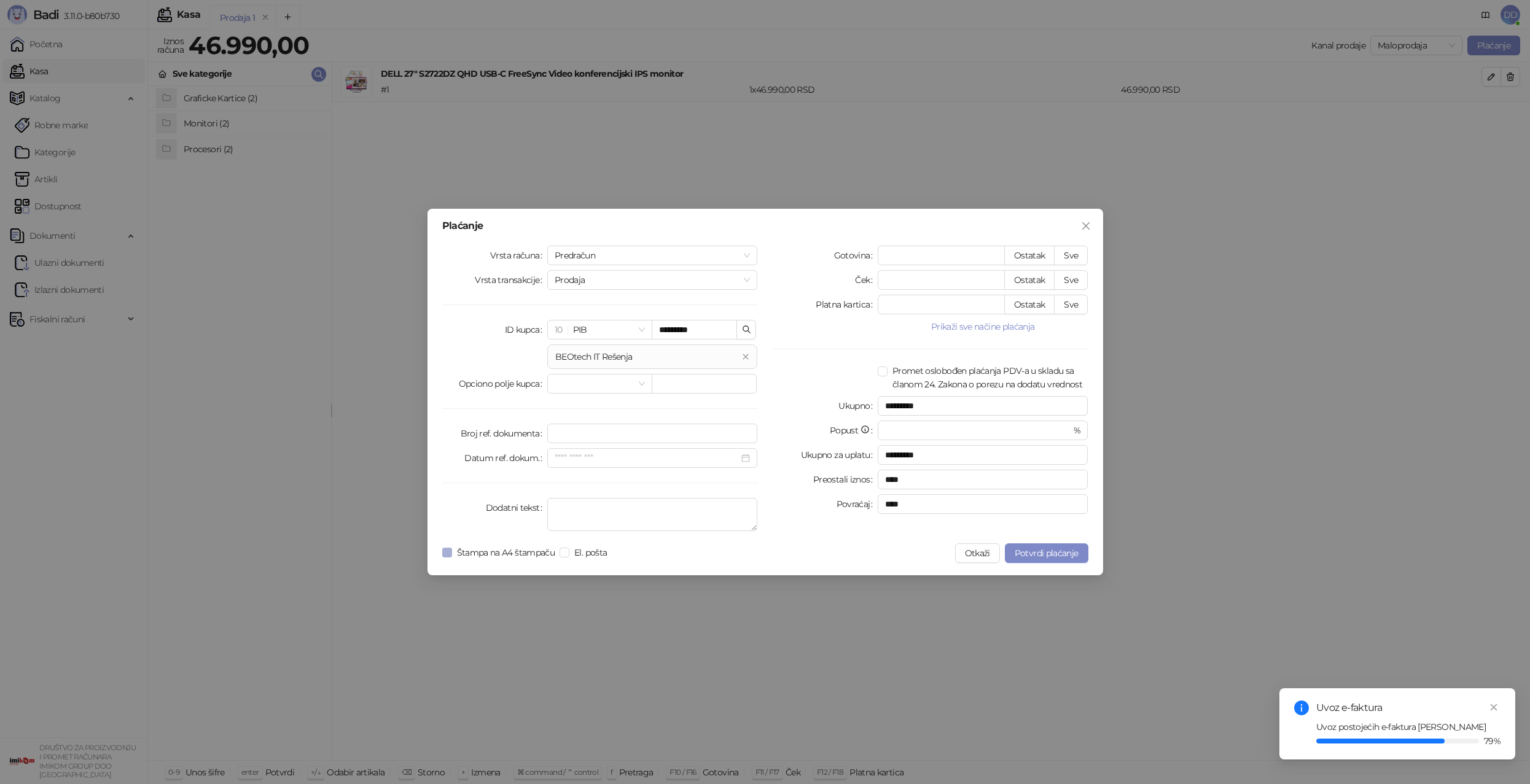
click at [521, 552] on span "Štampa na A4 štampaču" at bounding box center [506, 553] width 108 height 14
click at [510, 553] on span "Štampa na A4 štampaču" at bounding box center [506, 553] width 108 height 14
click at [1032, 558] on span "Potvrdi plaćanje" at bounding box center [1046, 553] width 64 height 11
click at [612, 280] on span "Prodaja" at bounding box center [653, 280] width 196 height 19
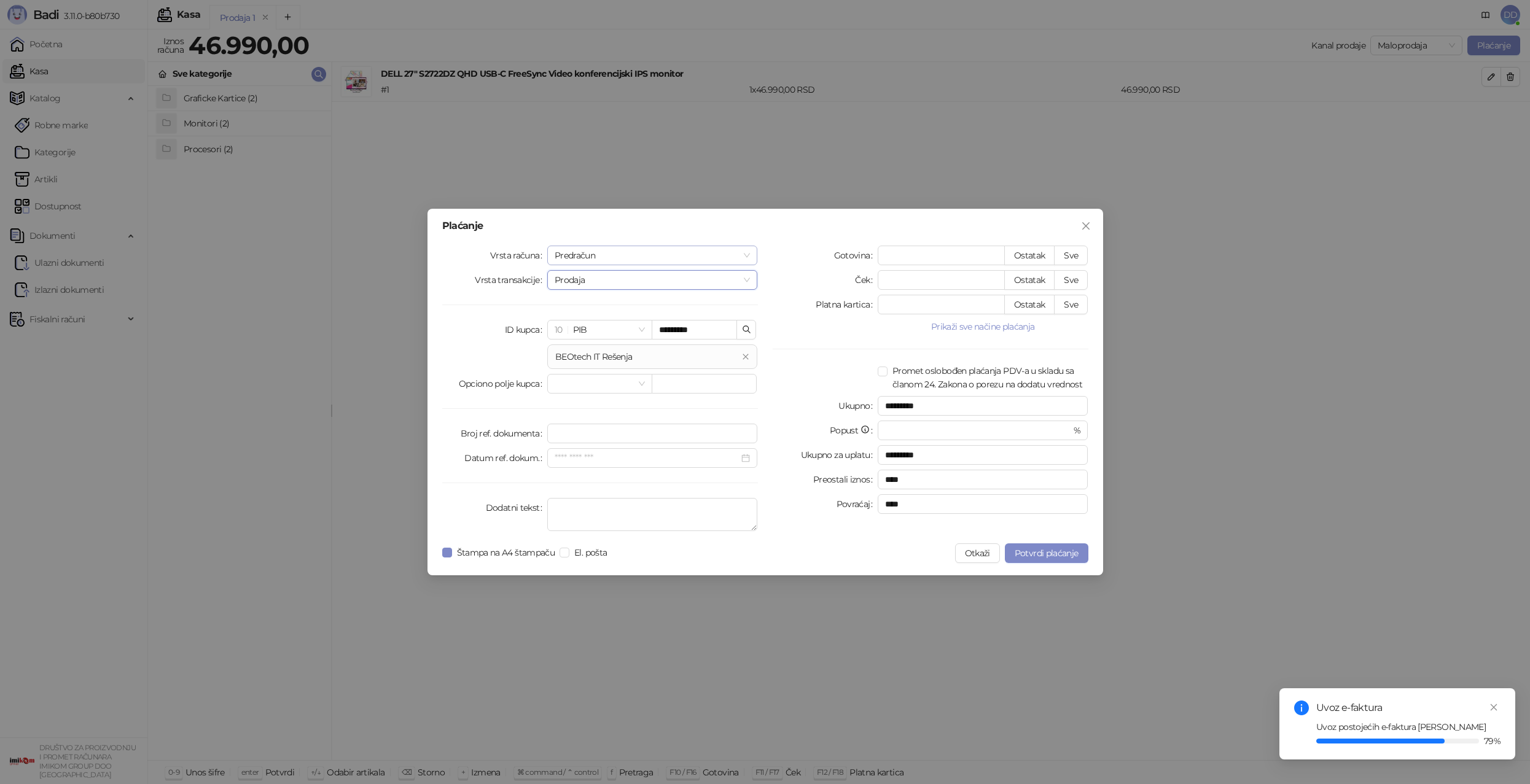
click at [615, 259] on span "Predračun" at bounding box center [653, 255] width 196 height 19
click at [620, 315] on div "Obuka" at bounding box center [653, 319] width 191 height 14
drag, startPoint x: 1043, startPoint y: 554, endPoint x: 1034, endPoint y: 550, distance: 9.8
click at [1043, 554] on span "Potvrdi plaćanje" at bounding box center [1046, 553] width 64 height 11
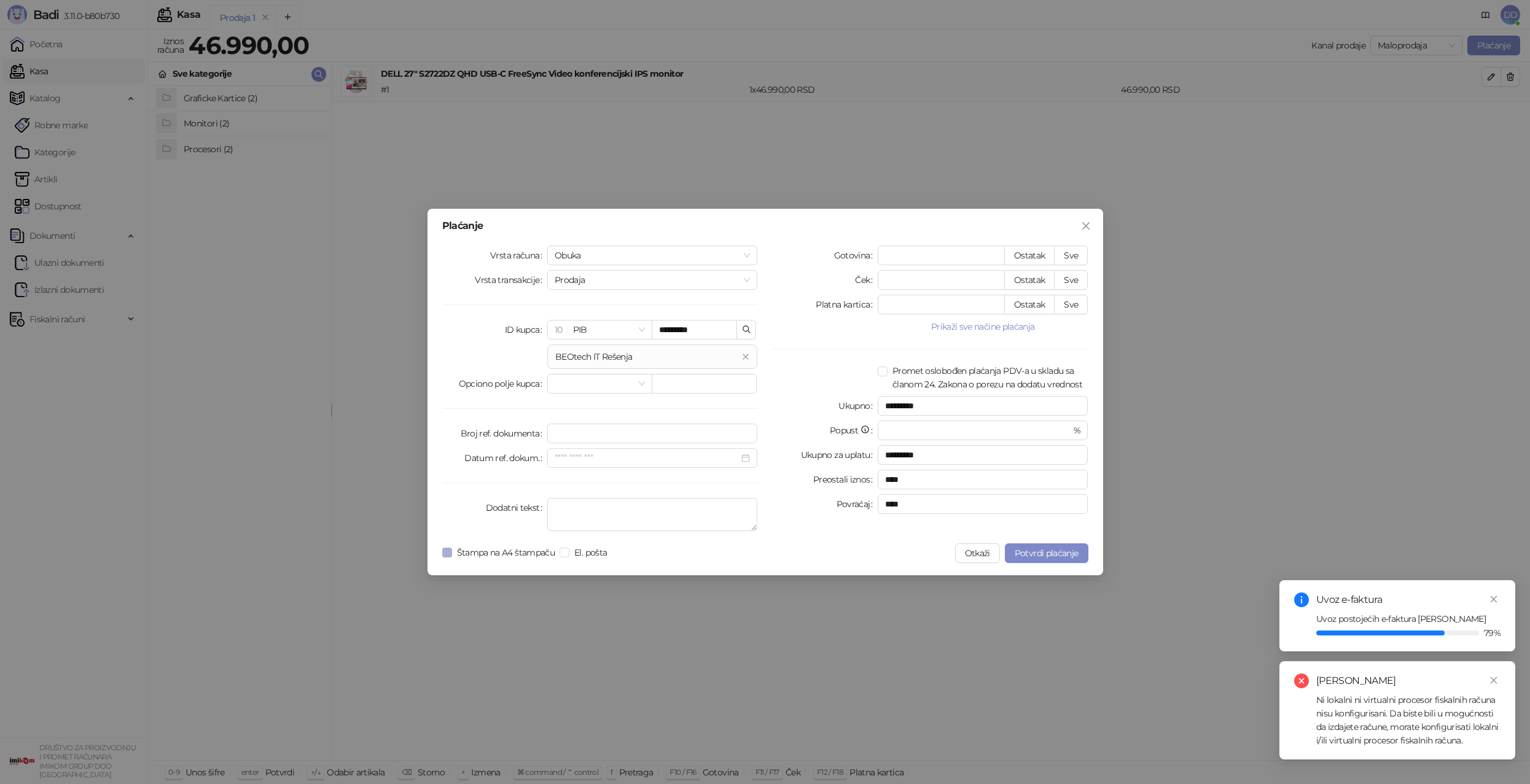
click at [543, 553] on span "Štampa na A4 štampaču" at bounding box center [506, 553] width 108 height 14
drag, startPoint x: 573, startPoint y: 556, endPoint x: 691, endPoint y: 555, distance: 118.0
click at [574, 556] on span "El. pošta" at bounding box center [591, 553] width 42 height 14
click at [1059, 553] on span "Potvrdi plaćanje" at bounding box center [1046, 553] width 64 height 11
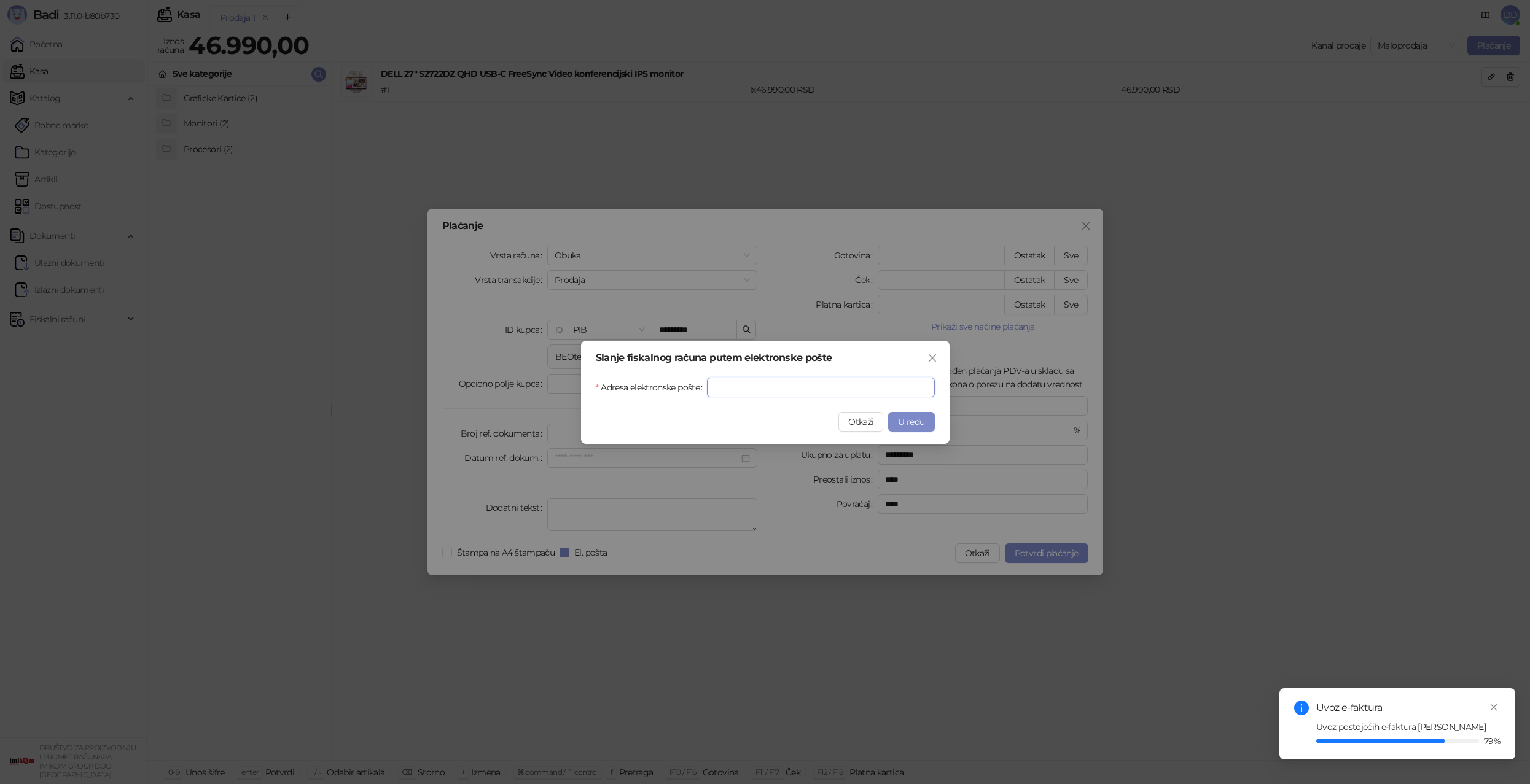
click at [770, 389] on input "Adresa elektronske pošte" at bounding box center [820, 387] width 227 height 19
click at [855, 385] on input "**********" at bounding box center [820, 387] width 227 height 19
type input "**********"
drag, startPoint x: 861, startPoint y: 424, endPoint x: 850, endPoint y: 415, distance: 14.2
click at [861, 423] on span "Otkaži" at bounding box center [861, 422] width 25 height 11
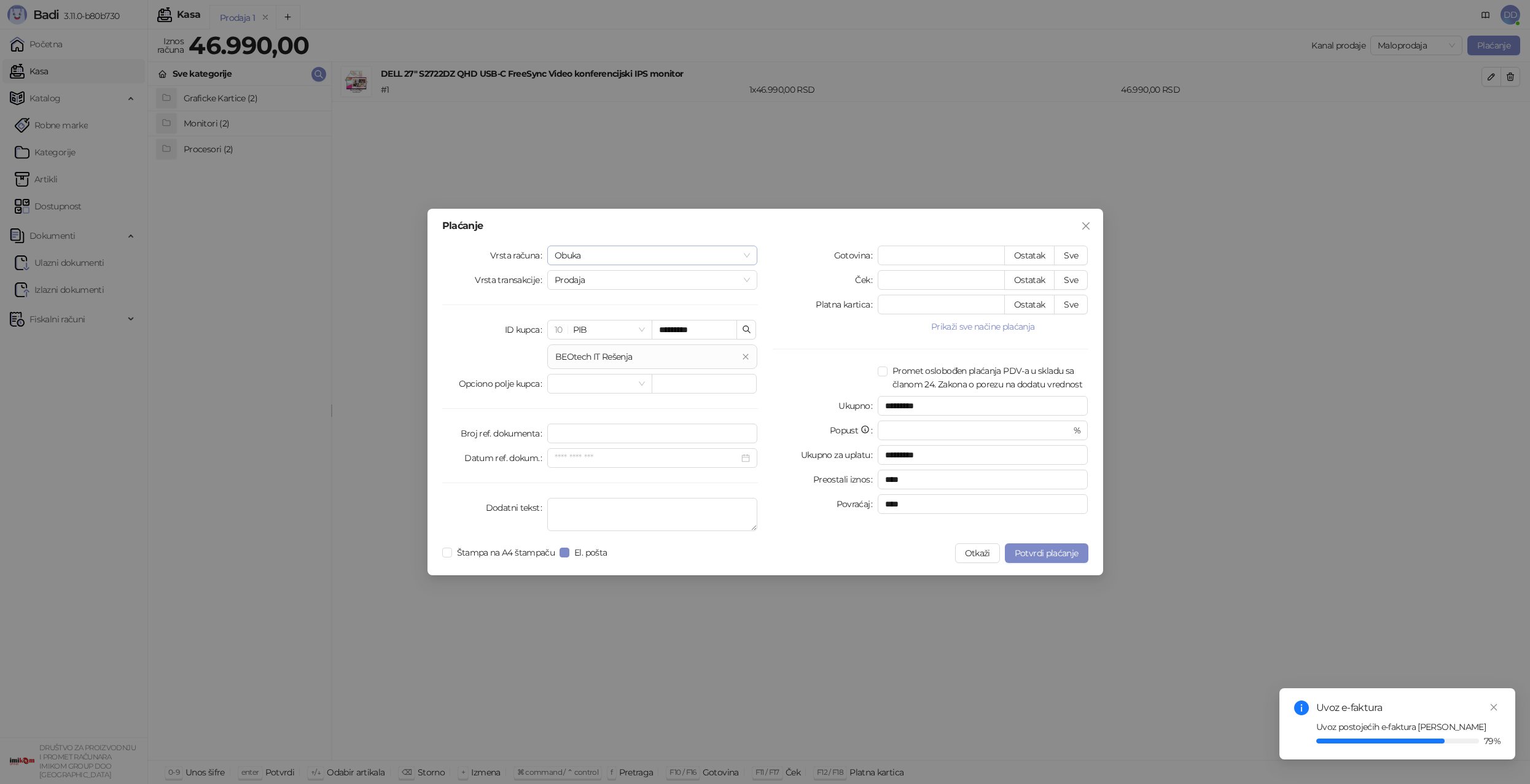
click at [651, 255] on span "Obuka" at bounding box center [653, 255] width 196 height 19
click at [622, 300] on div "Predračun" at bounding box center [653, 300] width 191 height 14
click at [1038, 552] on span "Potvrdi plaćanje" at bounding box center [1046, 553] width 64 height 11
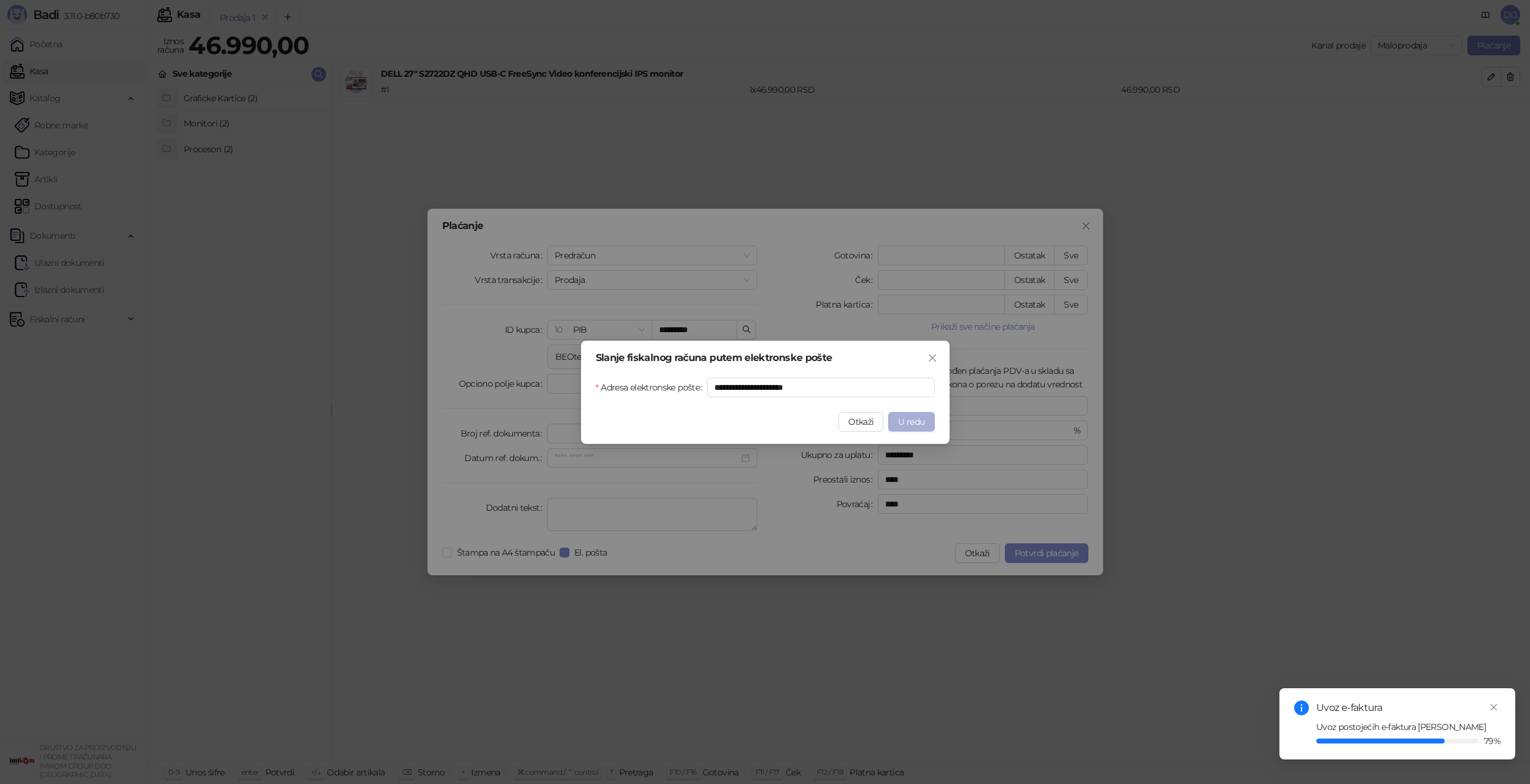
click at [908, 423] on span "U redu" at bounding box center [910, 422] width 26 height 11
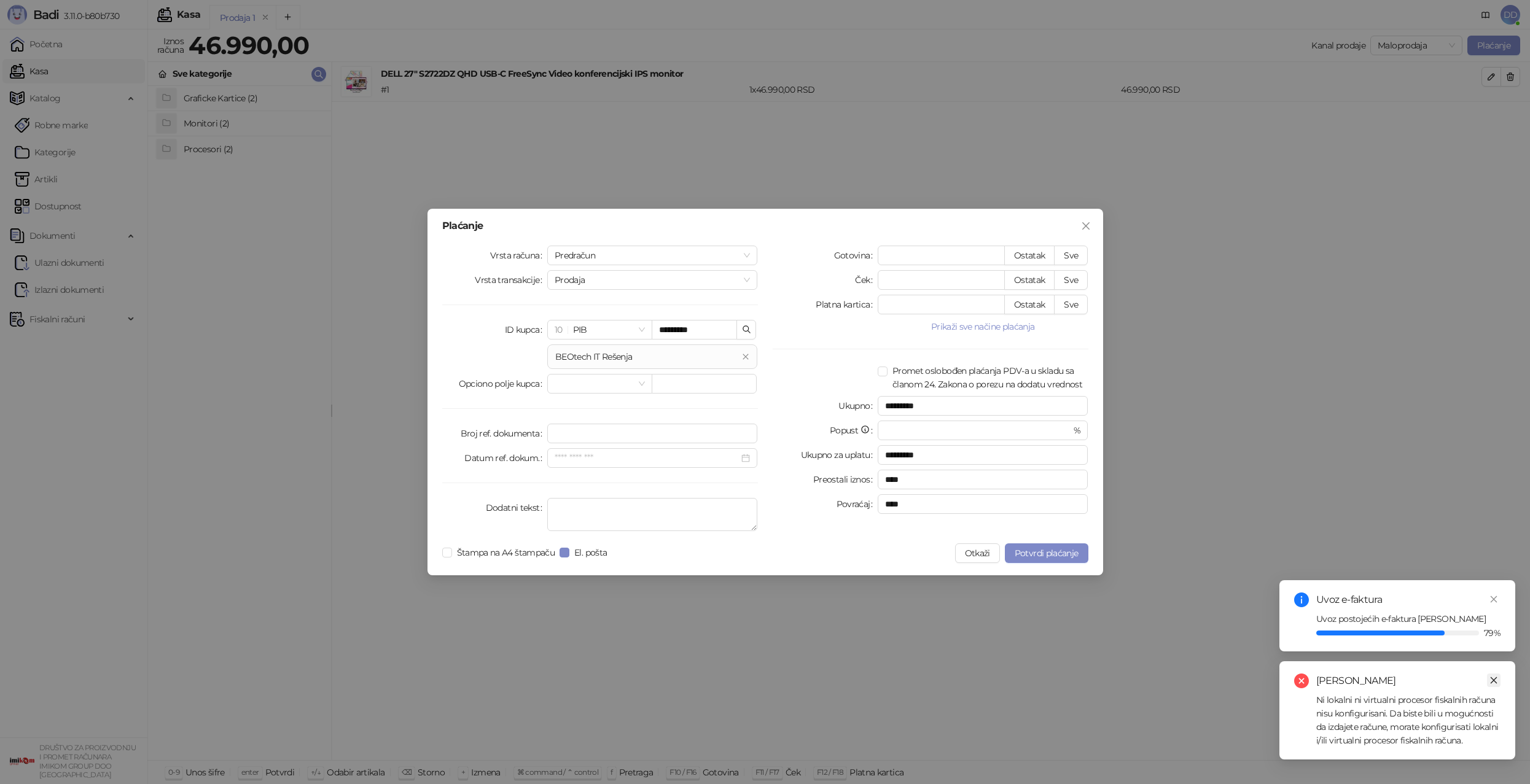
click at [1493, 674] on link "Close" at bounding box center [1494, 680] width 14 height 14
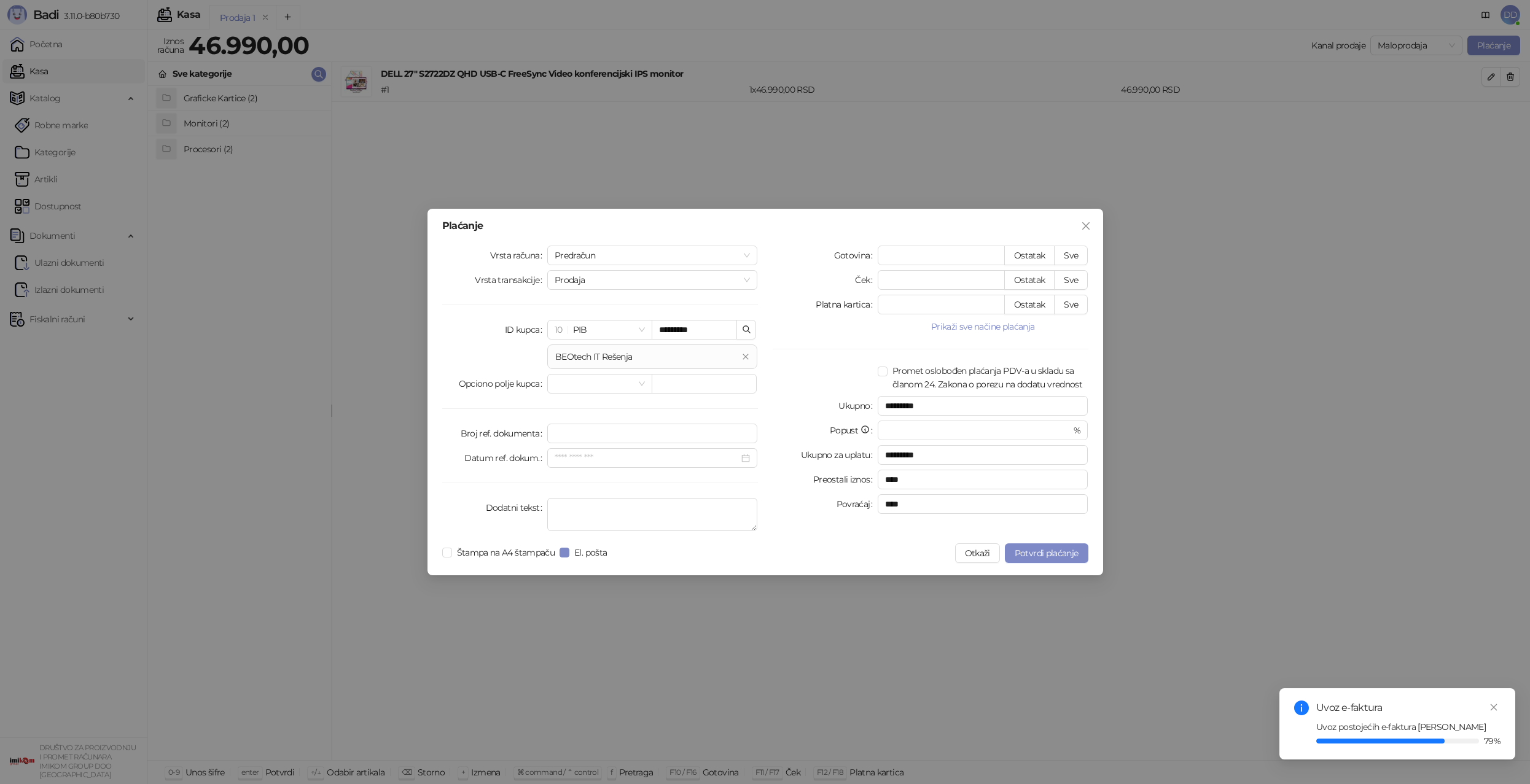
click at [971, 555] on button "Otkaži" at bounding box center [977, 553] width 45 height 19
